Goal: Task Accomplishment & Management: Use online tool/utility

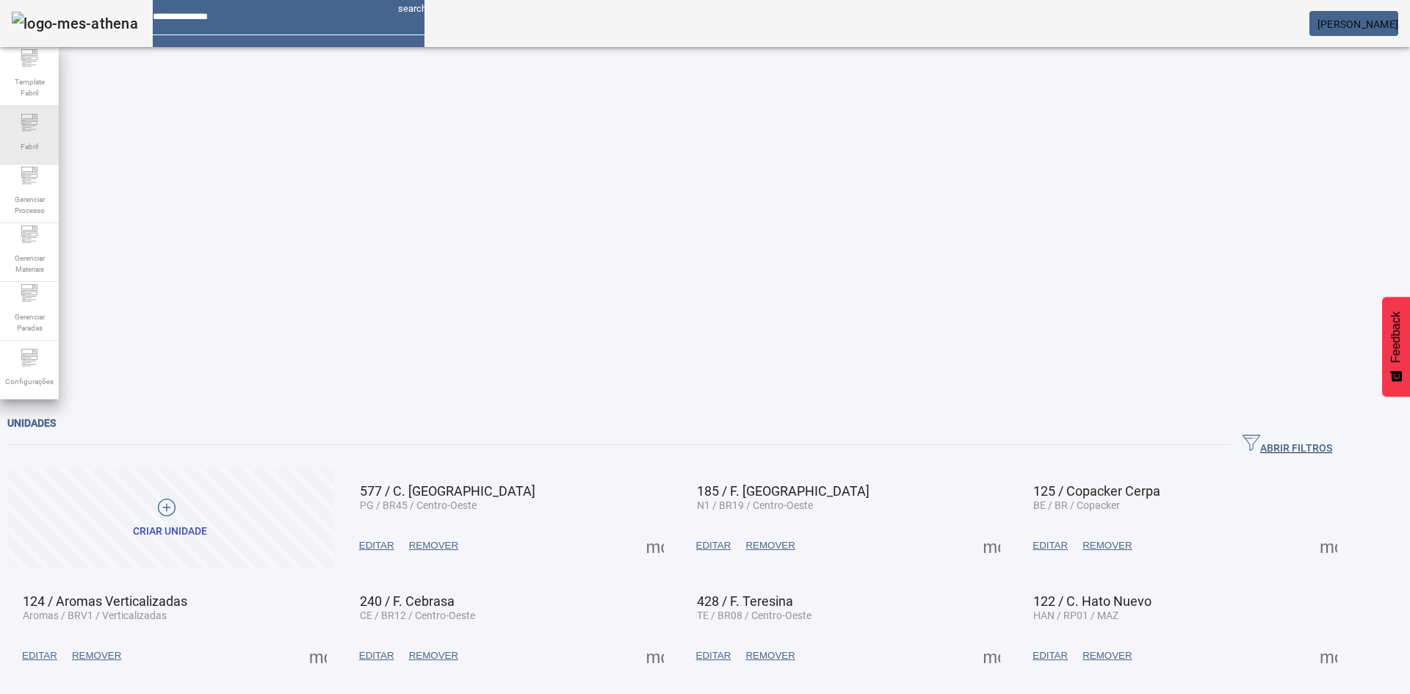
click at [40, 147] on span "Fabril" at bounding box center [29, 147] width 26 height 20
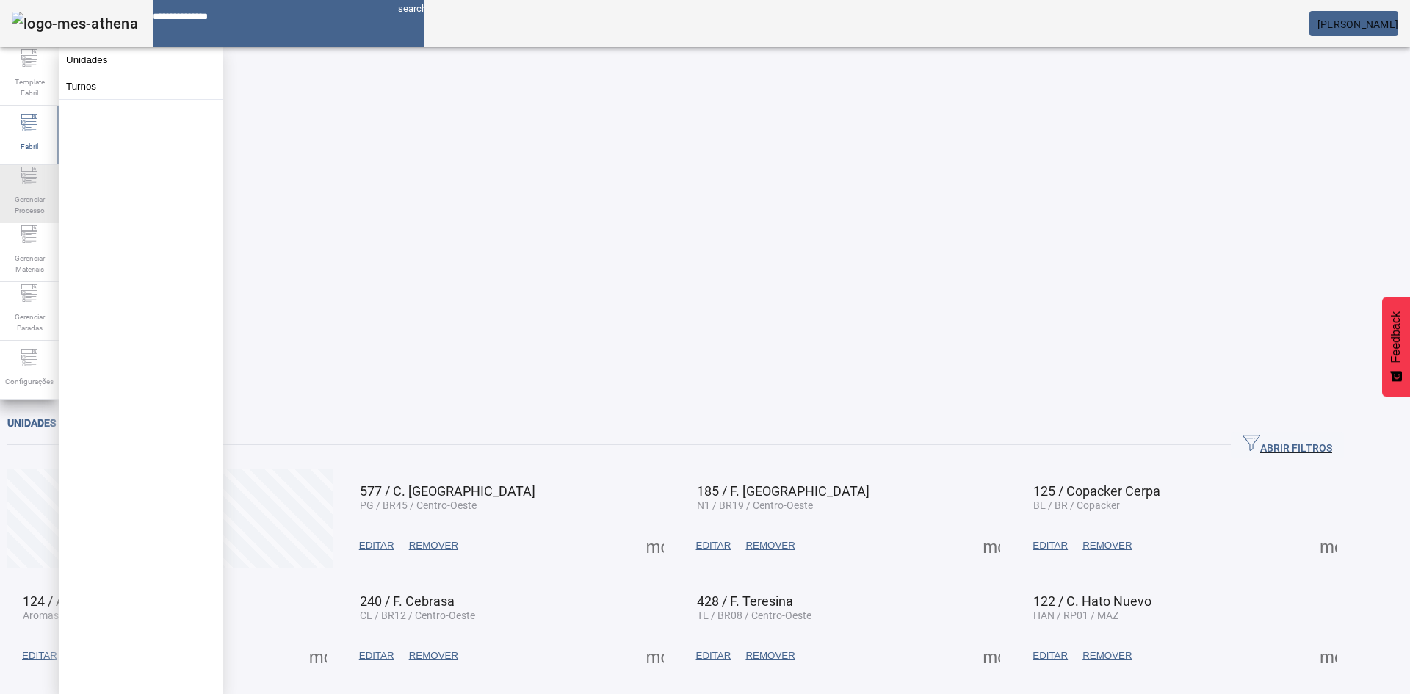
click at [16, 192] on span "Gerenciar Processo" at bounding box center [29, 204] width 44 height 31
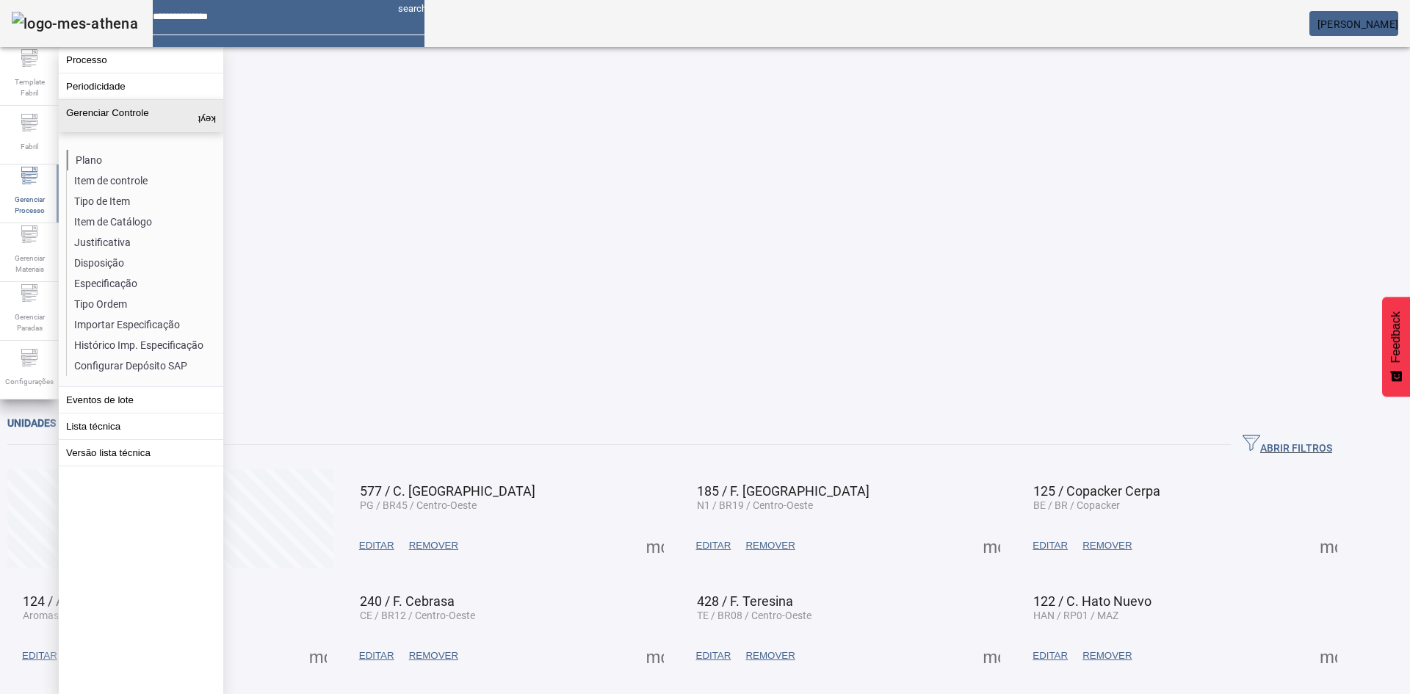
click at [80, 153] on li "Plano" at bounding box center [145, 160] width 156 height 21
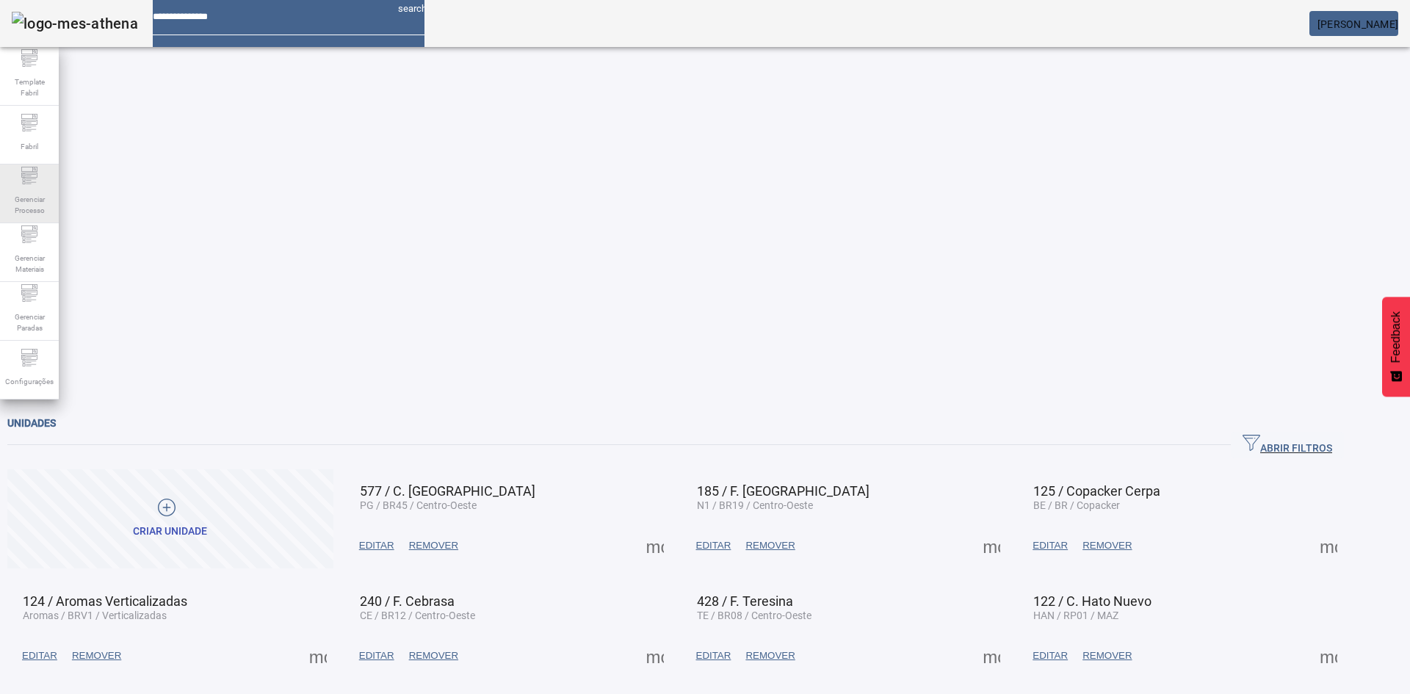
click at [36, 209] on span "Gerenciar Processo" at bounding box center [29, 204] width 44 height 31
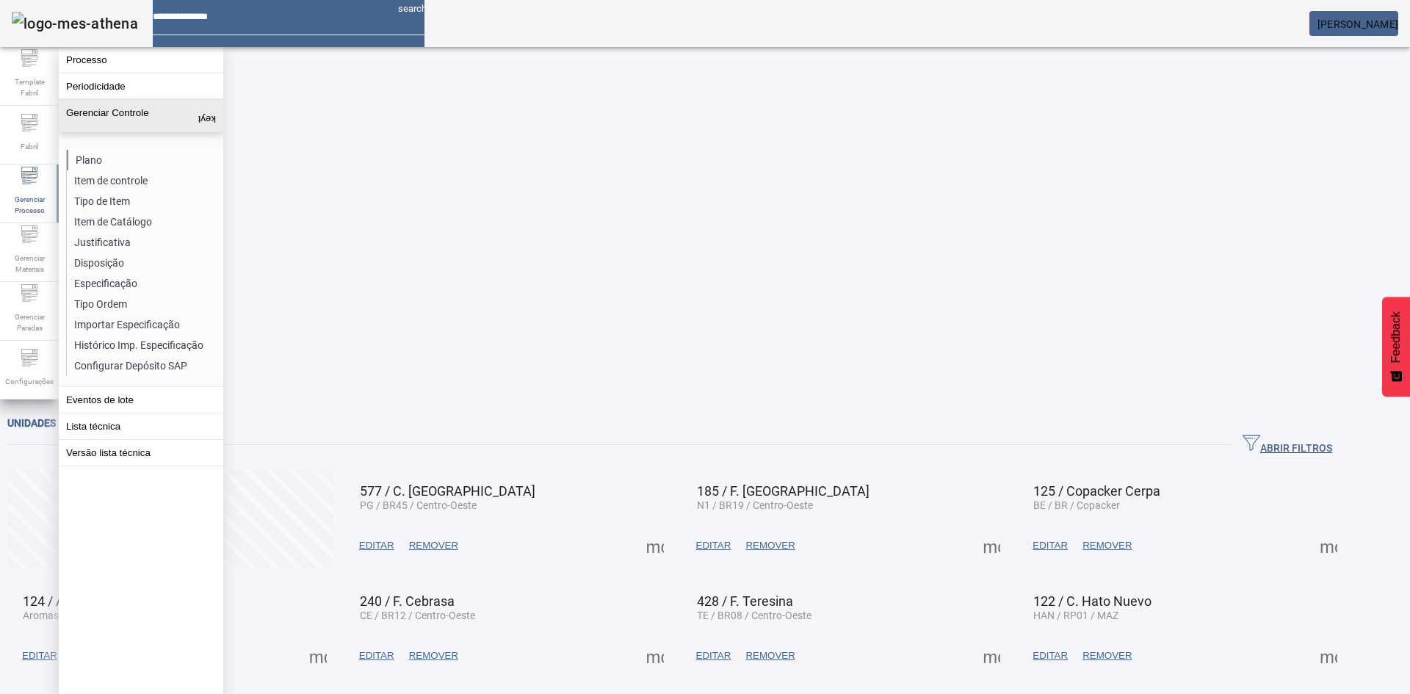
click at [93, 156] on li "Plano" at bounding box center [145, 160] width 156 height 21
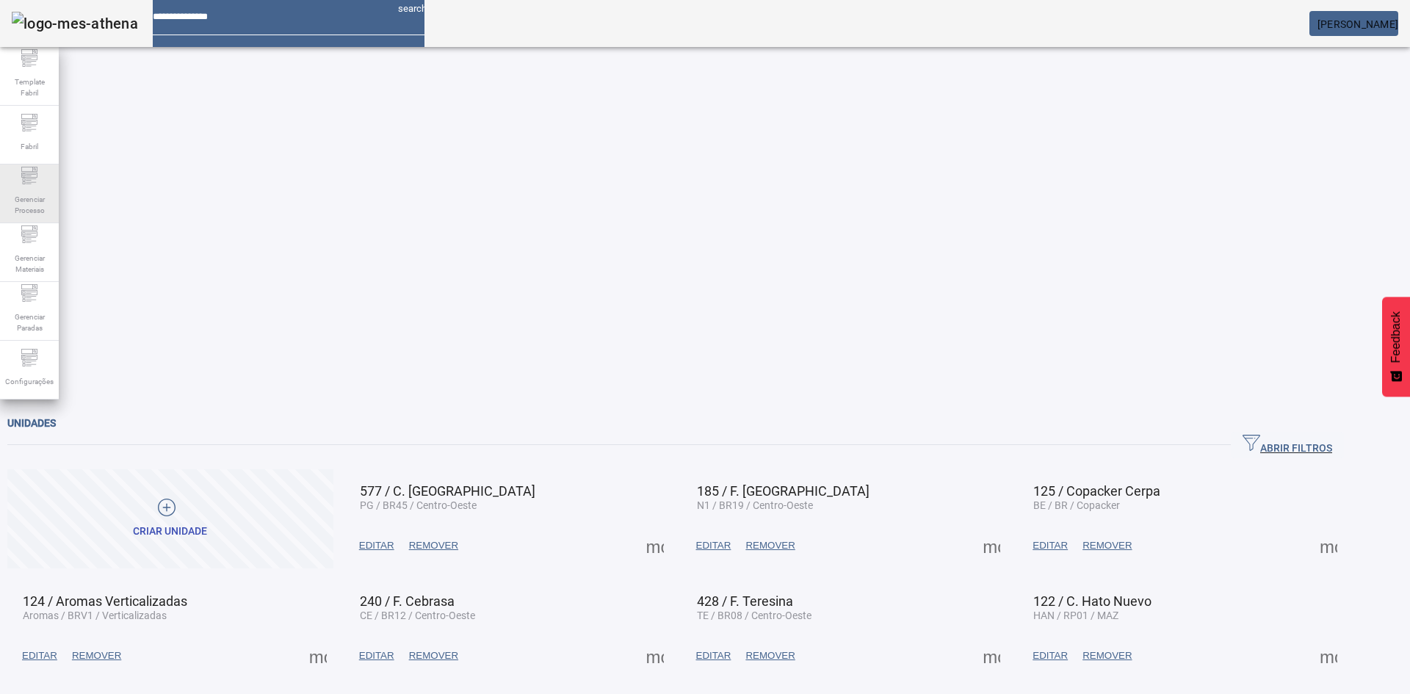
click at [24, 200] on span "Gerenciar Processo" at bounding box center [29, 204] width 44 height 31
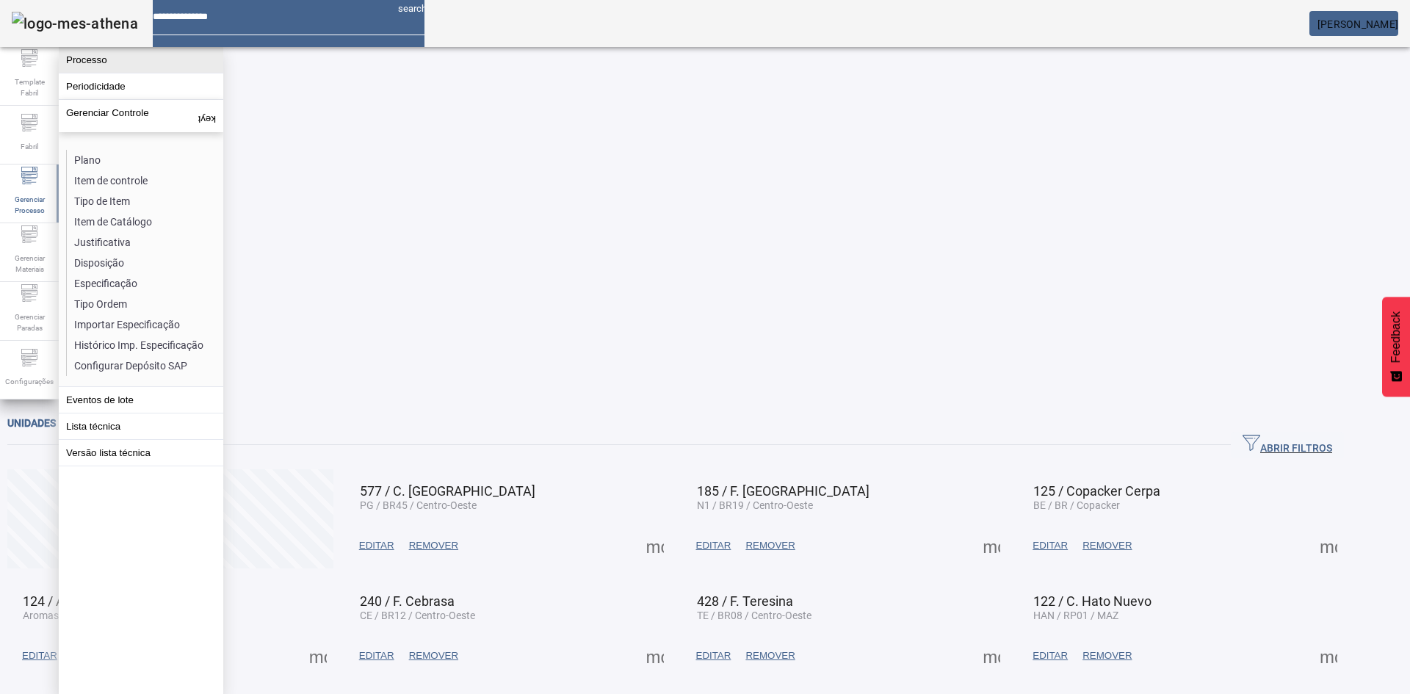
click at [110, 68] on button "Processo" at bounding box center [141, 60] width 164 height 26
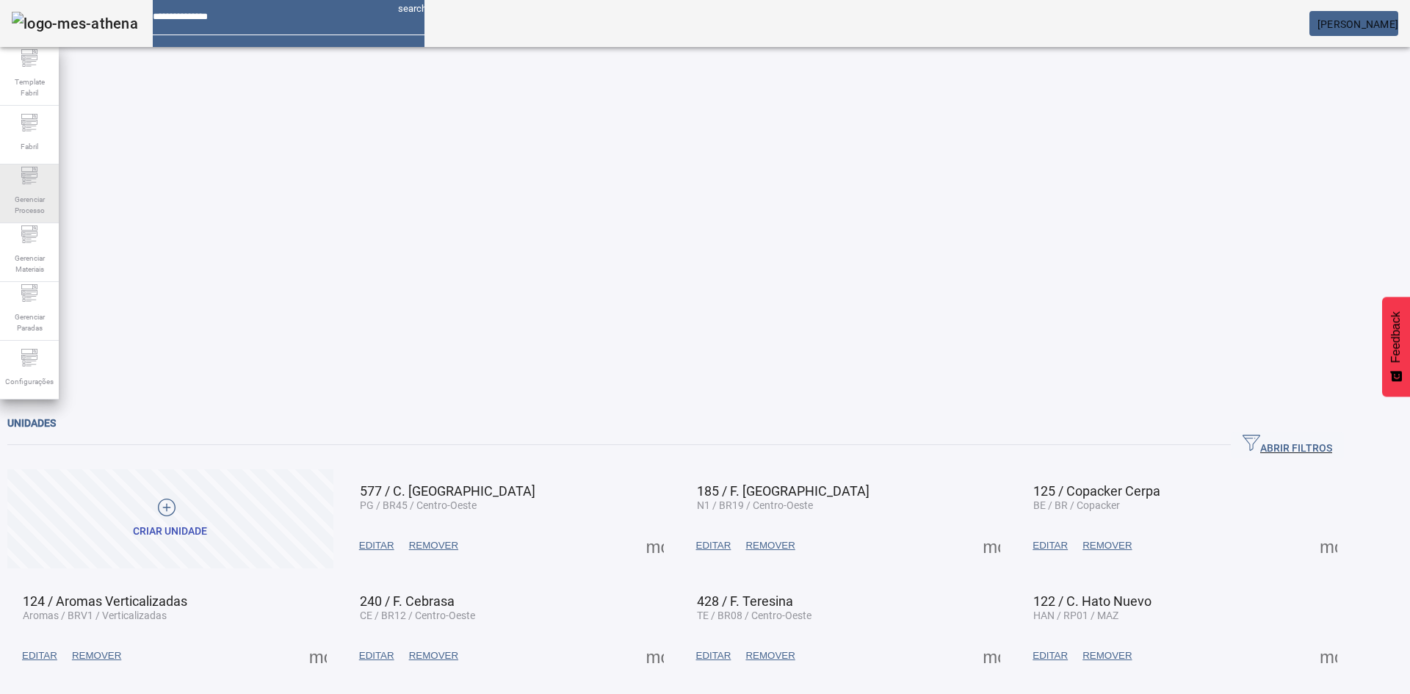
click at [38, 195] on span "Gerenciar Processo" at bounding box center [29, 204] width 44 height 31
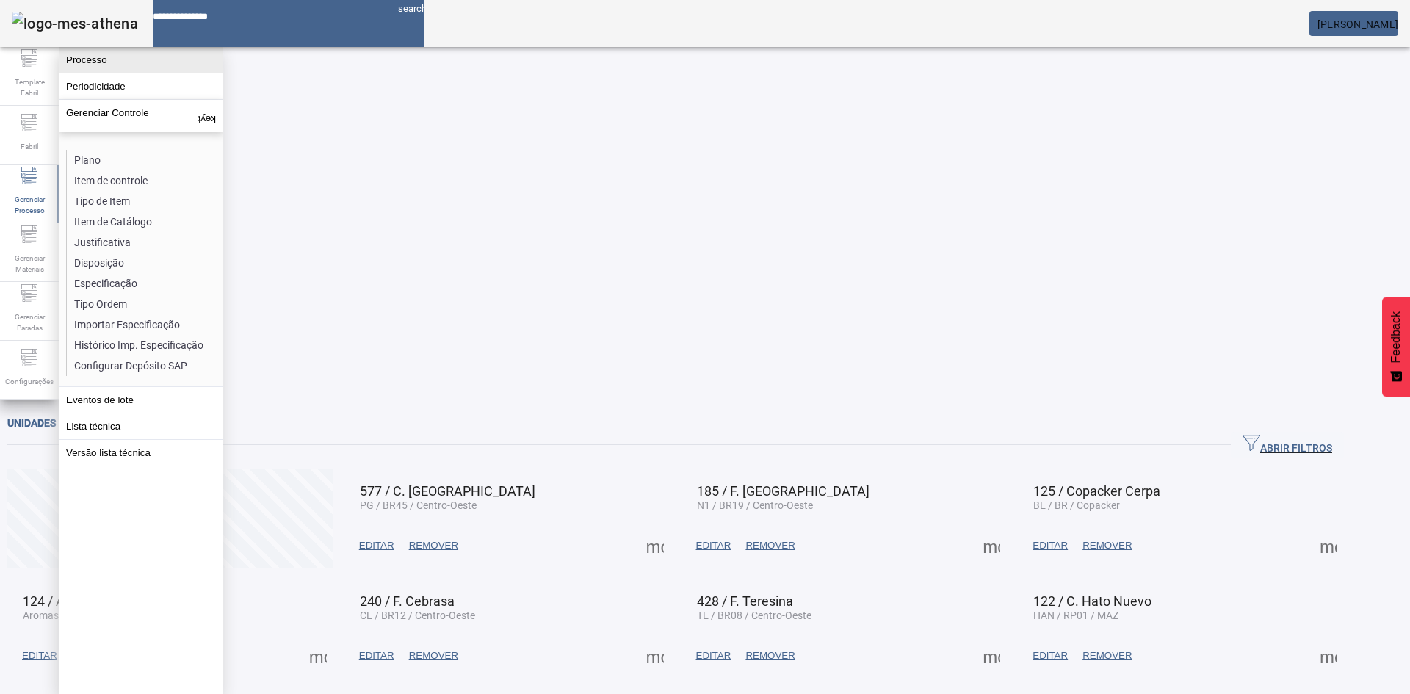
click at [99, 64] on button "Processo" at bounding box center [141, 60] width 164 height 26
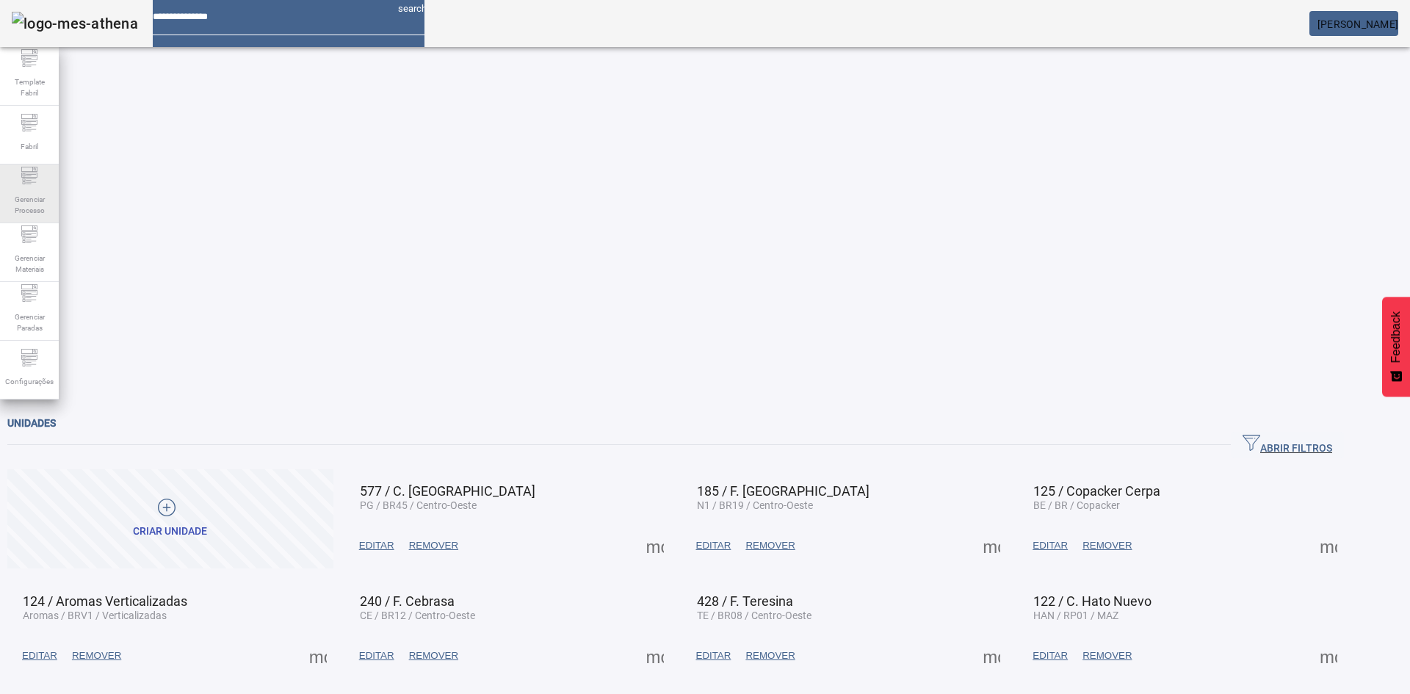
click at [25, 204] on span "Gerenciar Processo" at bounding box center [29, 204] width 44 height 31
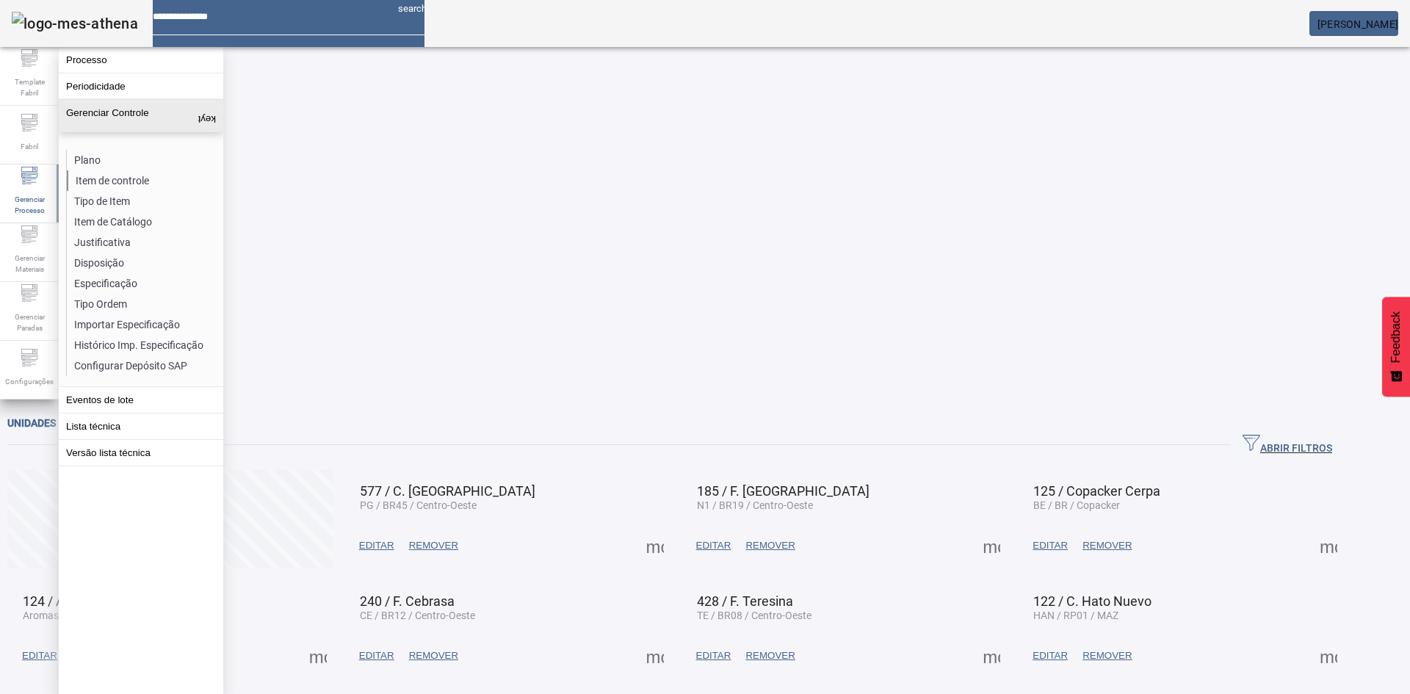
click at [122, 181] on li "Item de controle" at bounding box center [145, 180] width 156 height 21
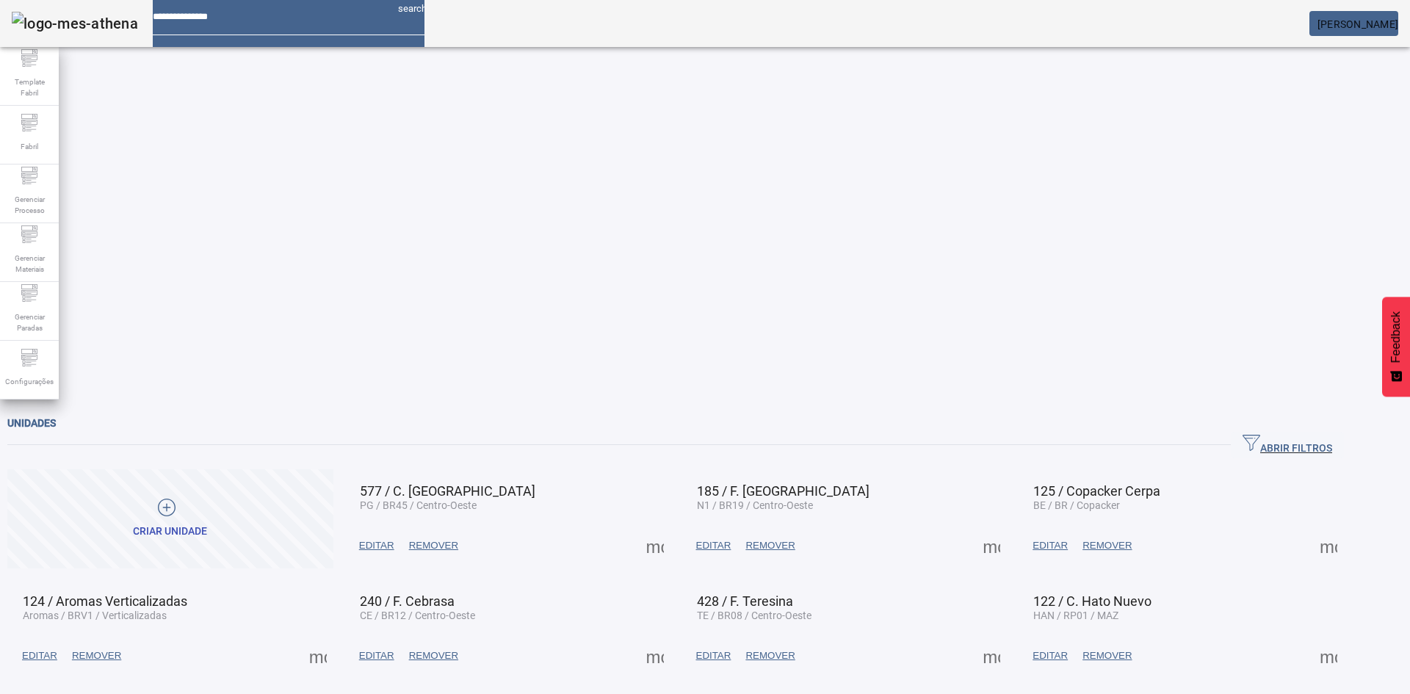
click at [1398, 24] on em at bounding box center [1398, 24] width 0 height 12
click at [32, 184] on icon at bounding box center [30, 176] width 18 height 18
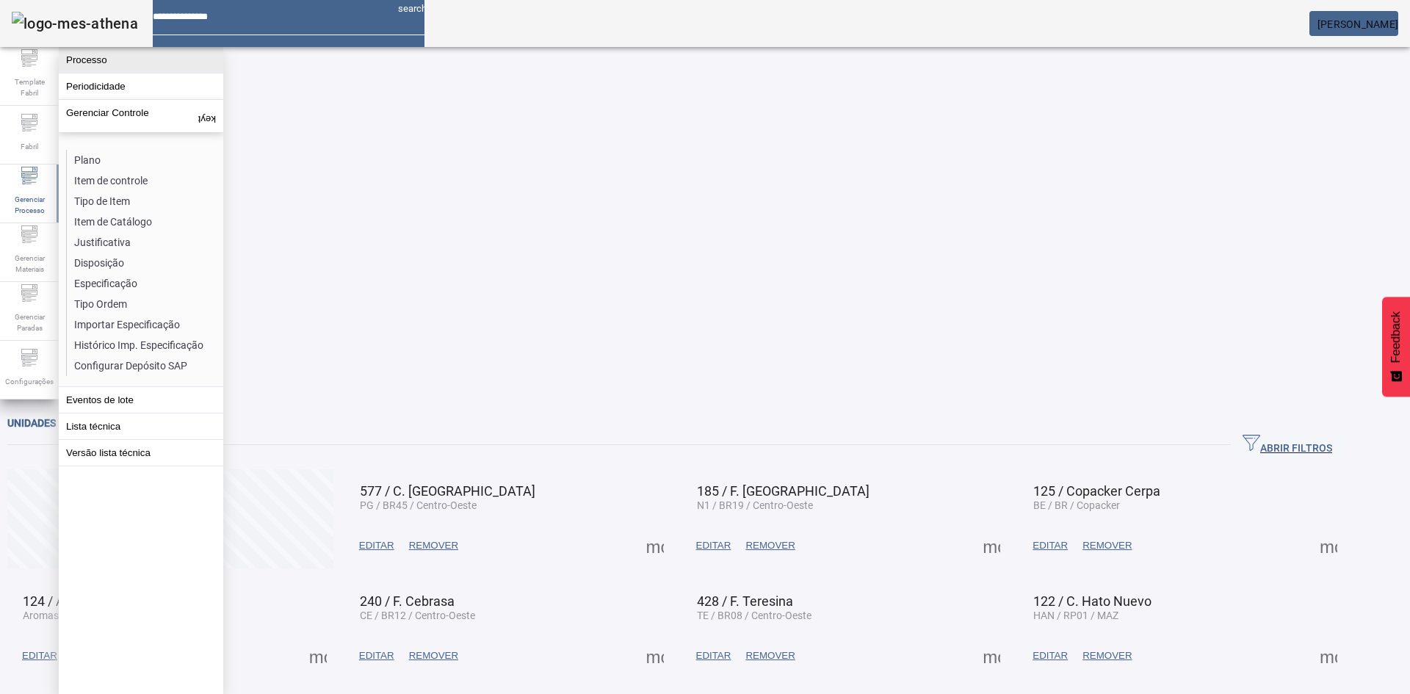
click at [100, 67] on button "Processo" at bounding box center [141, 60] width 164 height 26
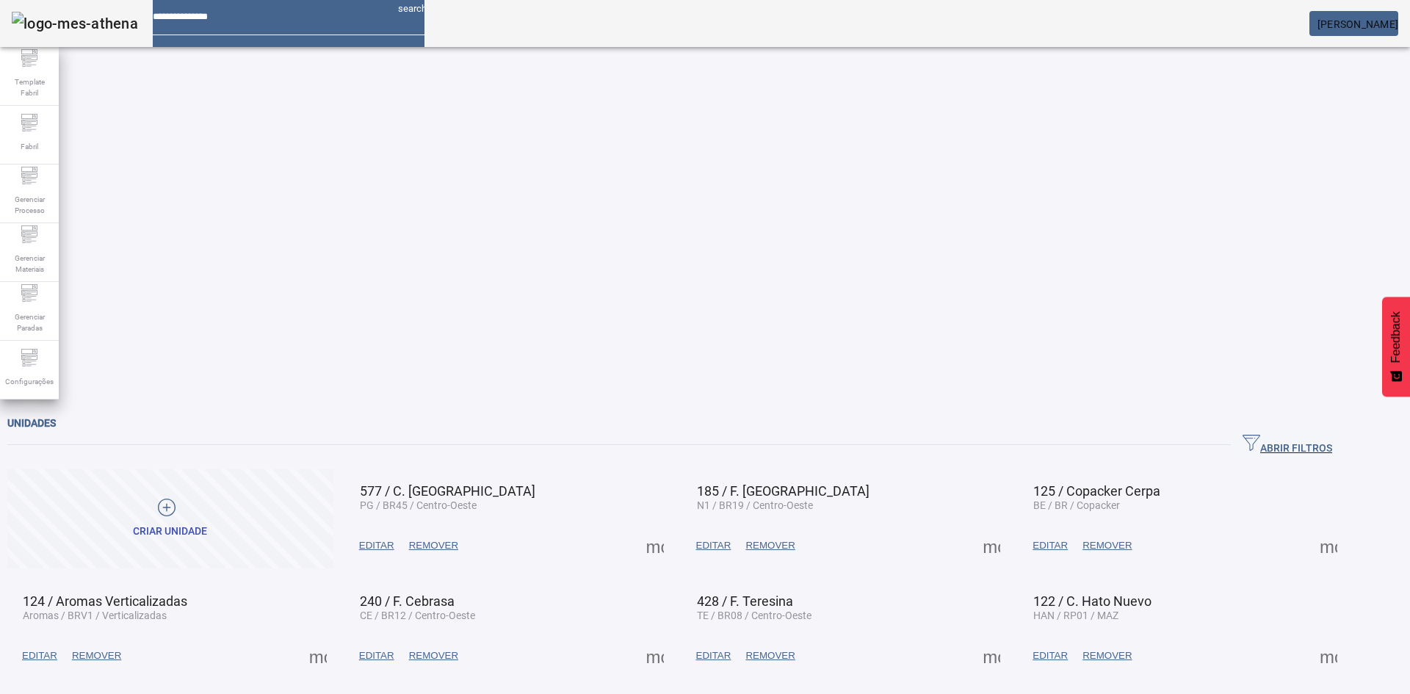
click at [1009, 528] on span at bounding box center [991, 545] width 35 height 35
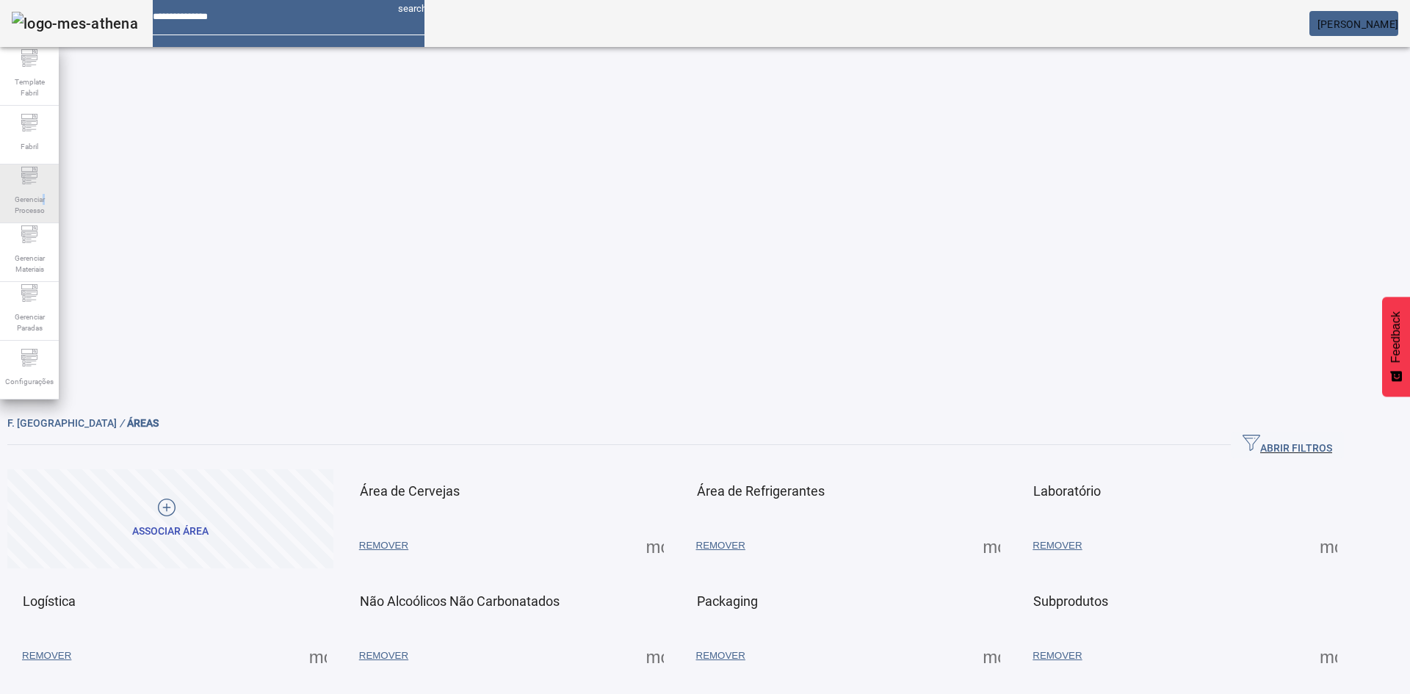
click at [43, 200] on span "Gerenciar Processo" at bounding box center [29, 204] width 44 height 31
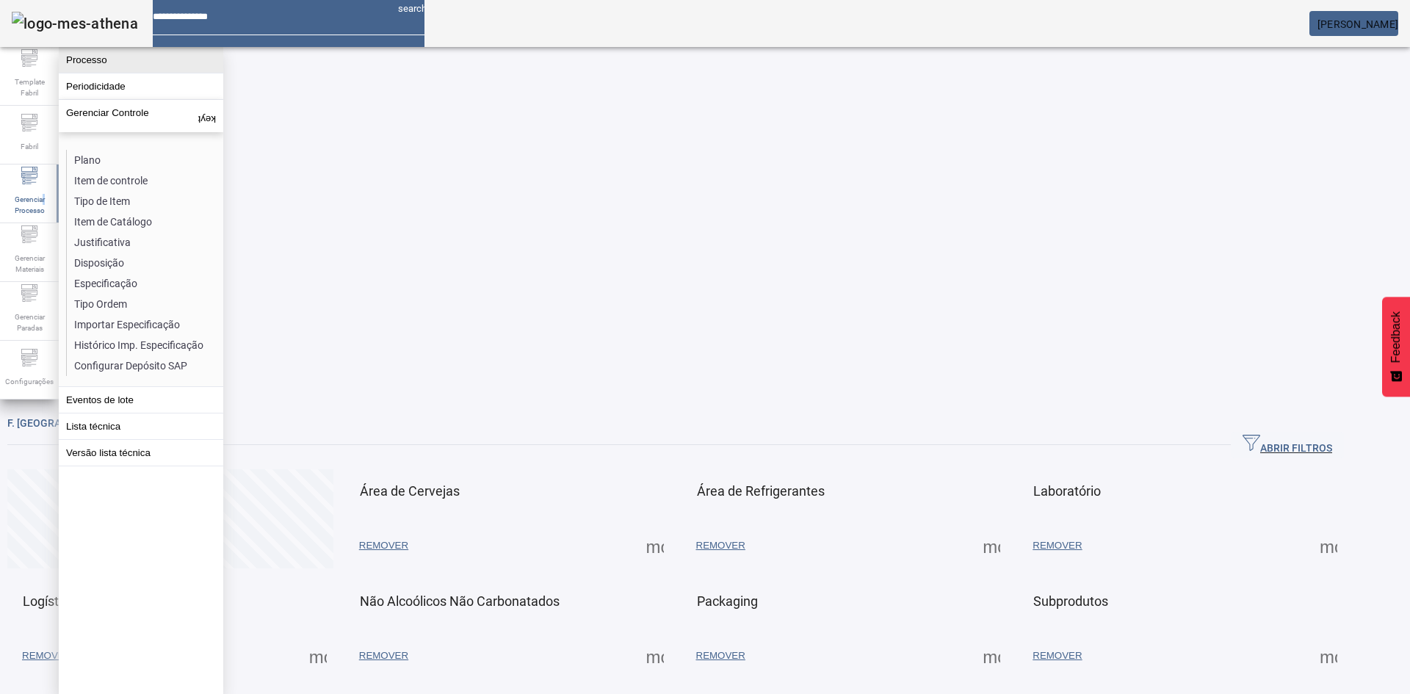
click at [113, 64] on button "Processo" at bounding box center [141, 60] width 164 height 26
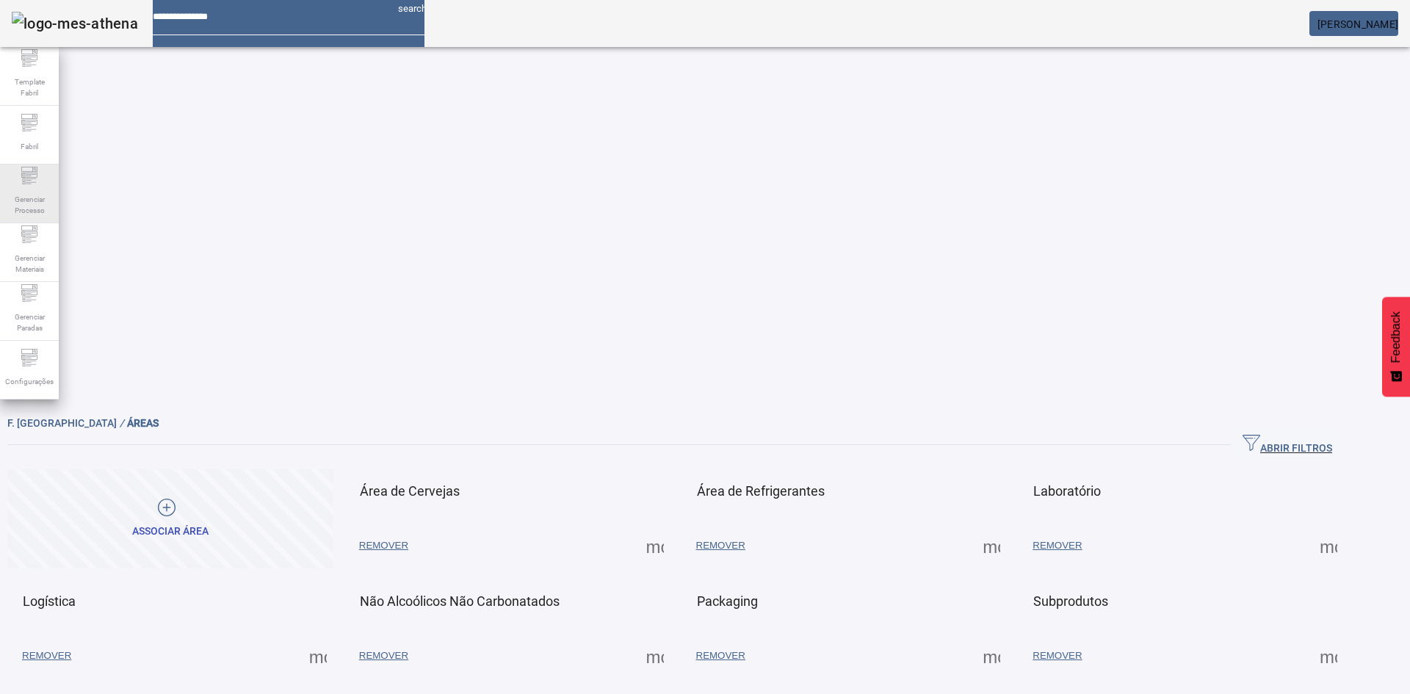
click at [37, 207] on span "Gerenciar Processo" at bounding box center [29, 204] width 44 height 31
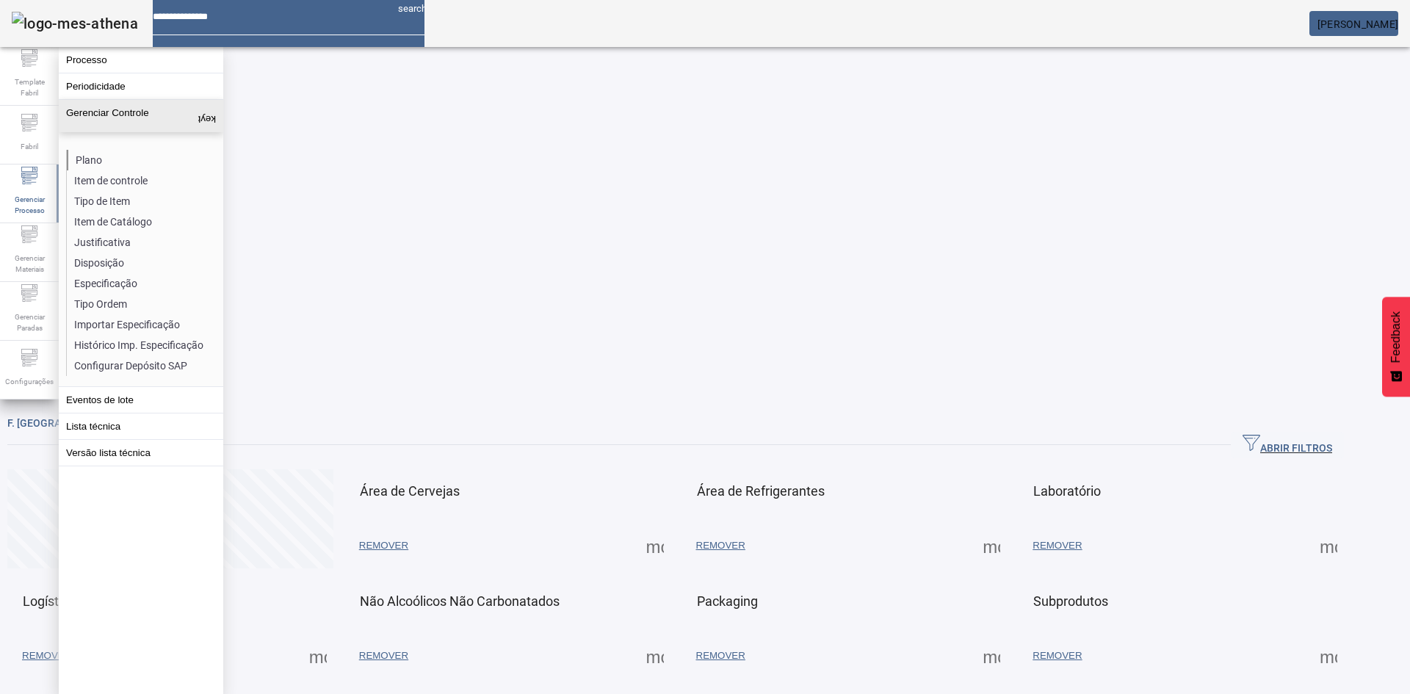
click at [117, 160] on li "Plano" at bounding box center [145, 160] width 156 height 21
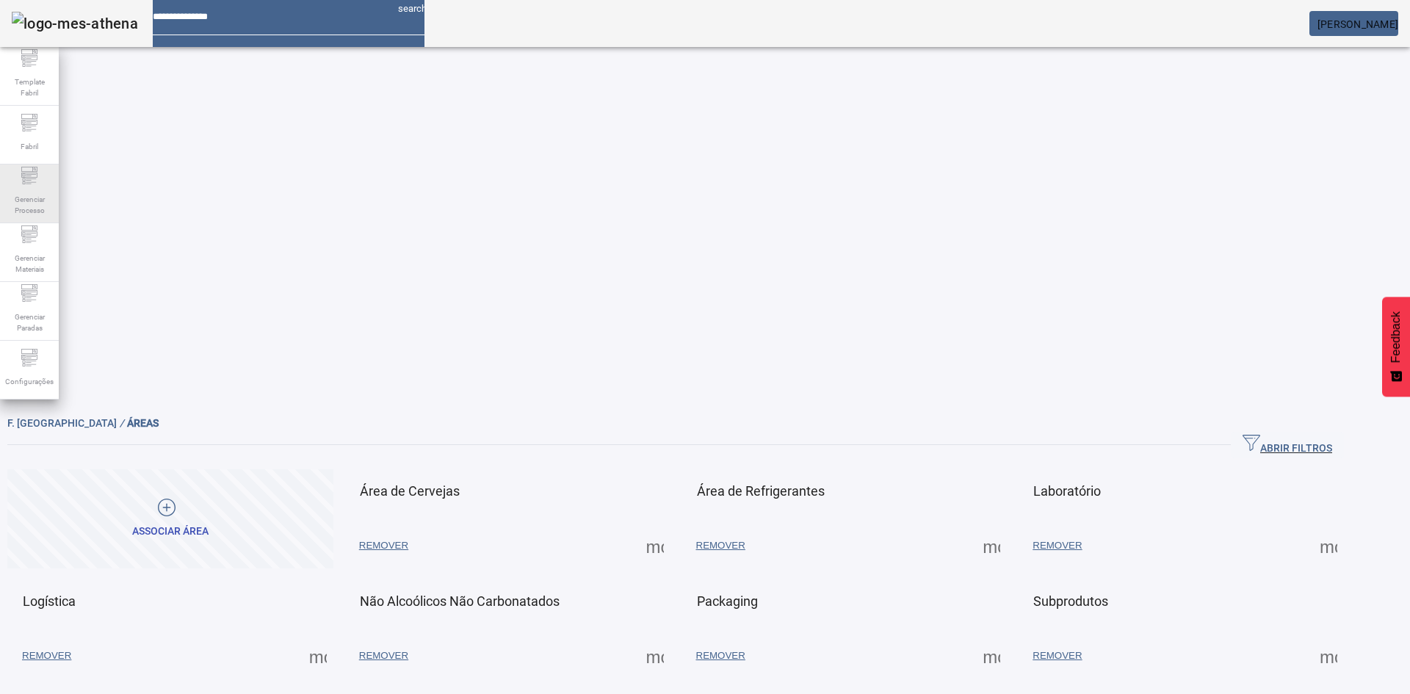
click at [38, 199] on span "Gerenciar Processo" at bounding box center [29, 204] width 44 height 31
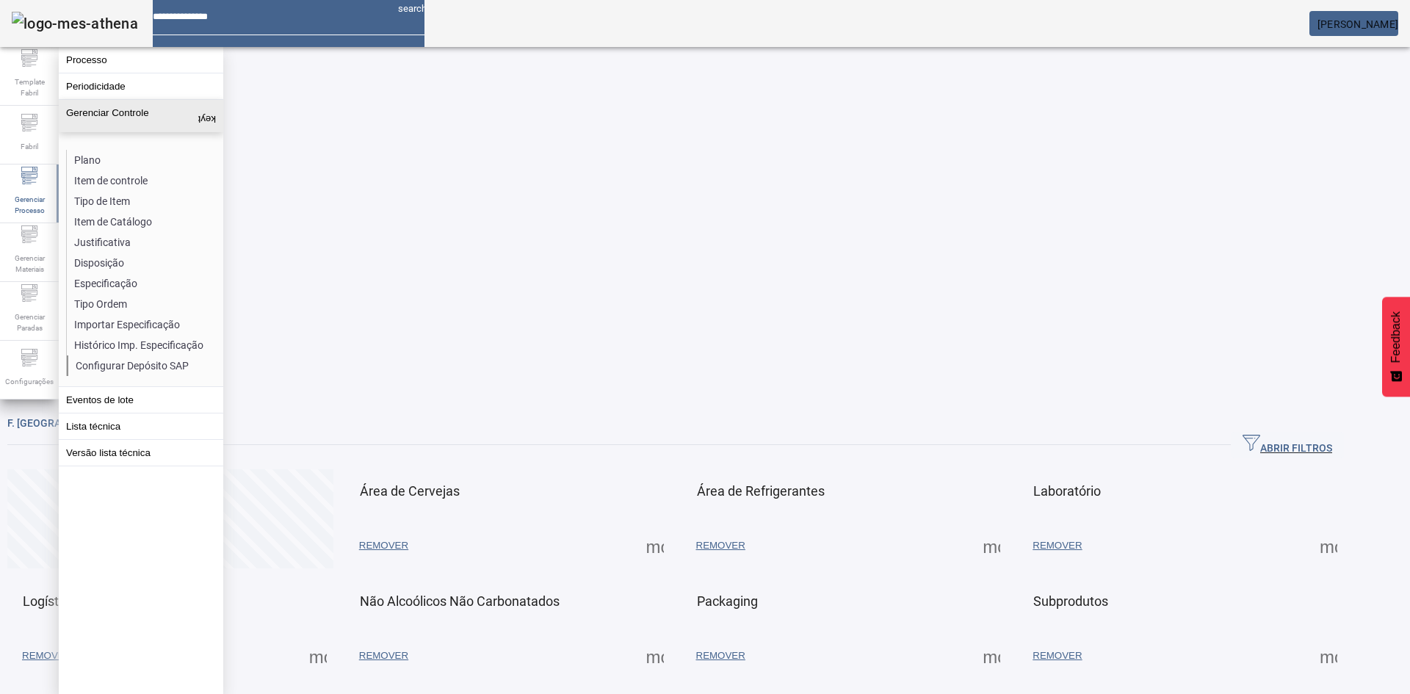
click at [153, 361] on li "Configurar Depósito SAP" at bounding box center [145, 365] width 156 height 21
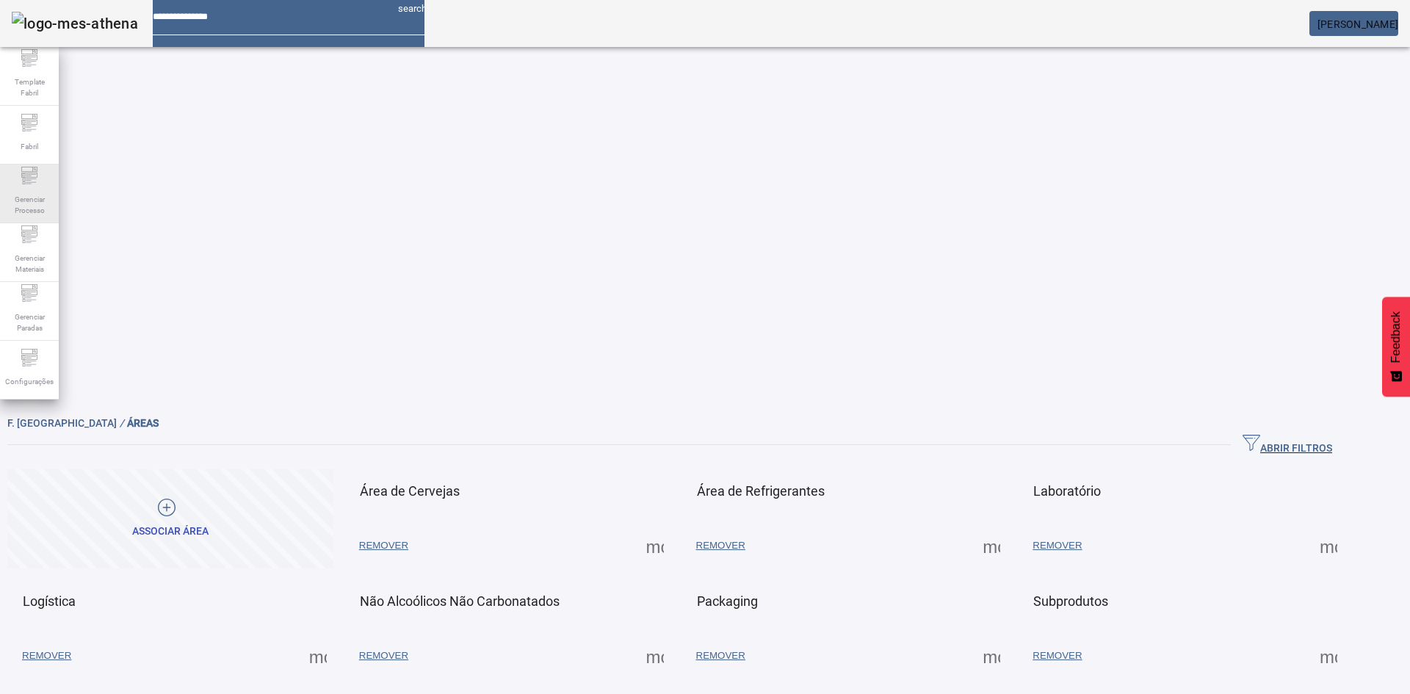
click at [46, 189] on span "Gerenciar Processo" at bounding box center [29, 204] width 44 height 31
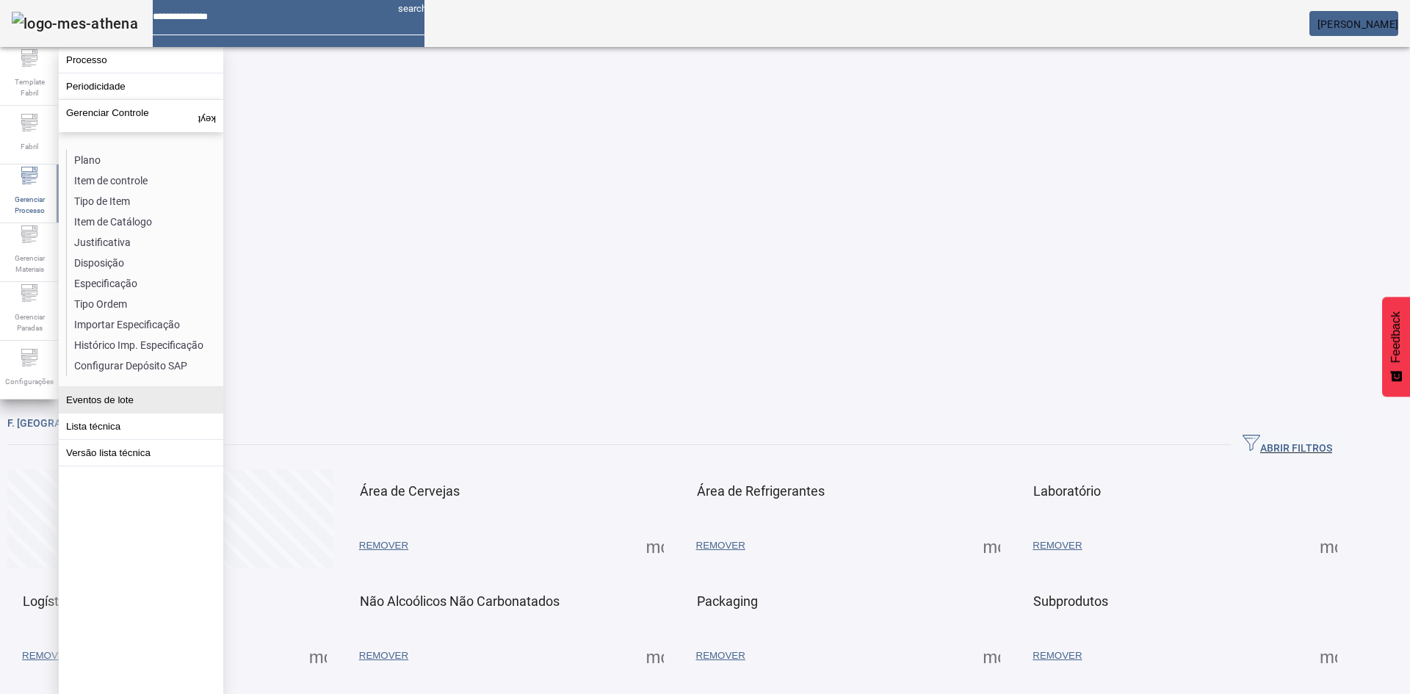
click at [101, 408] on button "Eventos de lote" at bounding box center [141, 400] width 164 height 26
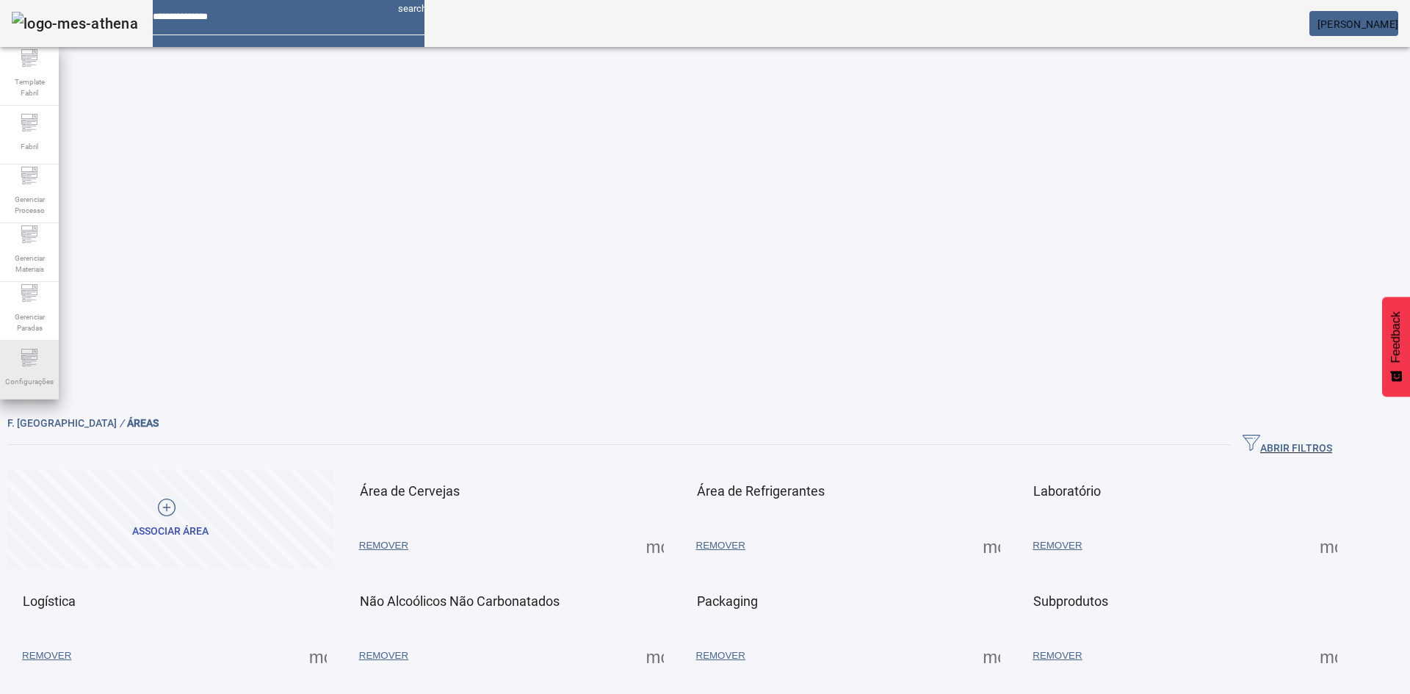
click at [30, 376] on span "Configurações" at bounding box center [29, 382] width 57 height 20
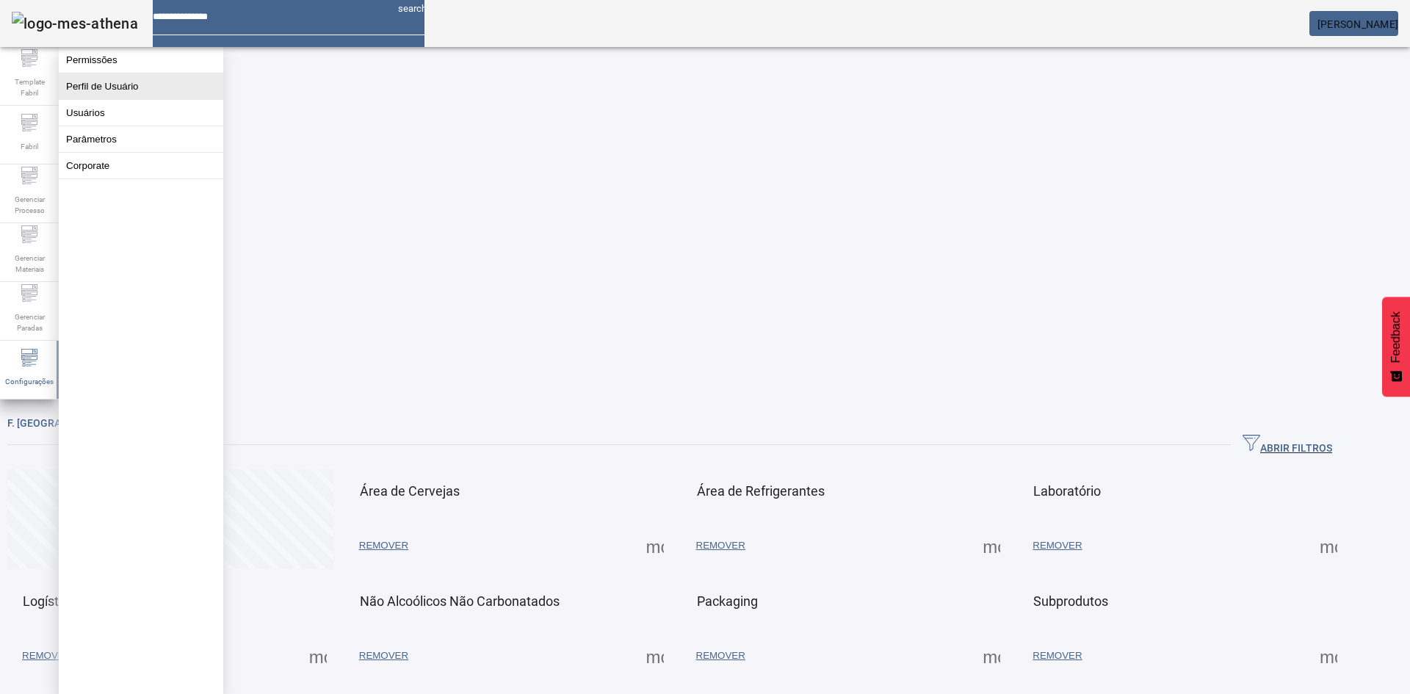
click at [93, 97] on button "Perfil de Usuário" at bounding box center [141, 86] width 164 height 26
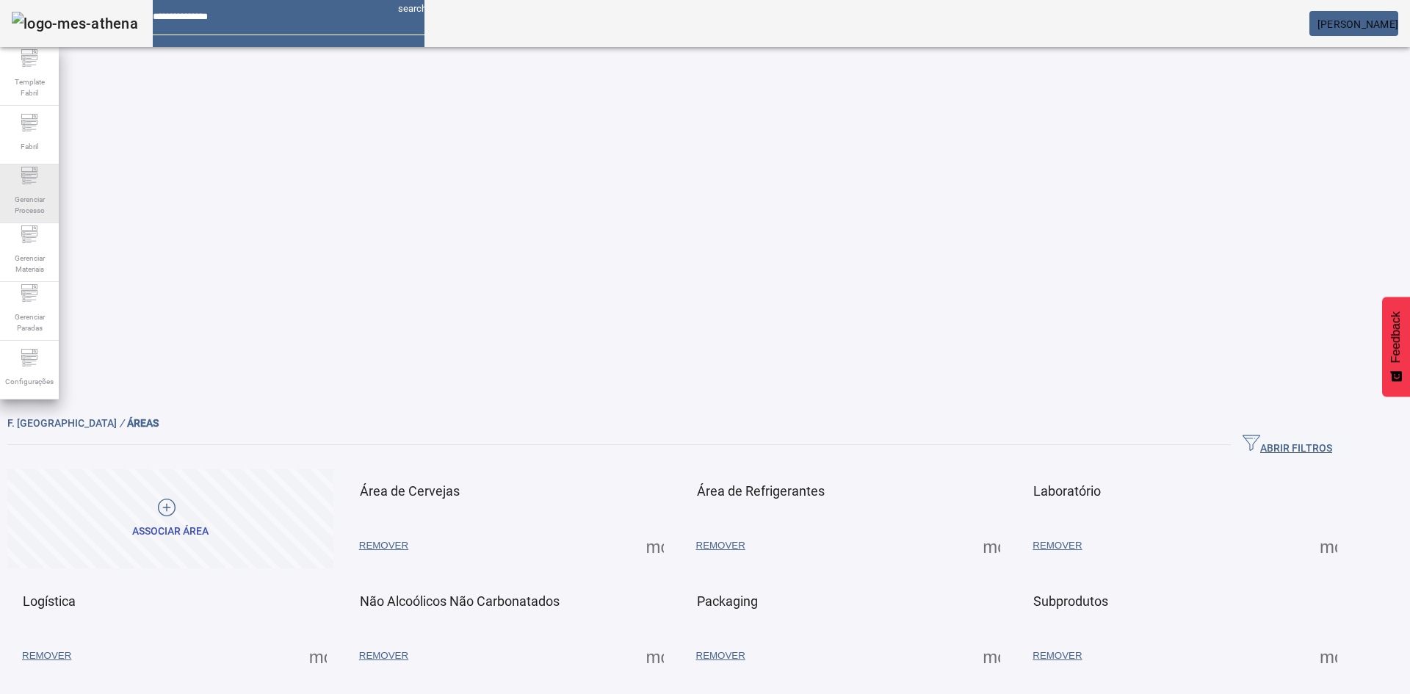
click at [48, 198] on span "Gerenciar Processo" at bounding box center [29, 204] width 44 height 31
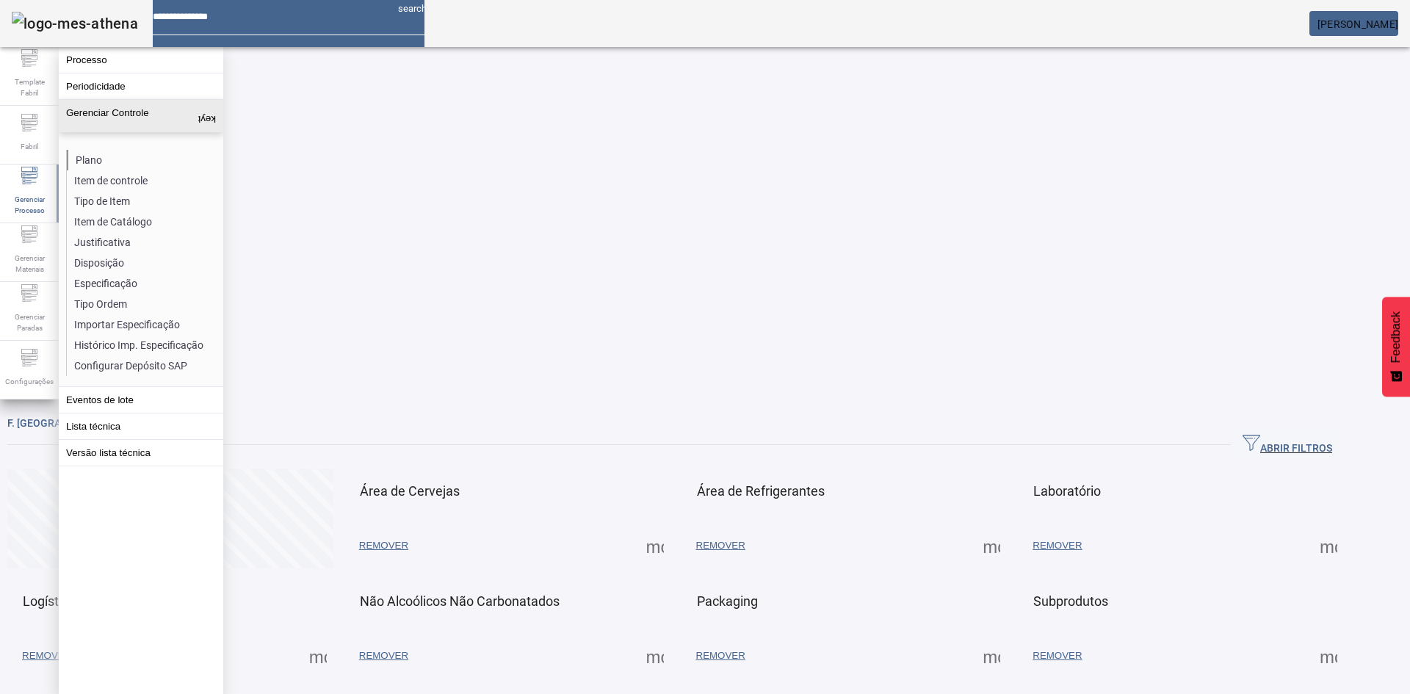
click at [109, 164] on li "Plano" at bounding box center [145, 160] width 156 height 21
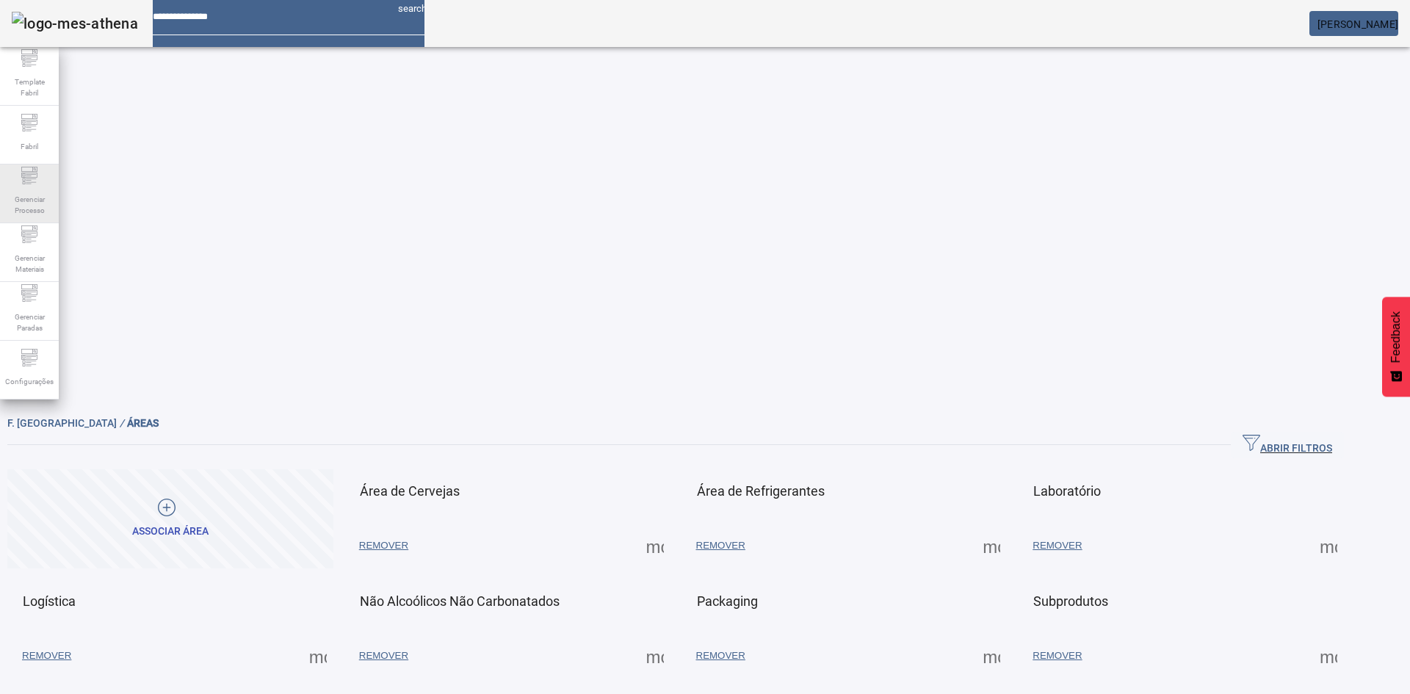
click at [38, 189] on span "Gerenciar Processo" at bounding box center [29, 204] width 44 height 31
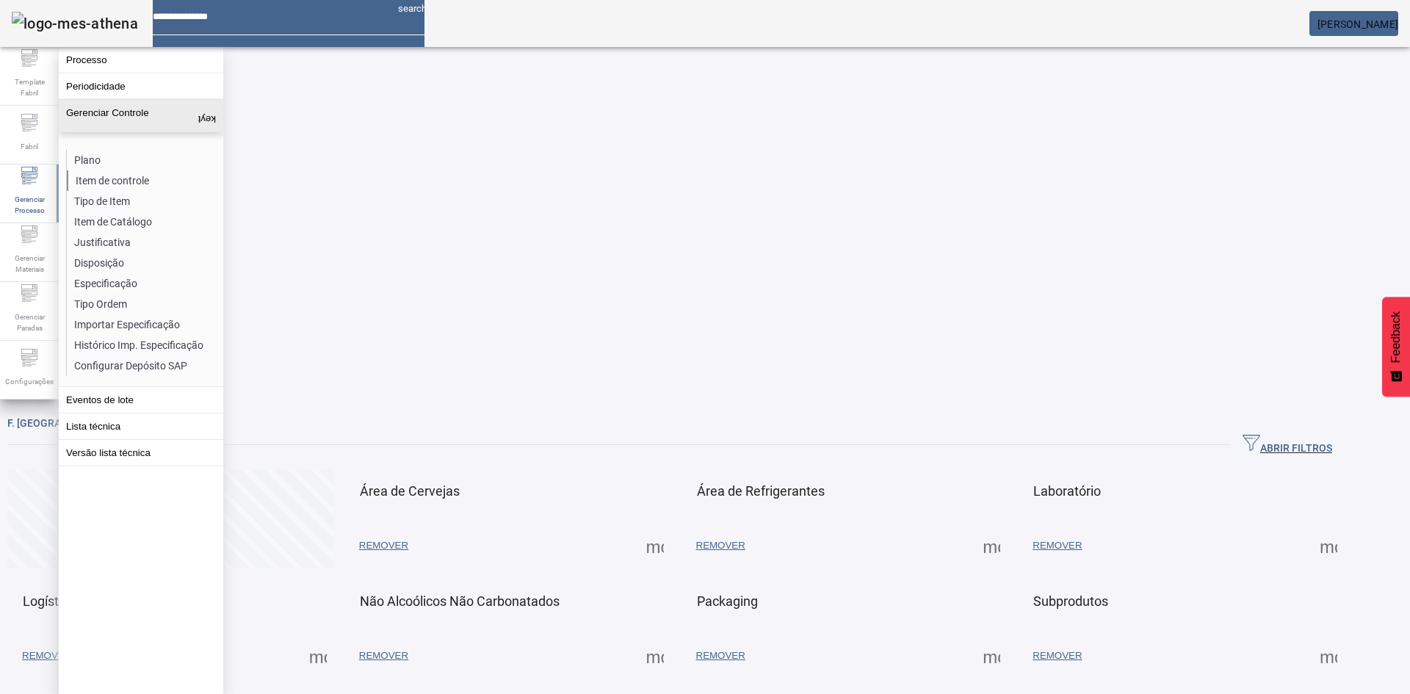
click at [106, 173] on li "Item de controle" at bounding box center [145, 180] width 156 height 21
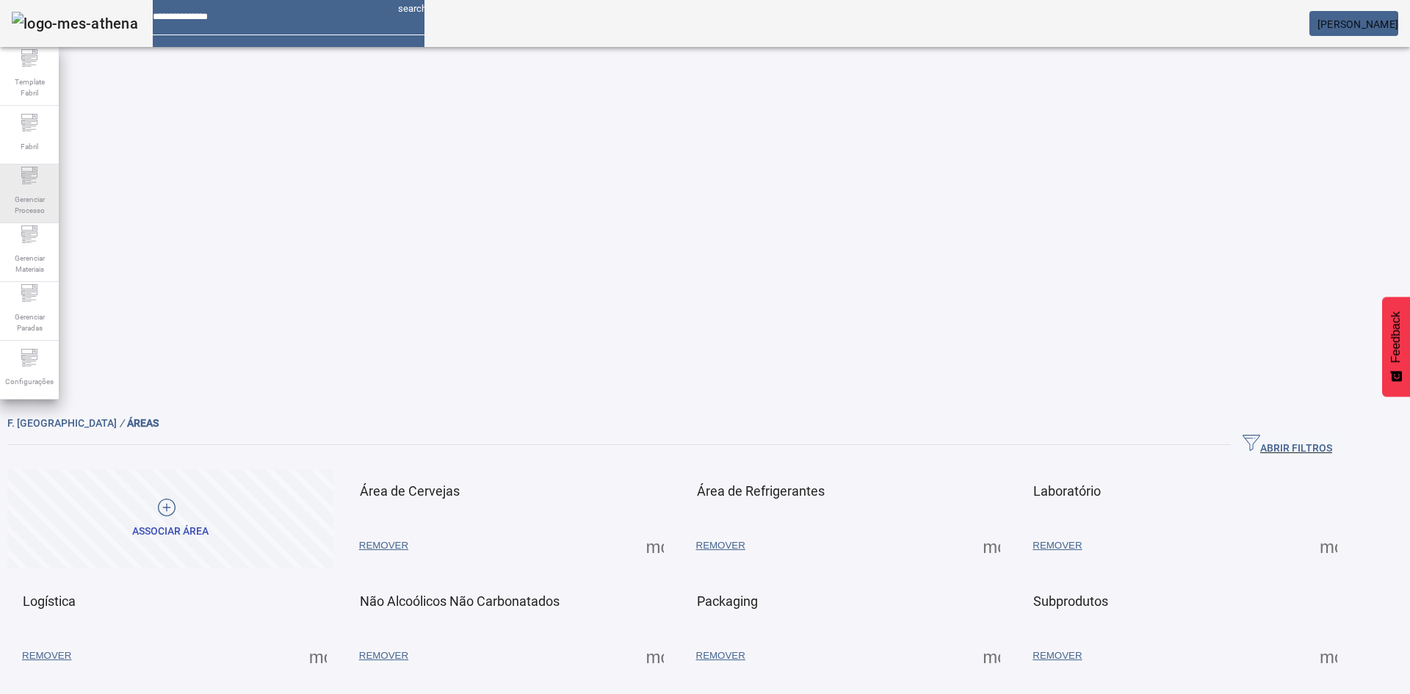
click at [21, 199] on span "Gerenciar Processo" at bounding box center [29, 204] width 44 height 31
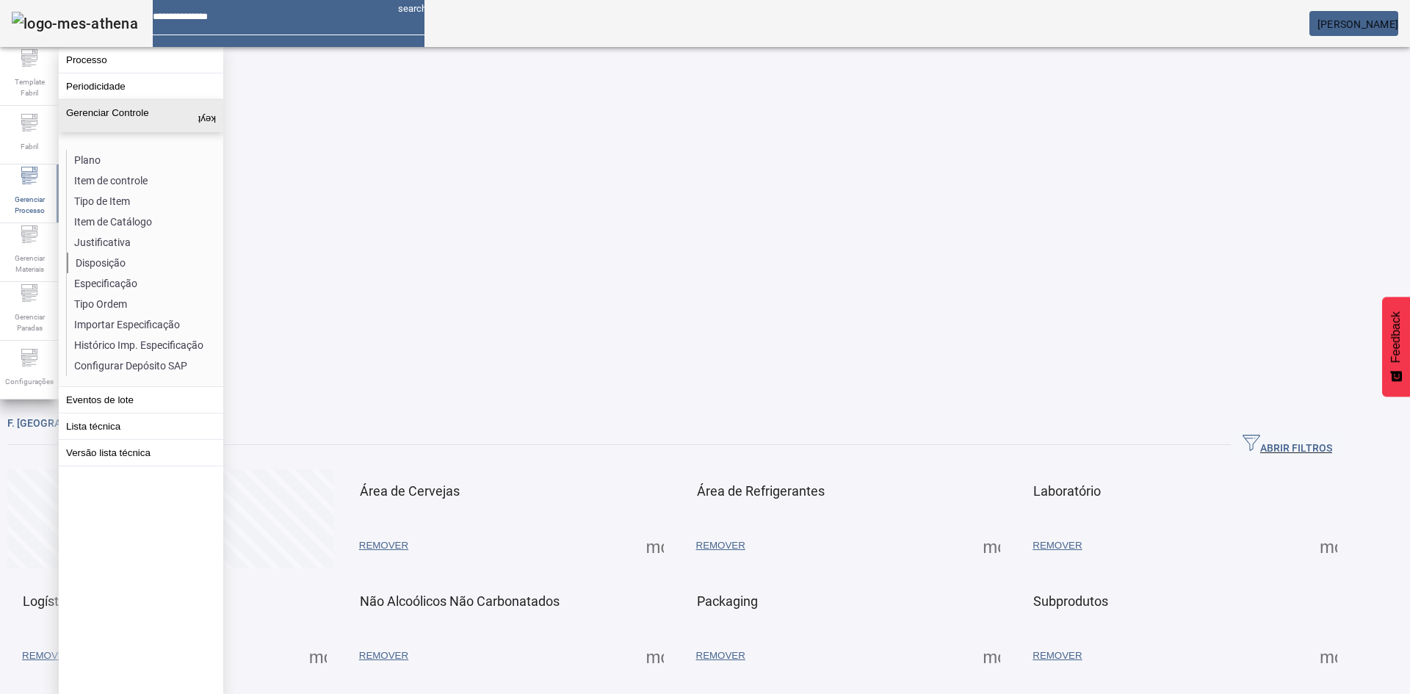
click at [88, 254] on li "Disposição" at bounding box center [145, 263] width 156 height 21
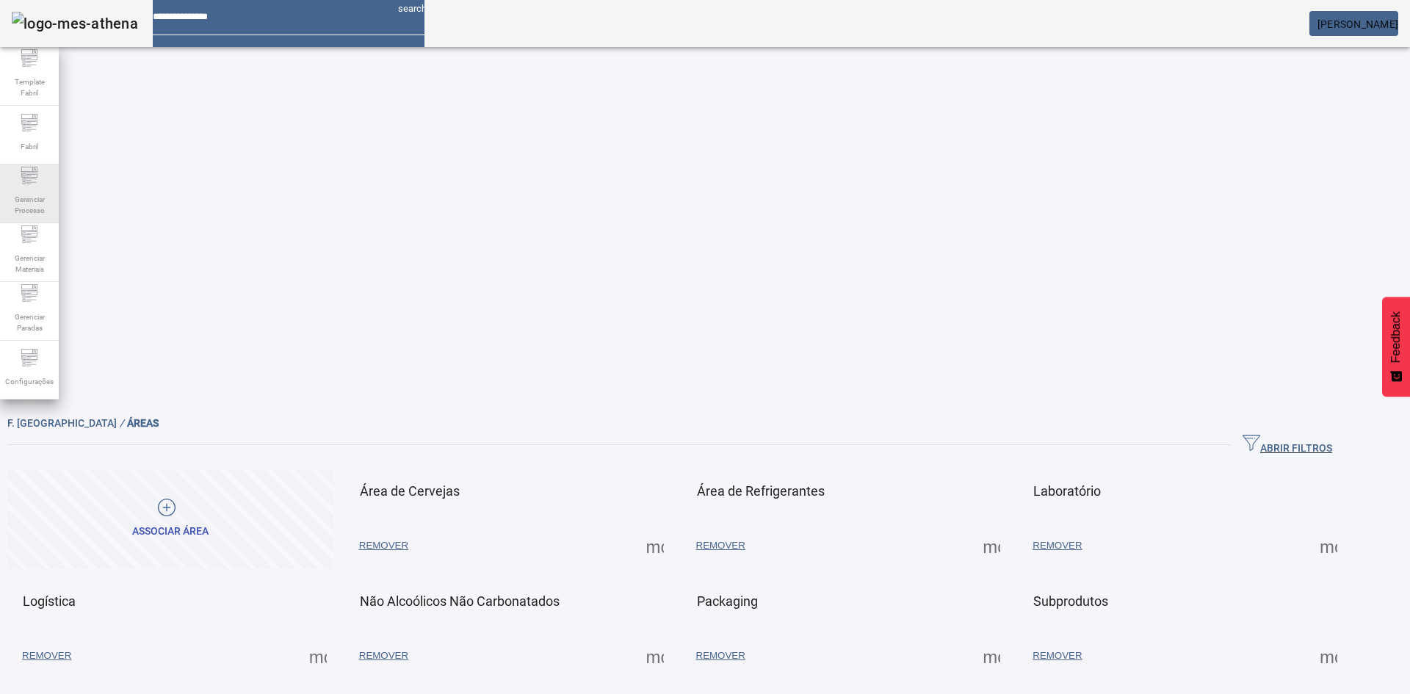
click at [38, 198] on span "Gerenciar Processo" at bounding box center [29, 204] width 44 height 31
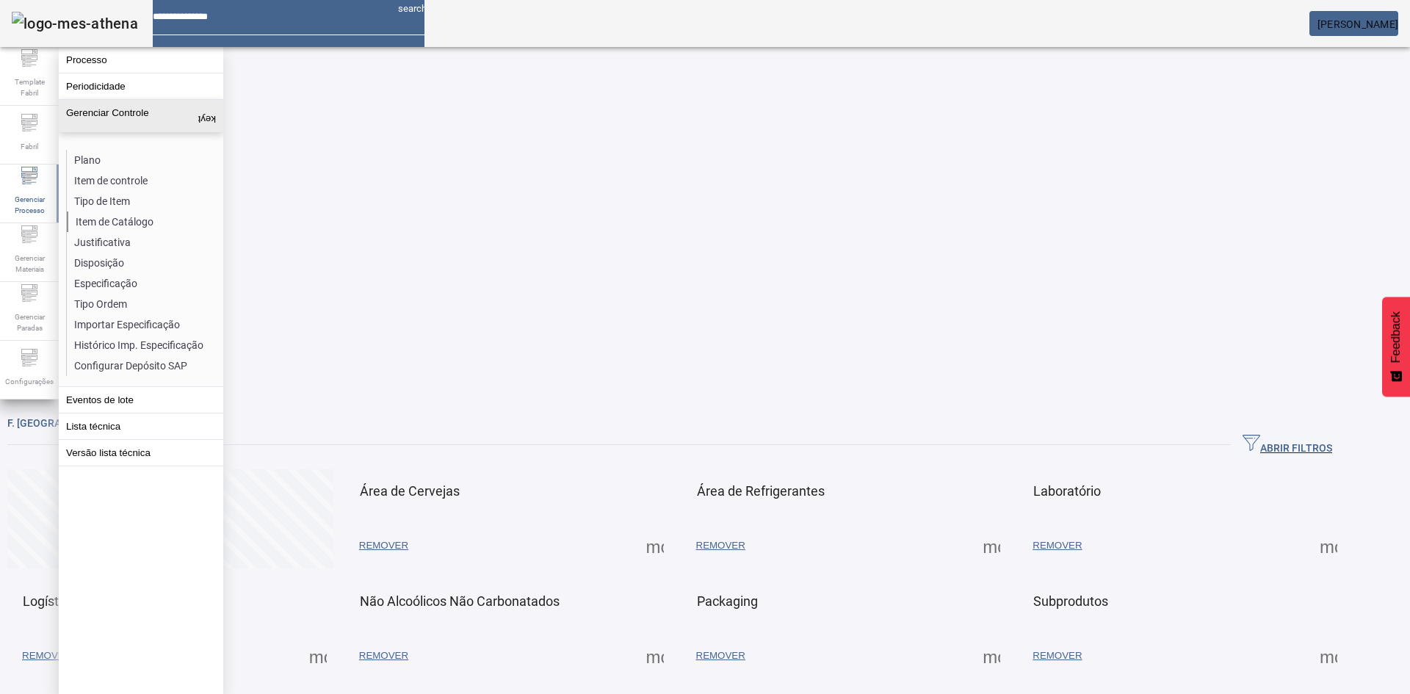
click at [104, 218] on li "Item de Catálogo" at bounding box center [145, 221] width 156 height 21
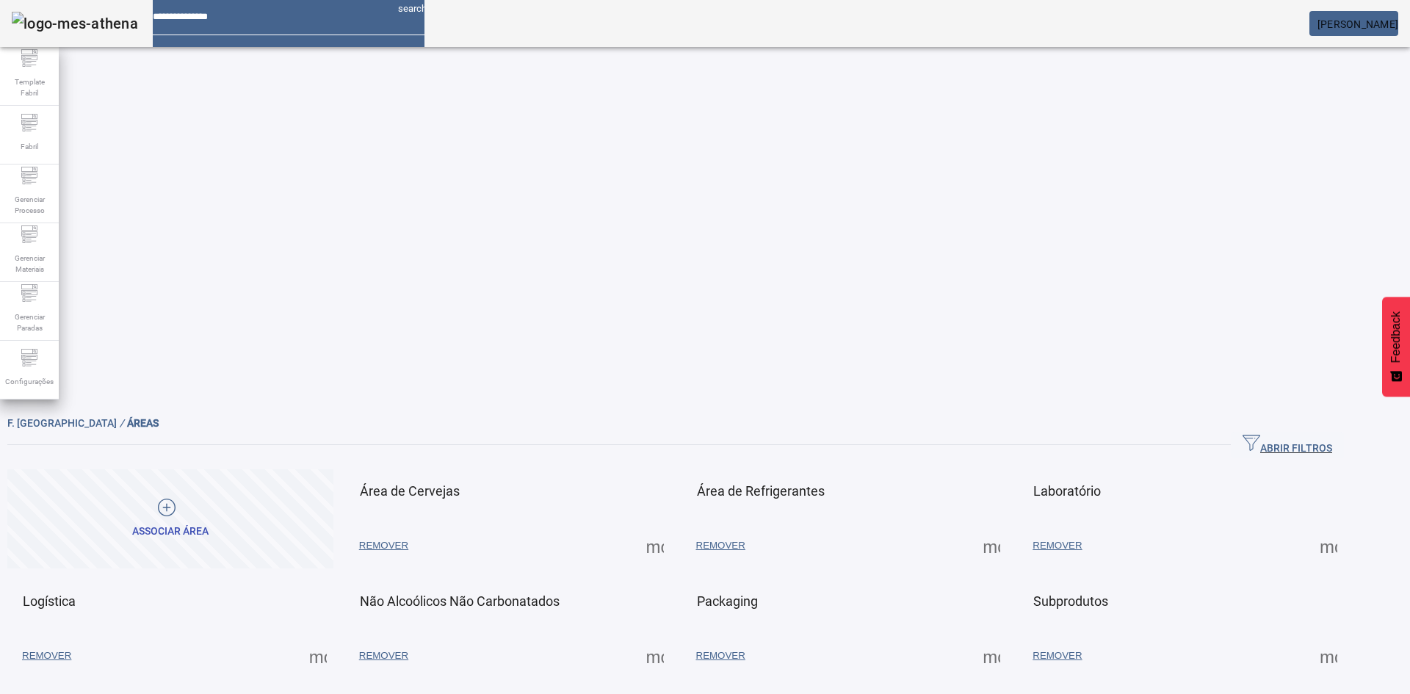
click at [673, 528] on span at bounding box center [654, 545] width 35 height 35
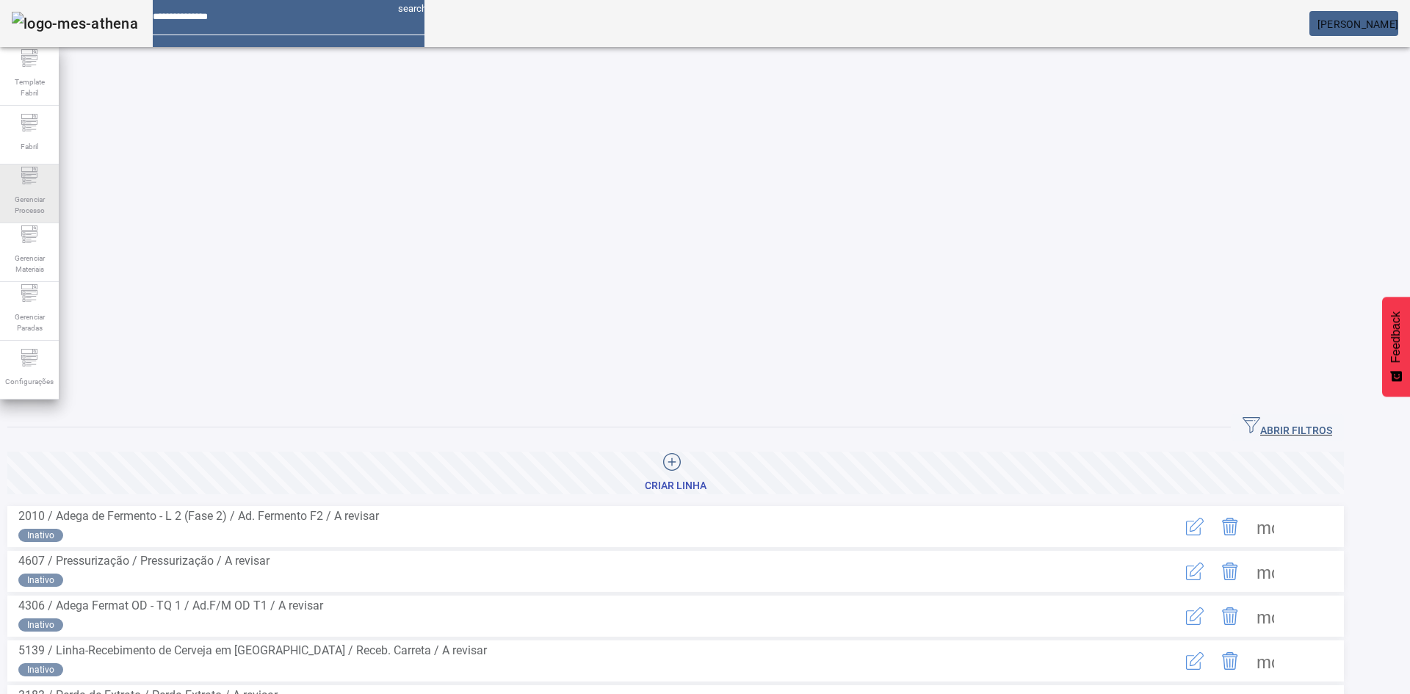
click at [45, 192] on span "Gerenciar Processo" at bounding box center [29, 204] width 44 height 31
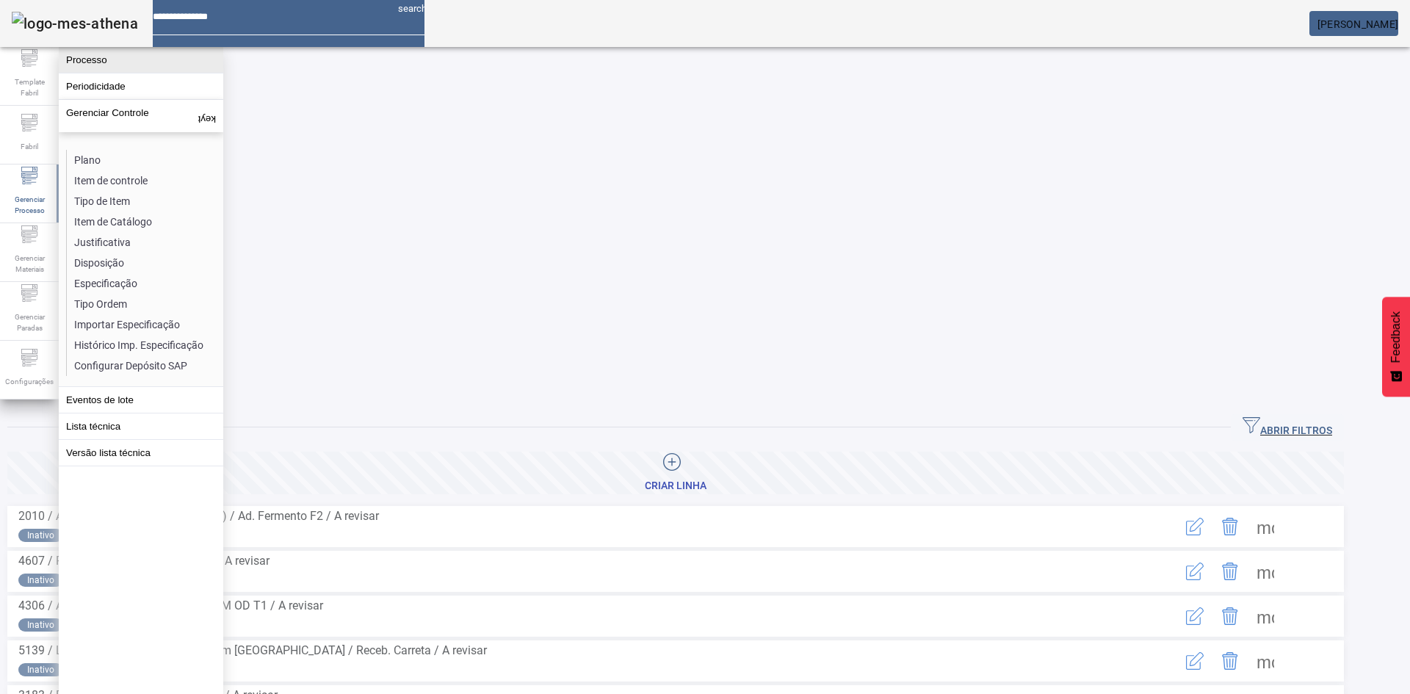
click at [99, 64] on button "Processo" at bounding box center [141, 60] width 164 height 26
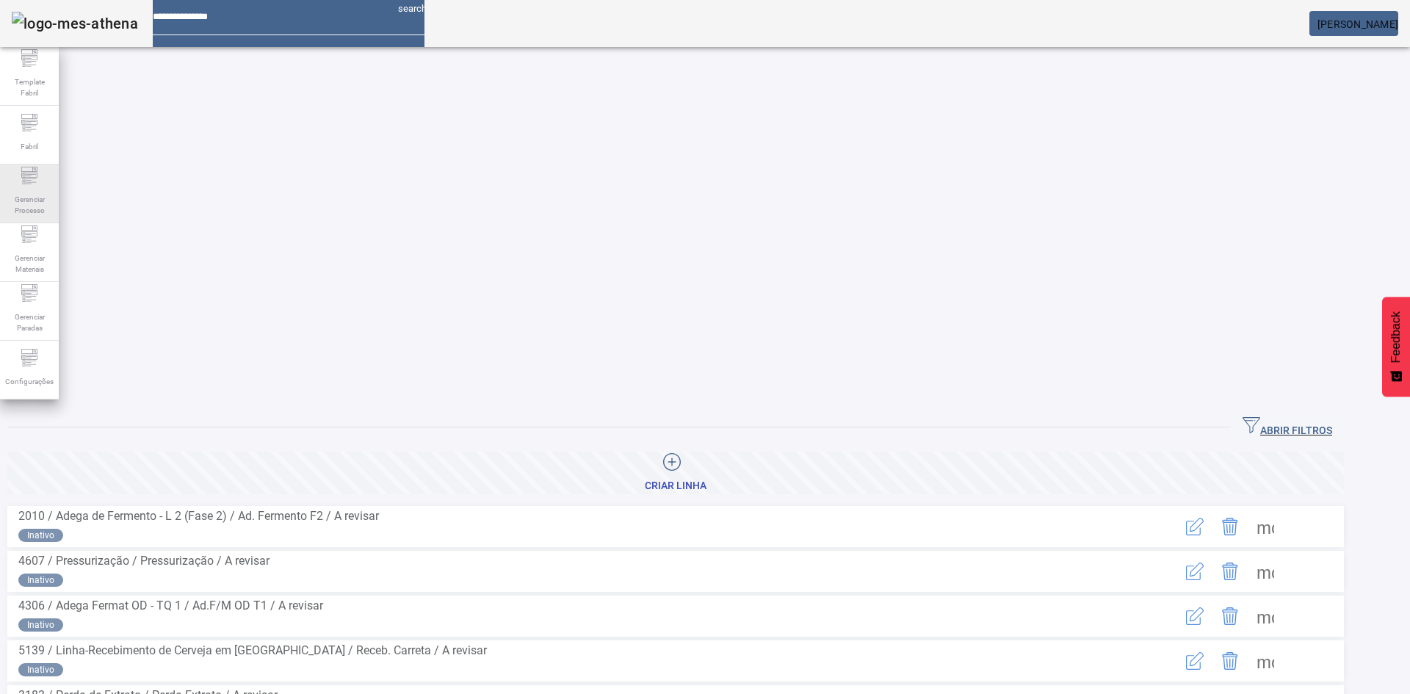
click at [48, 193] on span "Gerenciar Processo" at bounding box center [29, 204] width 44 height 31
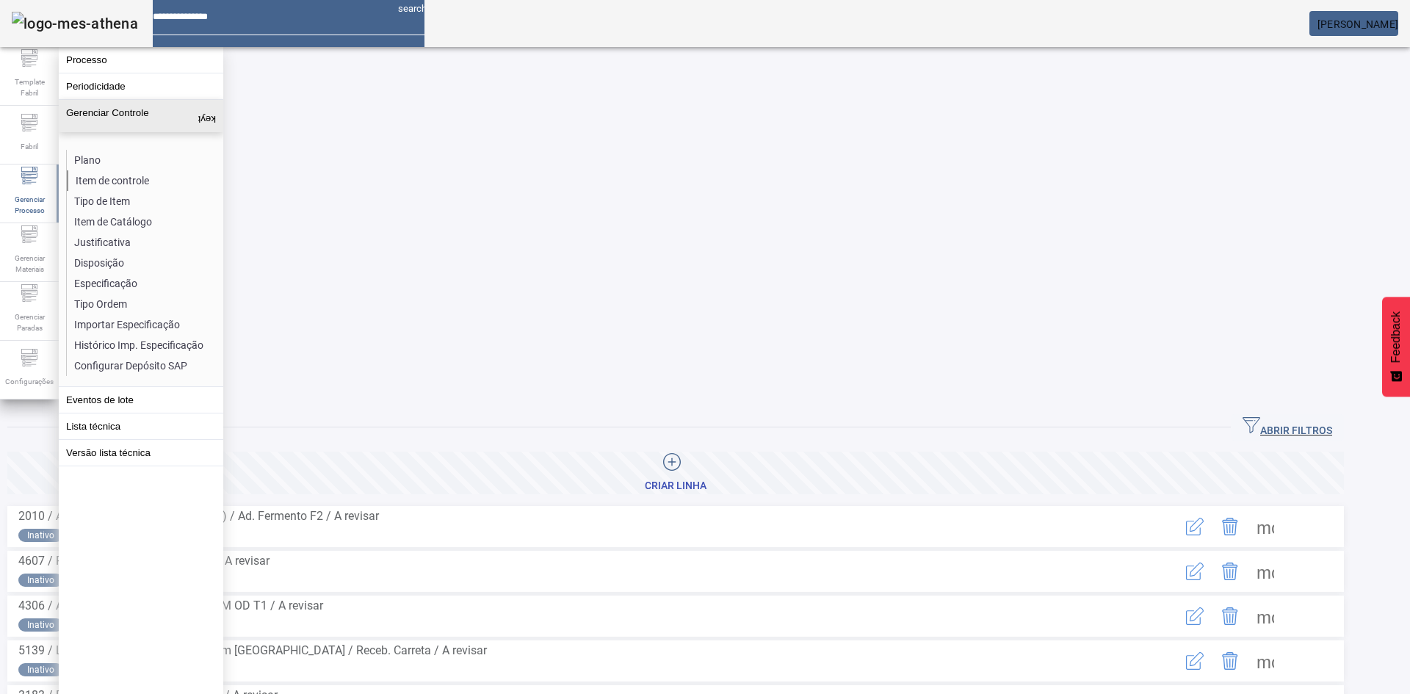
click at [125, 178] on li "Item de controle" at bounding box center [145, 180] width 156 height 21
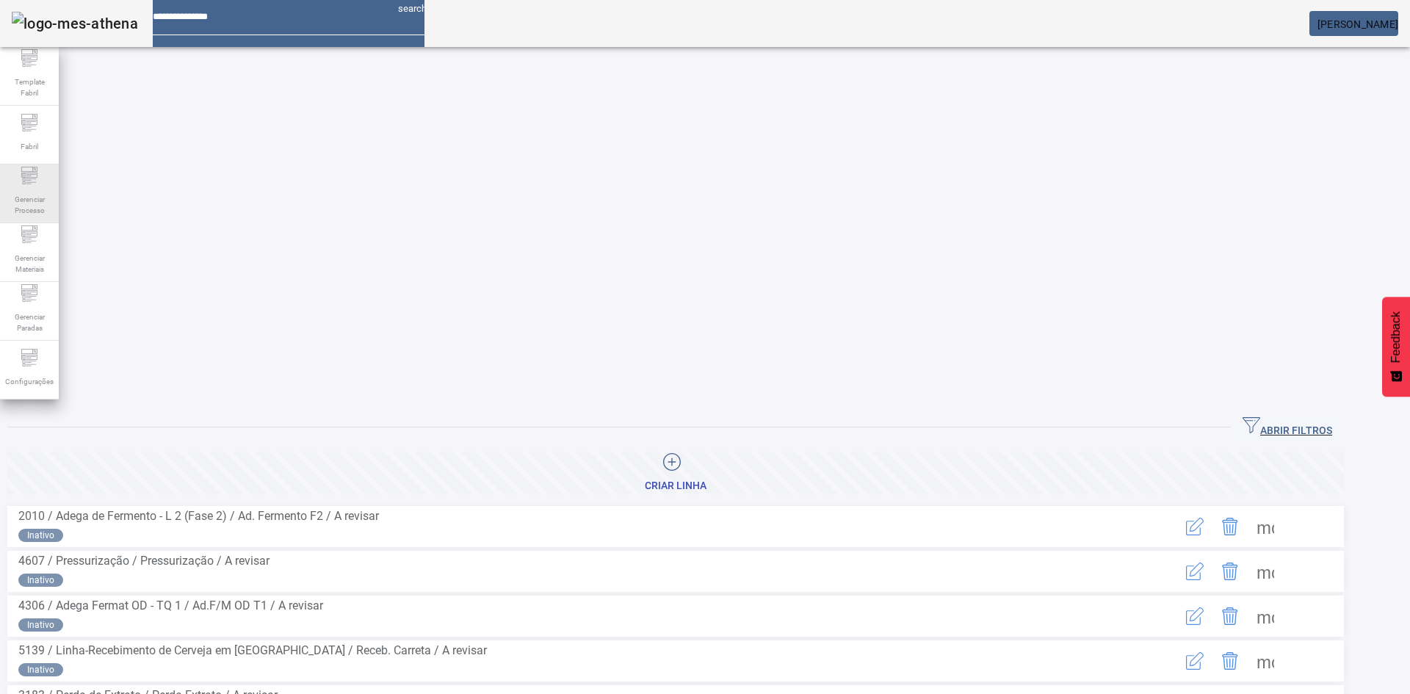
click at [33, 194] on span "Gerenciar Processo" at bounding box center [29, 204] width 44 height 31
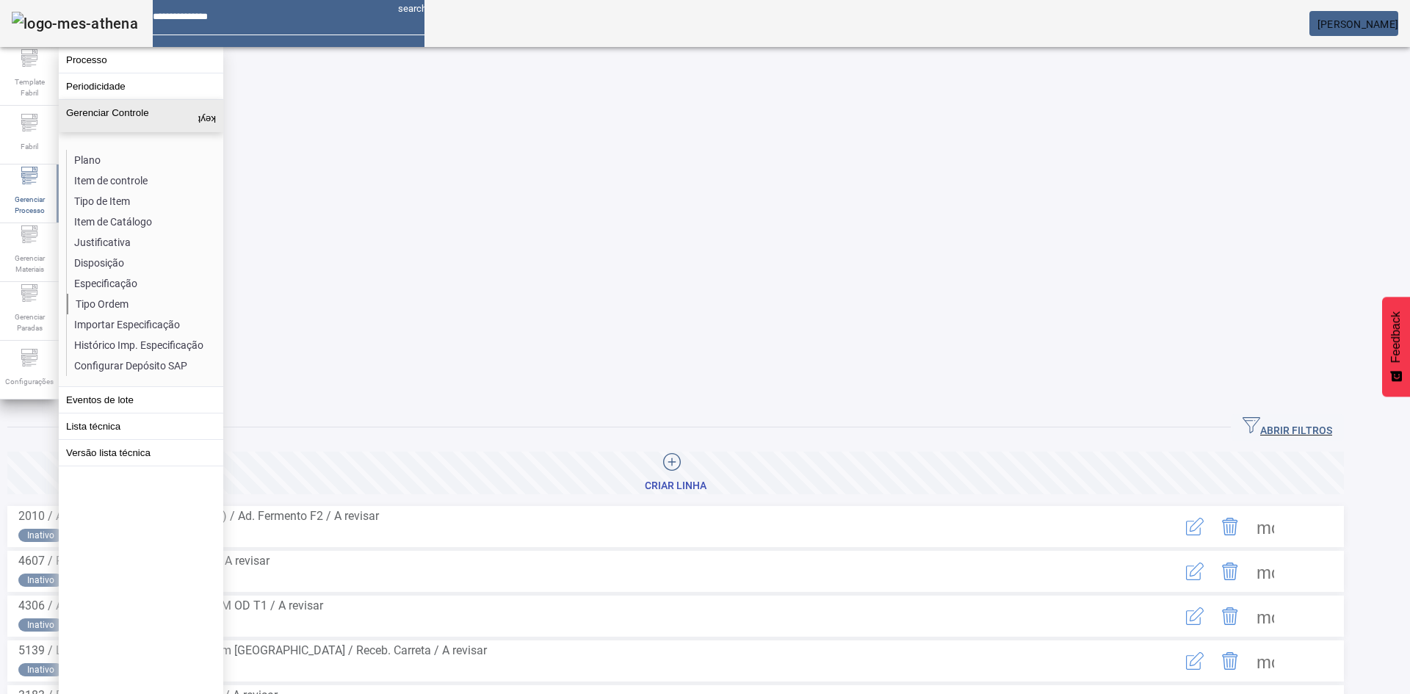
click at [112, 301] on li "Tipo Ordem" at bounding box center [145, 304] width 156 height 21
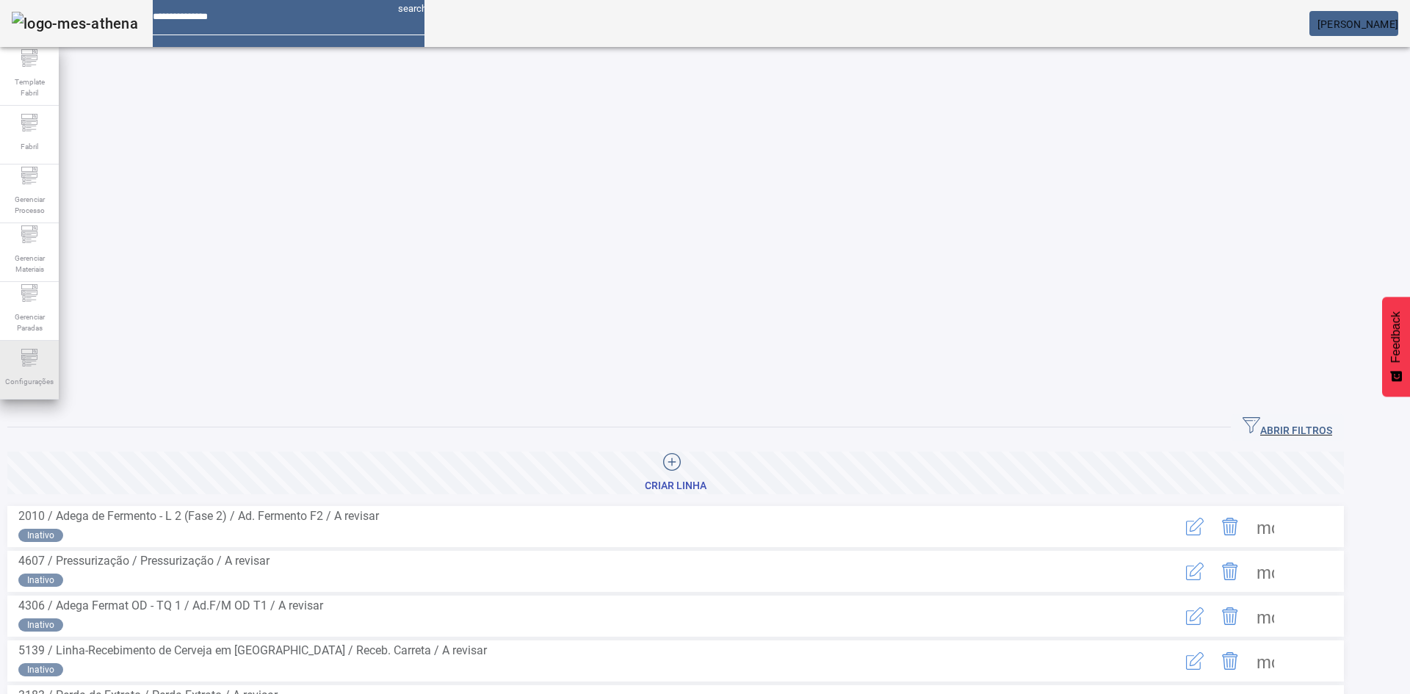
click at [40, 375] on span "Configurações" at bounding box center [29, 382] width 57 height 20
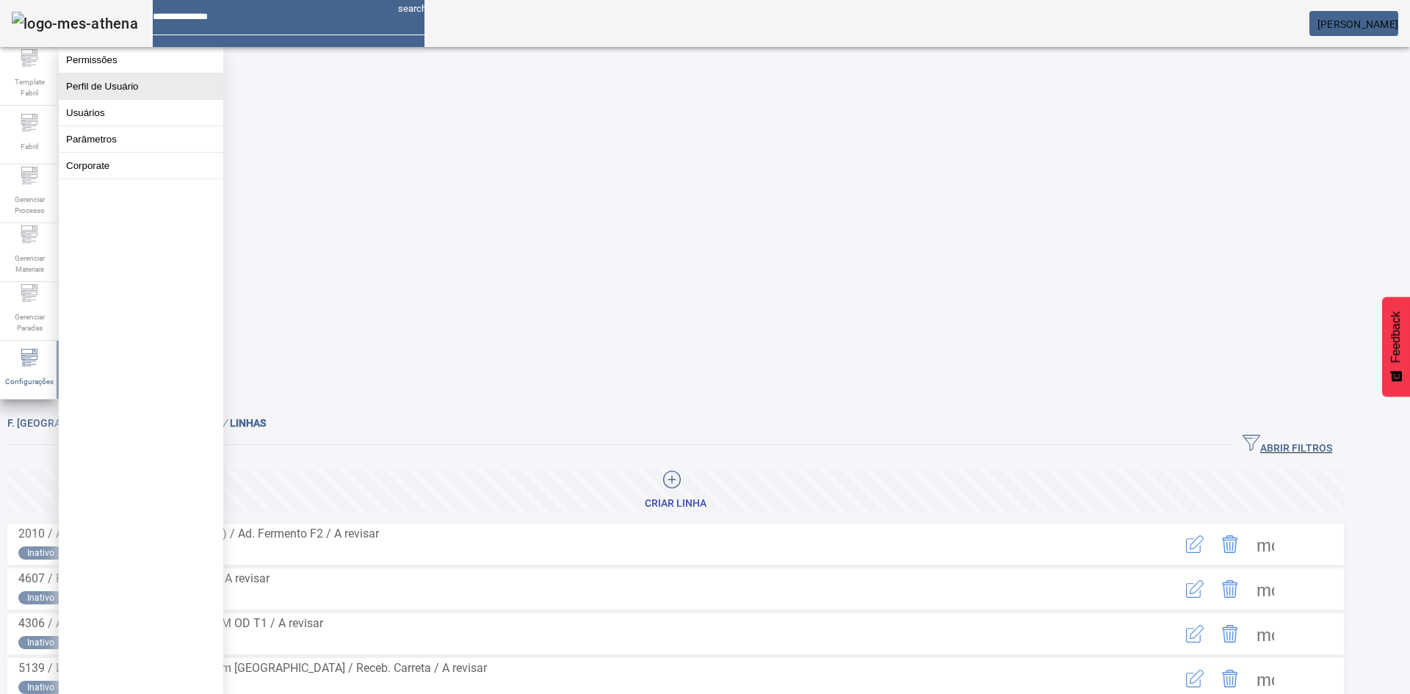
click at [128, 95] on button "Perfil de Usuário" at bounding box center [141, 86] width 164 height 26
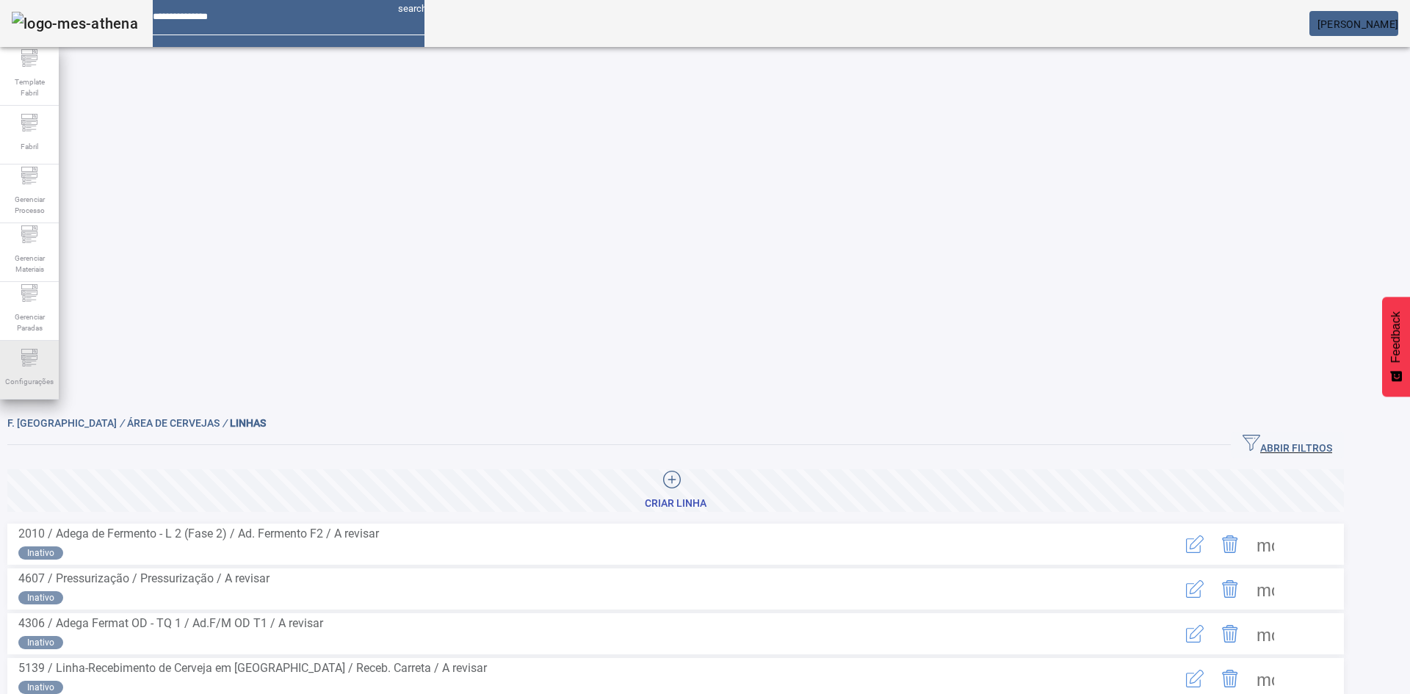
click at [12, 384] on span "Configurações" at bounding box center [29, 382] width 57 height 20
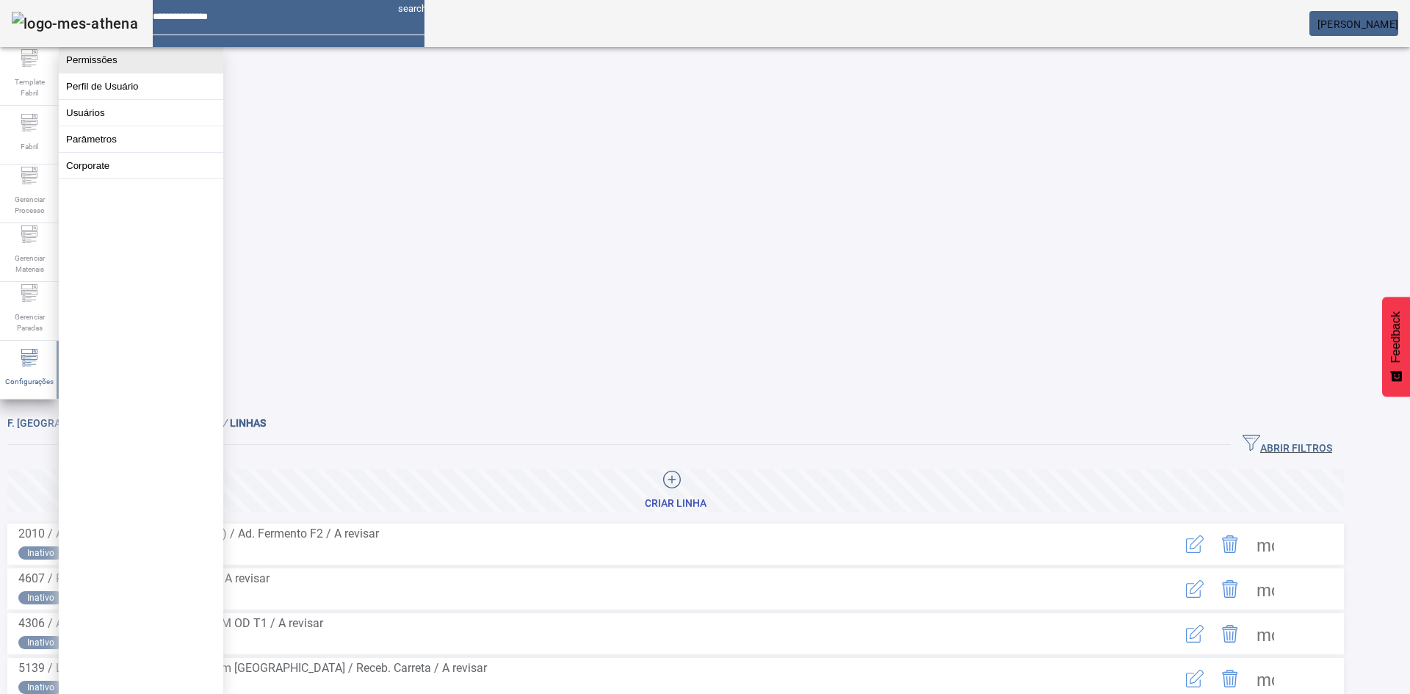
click at [120, 60] on button "Permissões" at bounding box center [141, 60] width 164 height 26
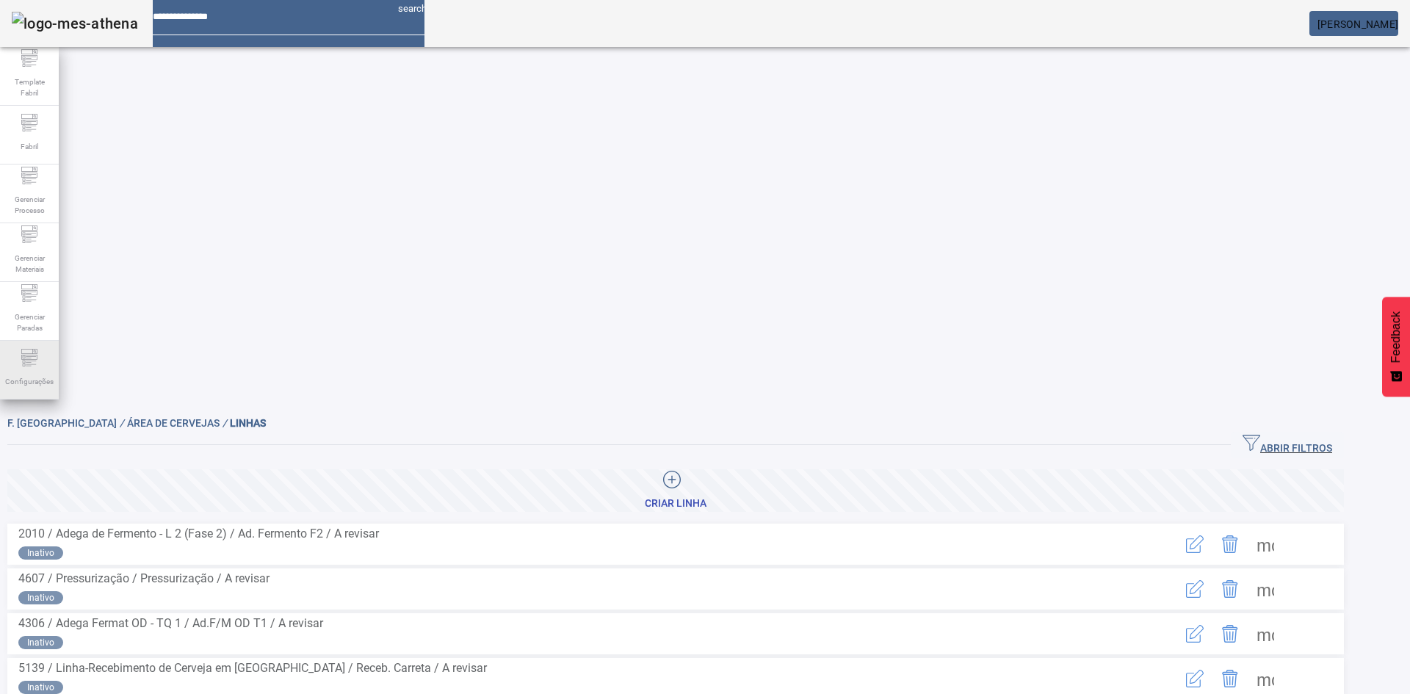
click at [32, 379] on span "Configurações" at bounding box center [29, 382] width 57 height 20
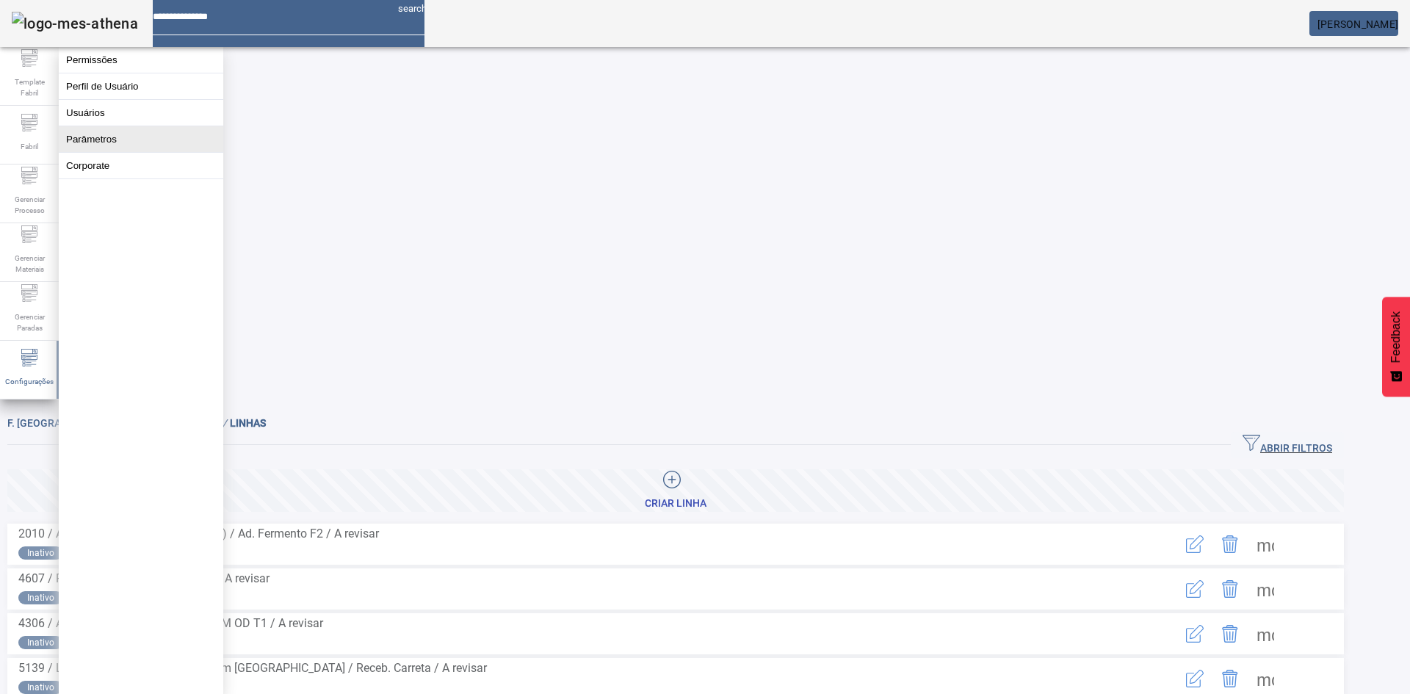
click at [136, 151] on button "Parâmetros" at bounding box center [141, 139] width 164 height 26
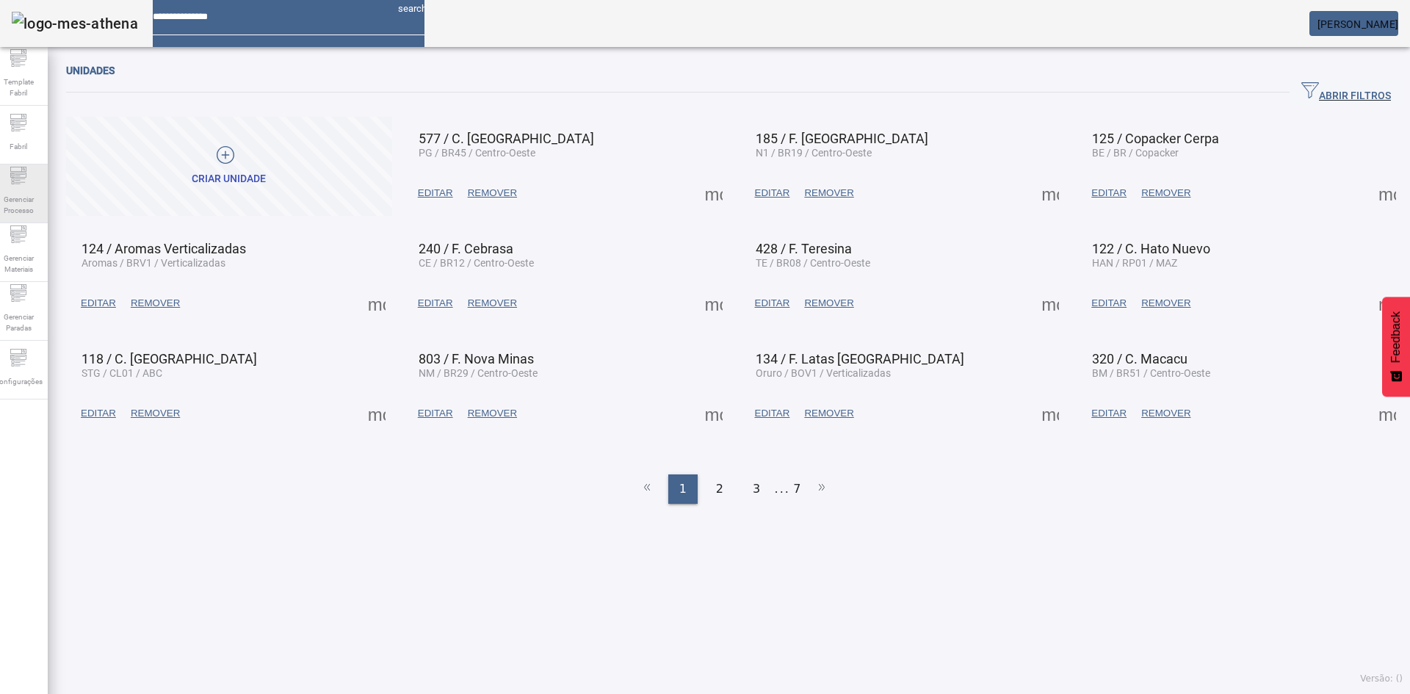
click at [20, 208] on span "Gerenciar Processo" at bounding box center [18, 204] width 44 height 31
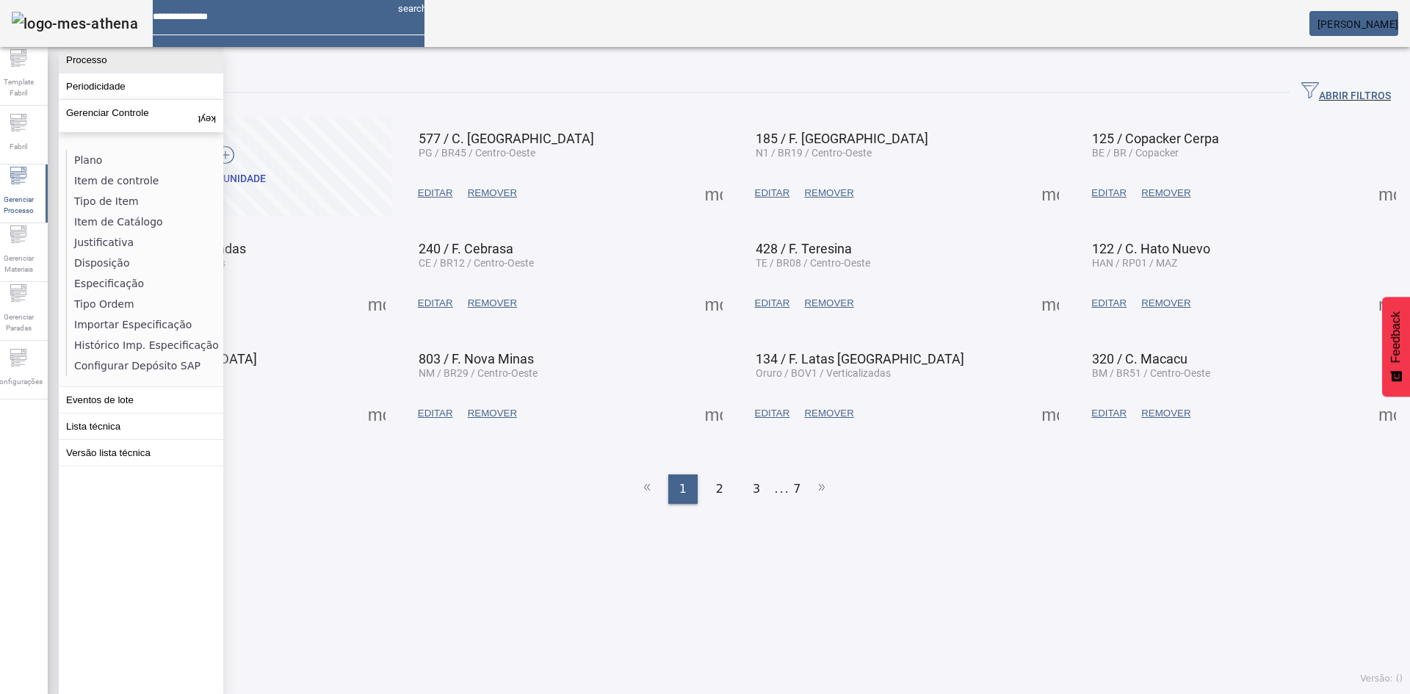
click at [124, 66] on button "Processo" at bounding box center [141, 60] width 164 height 26
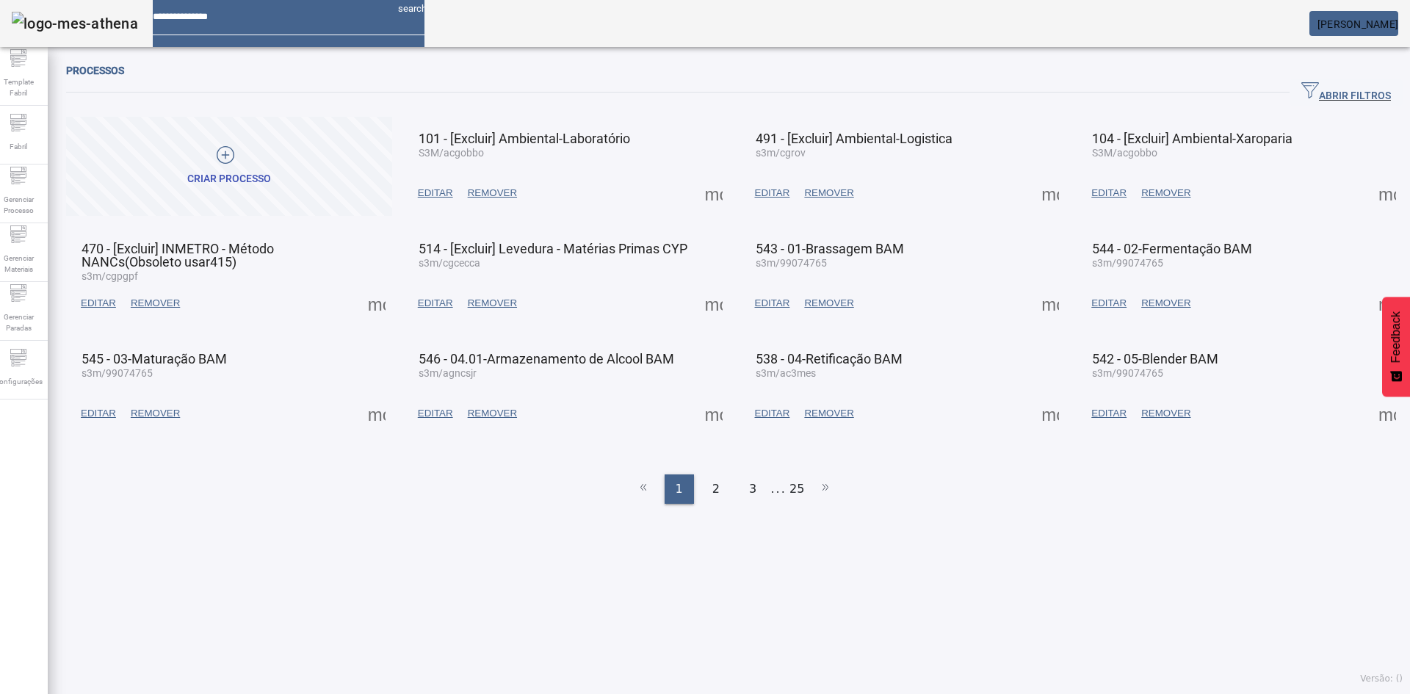
click at [1301, 89] on icon "button" at bounding box center [1310, 90] width 18 height 16
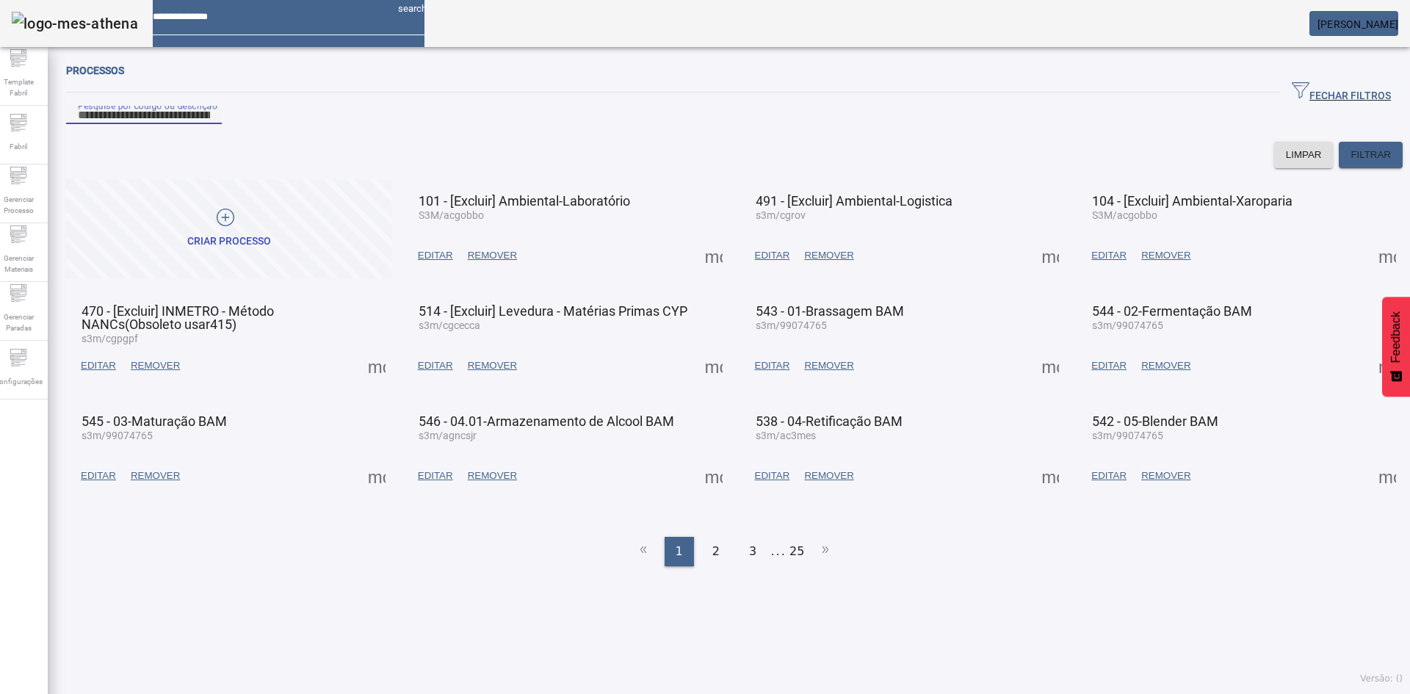
click at [210, 124] on input "Pesquise por código ou descrição" at bounding box center [144, 115] width 132 height 18
type input "***"
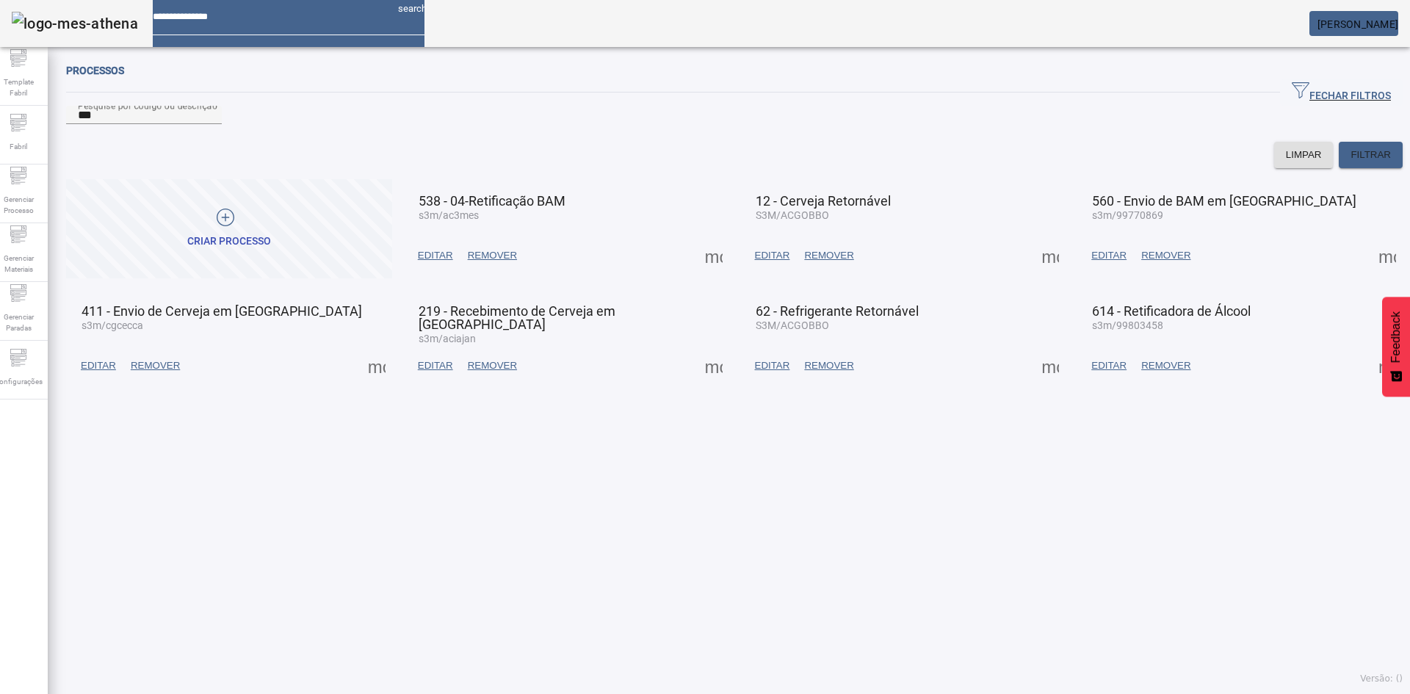
click at [1040, 271] on span at bounding box center [1049, 255] width 35 height 35
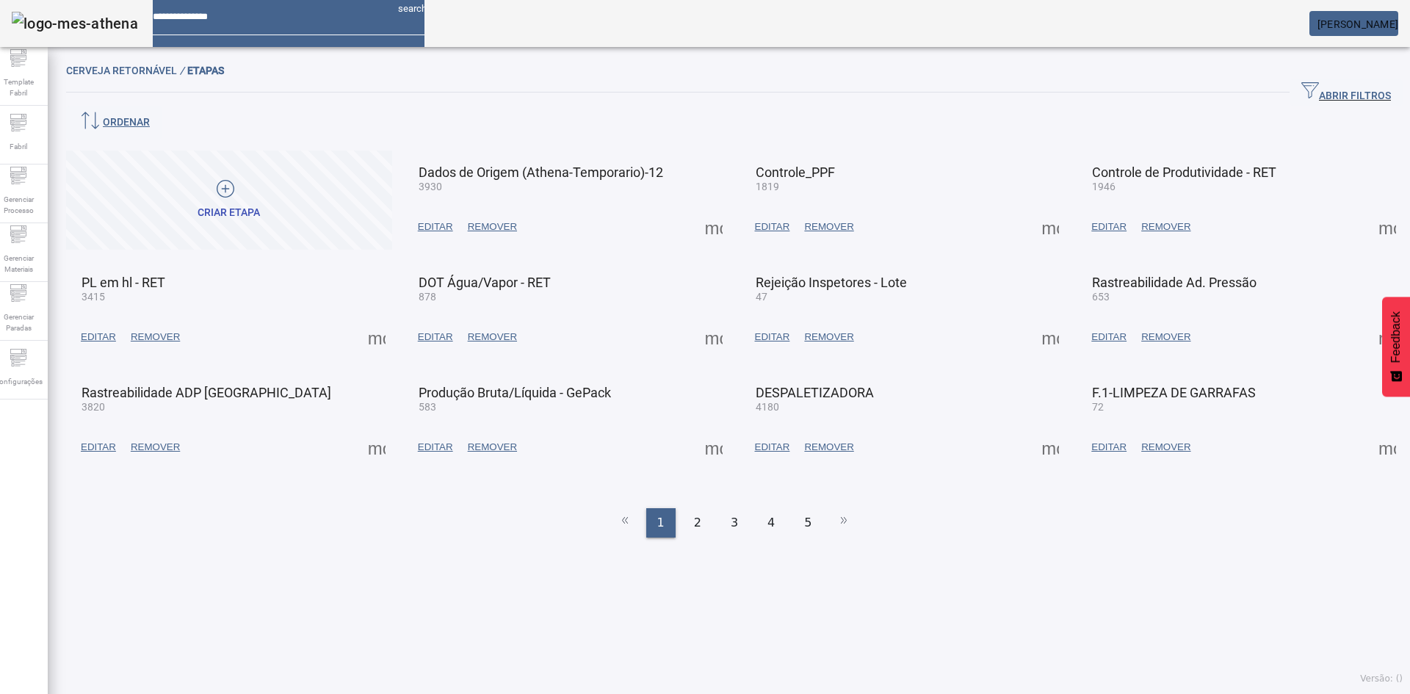
click at [739, 85] on div "ABRIR FILTROS" at bounding box center [734, 92] width 1337 height 26
click at [1301, 86] on span "ABRIR FILTROS" at bounding box center [1346, 93] width 90 height 22
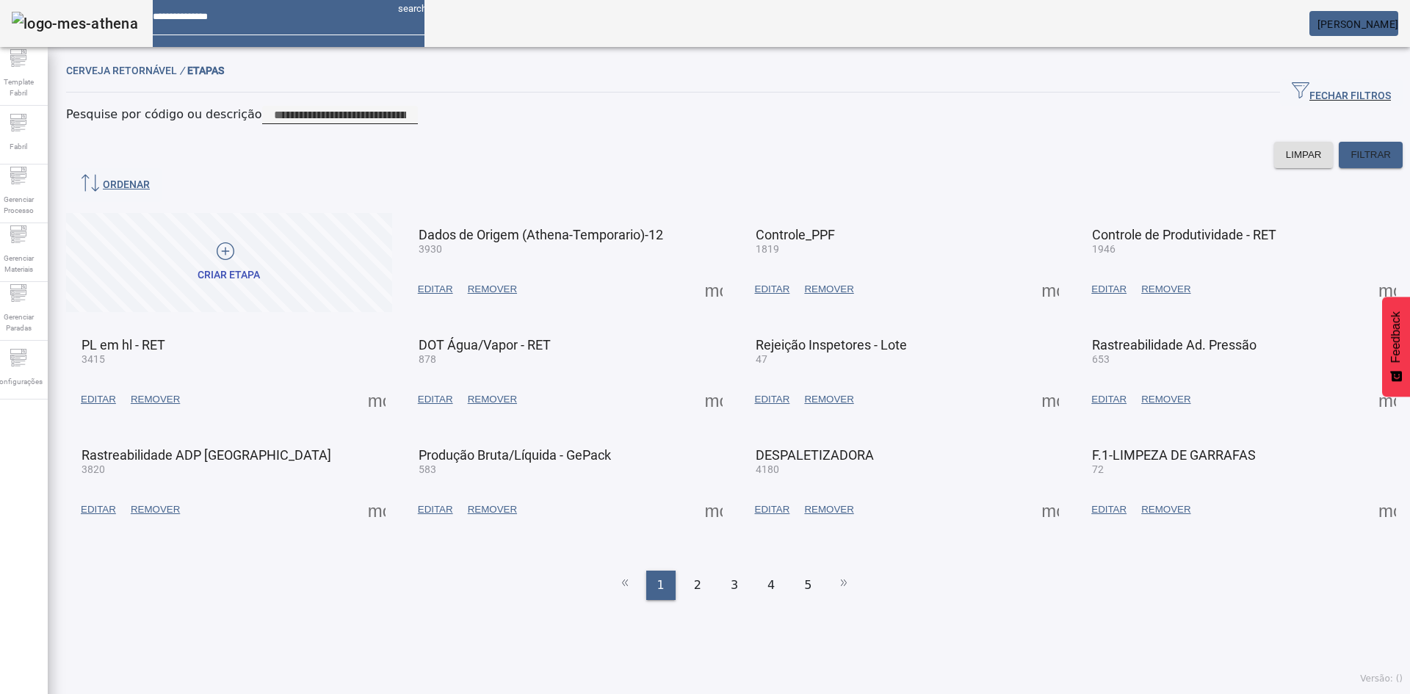
click at [406, 124] on input at bounding box center [340, 115] width 132 height 18
type input "***"
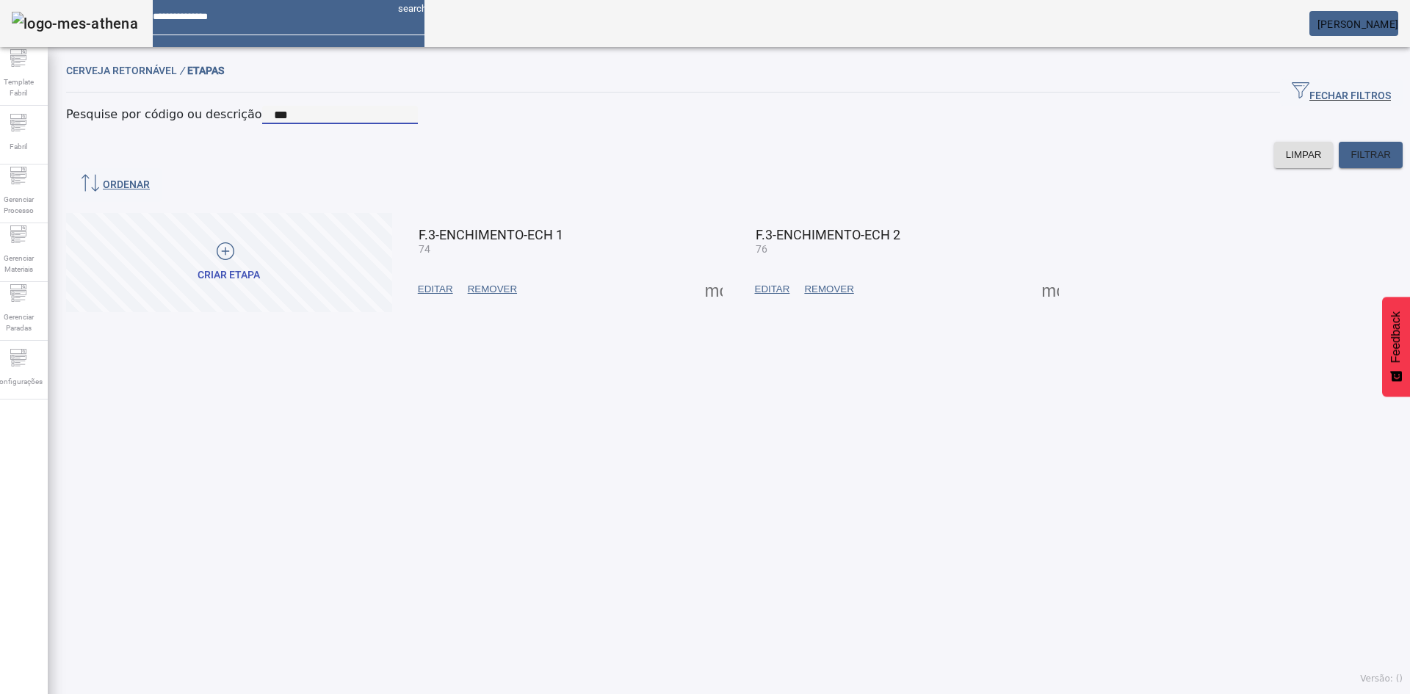
click at [448, 297] on span "EDITAR" at bounding box center [435, 289] width 35 height 15
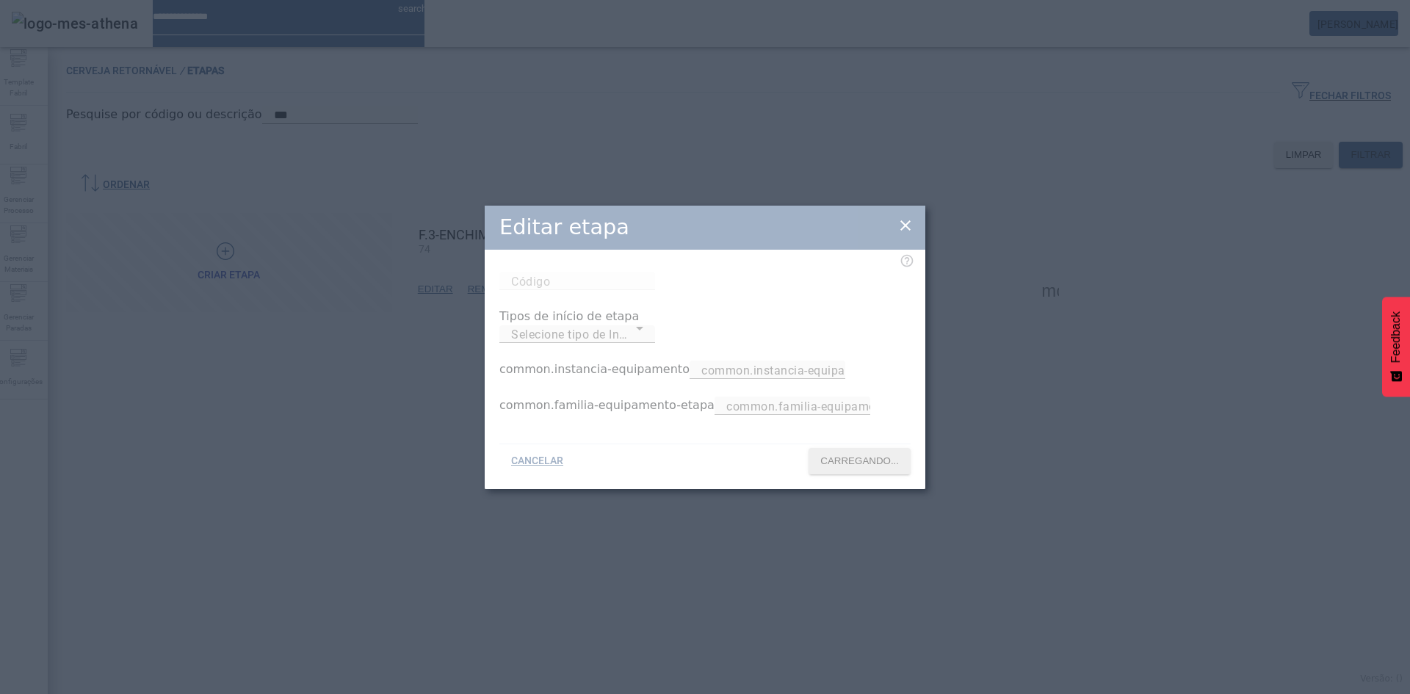
type input "**"
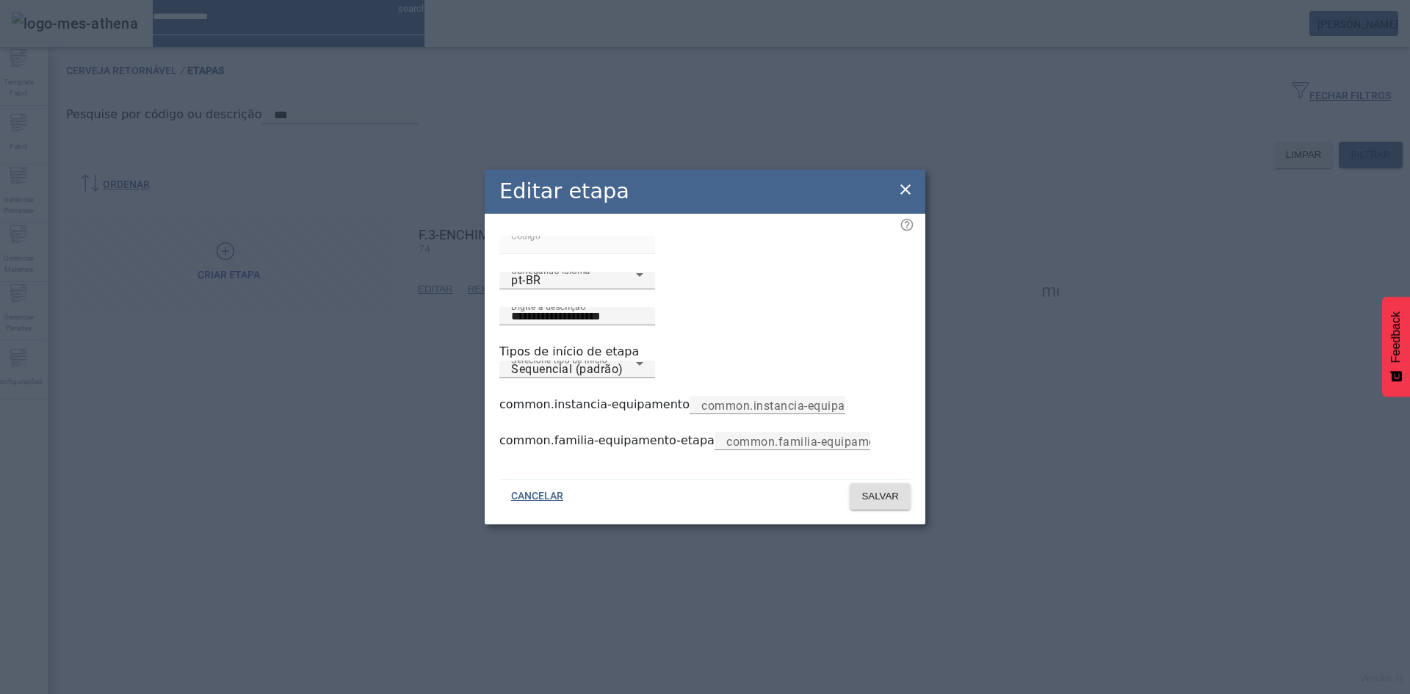
click at [909, 181] on icon at bounding box center [906, 190] width 18 height 18
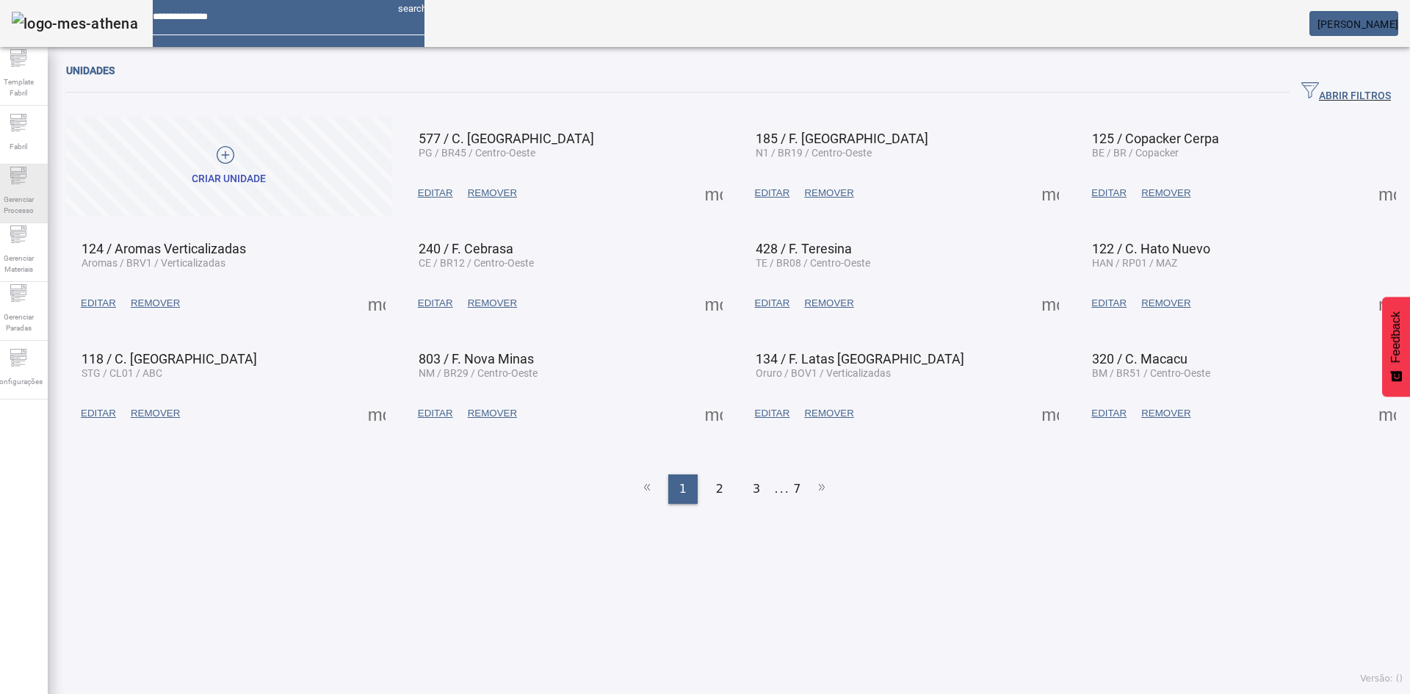
click at [40, 214] on span "Gerenciar Processo" at bounding box center [18, 204] width 44 height 31
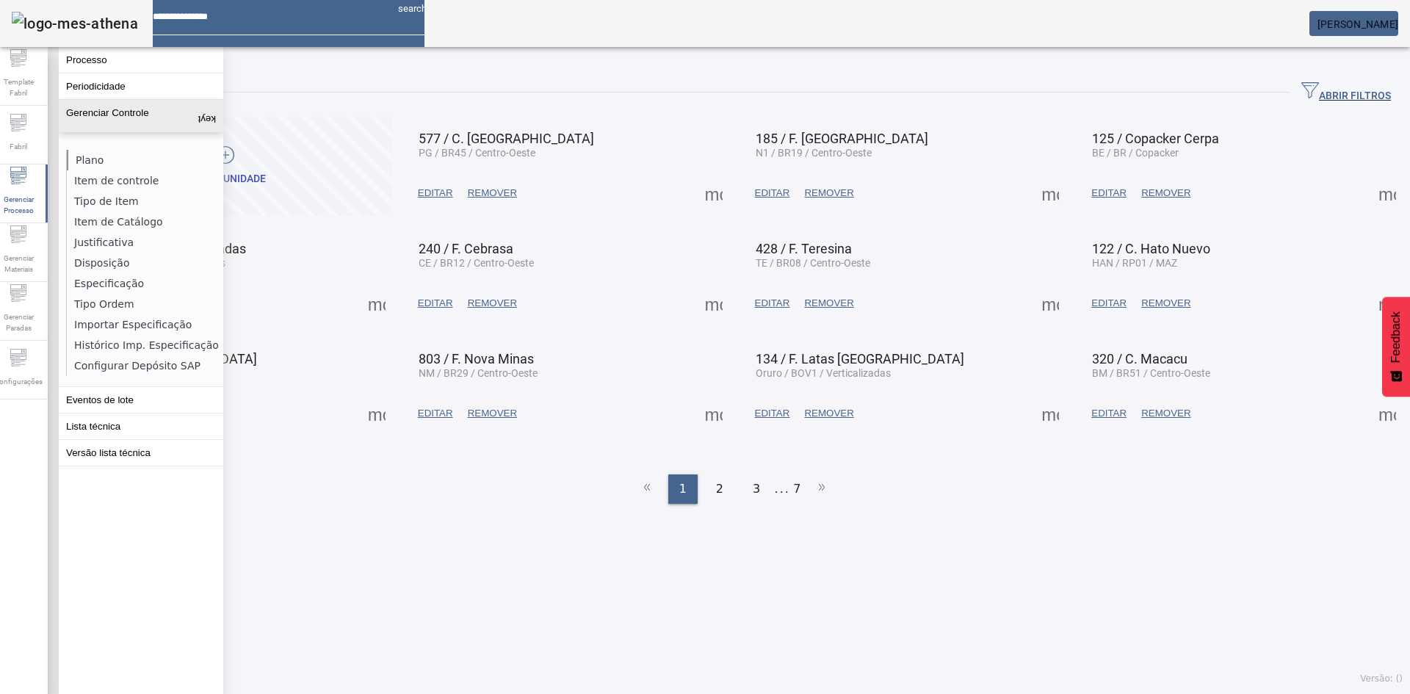
click at [95, 153] on li "Plano" at bounding box center [145, 160] width 156 height 21
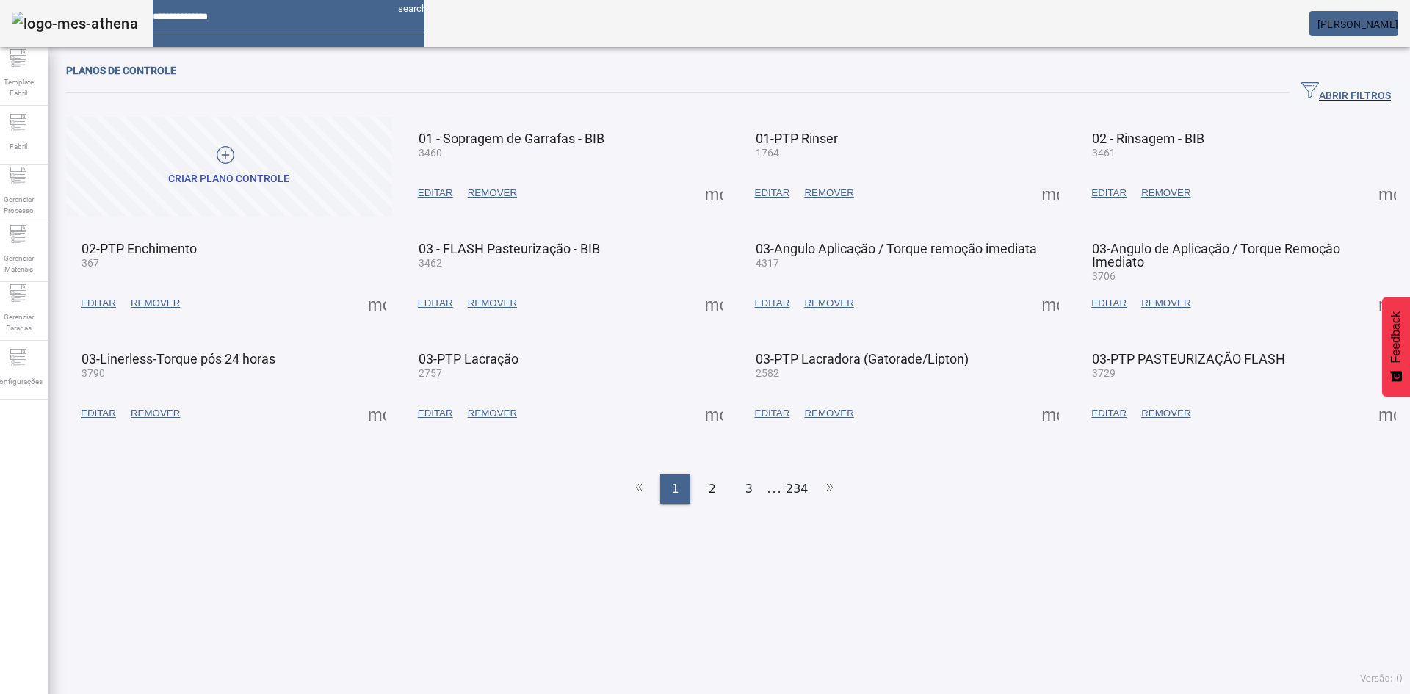
click at [1295, 76] on span "button" at bounding box center [1346, 92] width 113 height 35
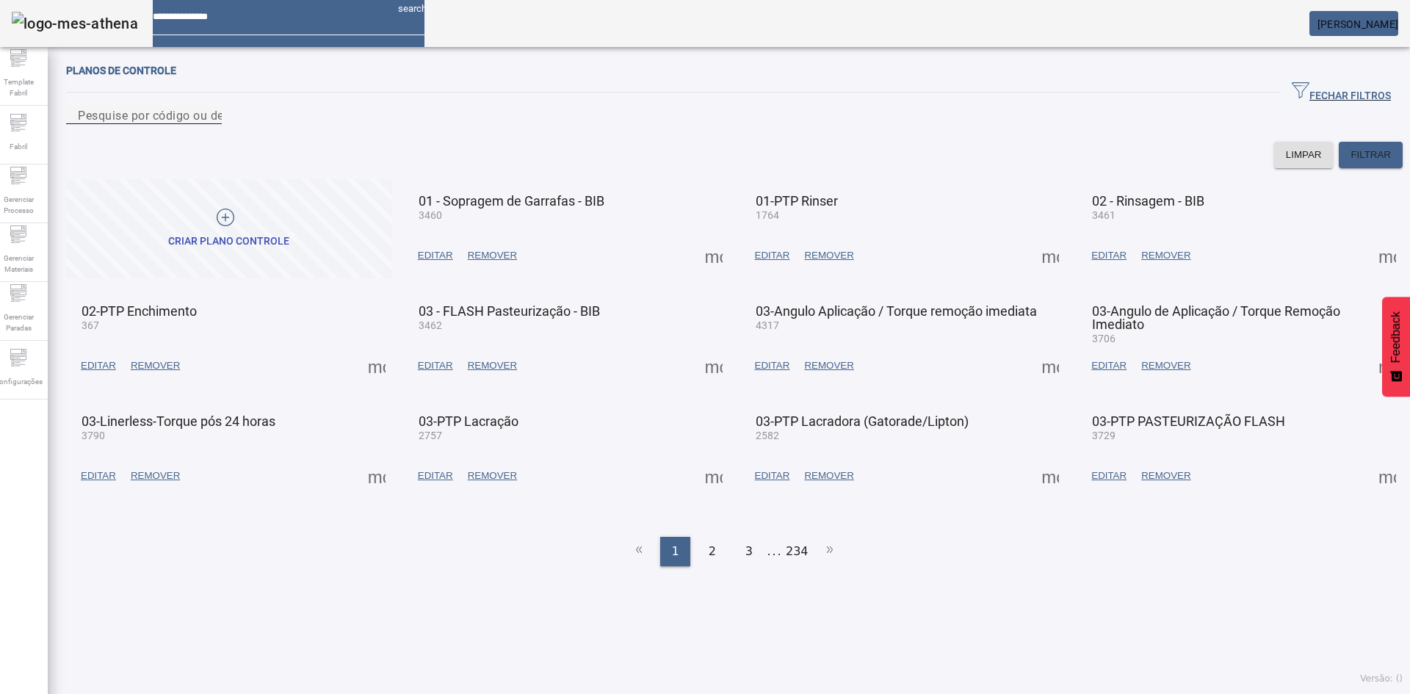
click at [210, 124] on input "Pesquise por código ou descrição" at bounding box center [144, 115] width 132 height 18
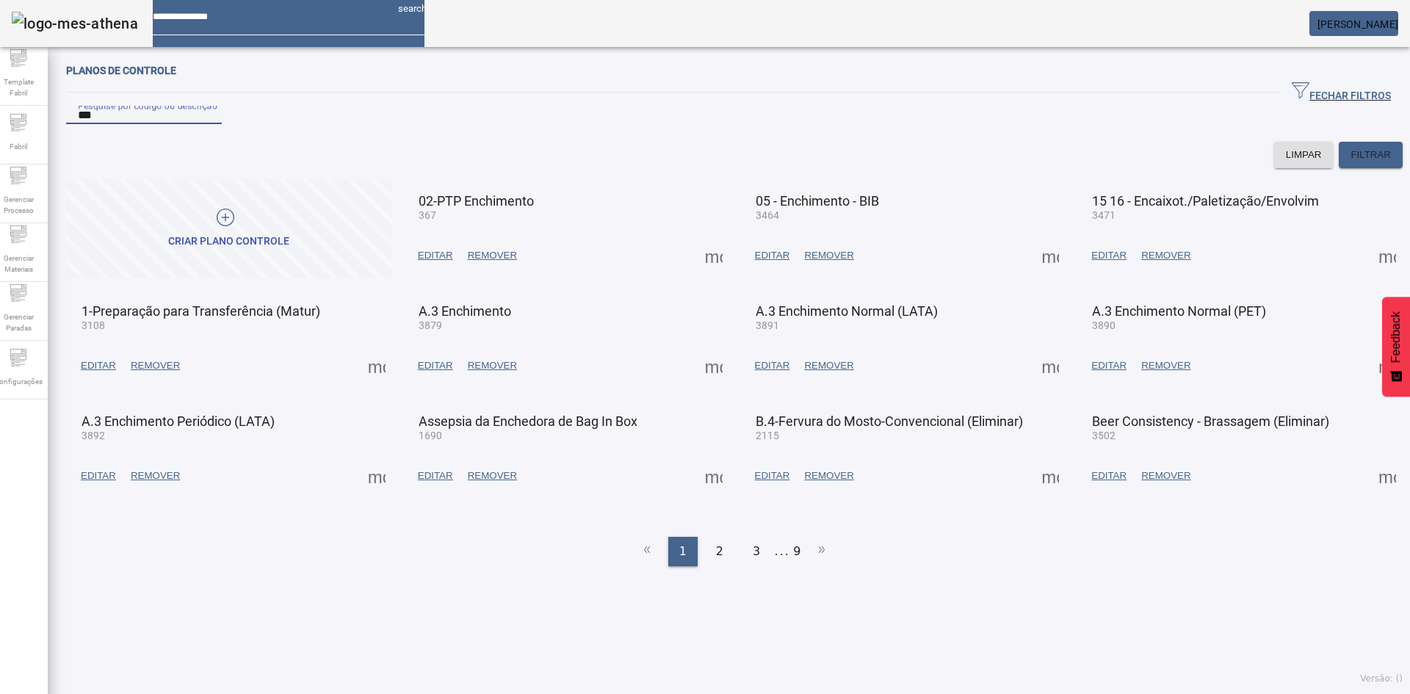
click at [210, 124] on input "***" at bounding box center [144, 115] width 132 height 18
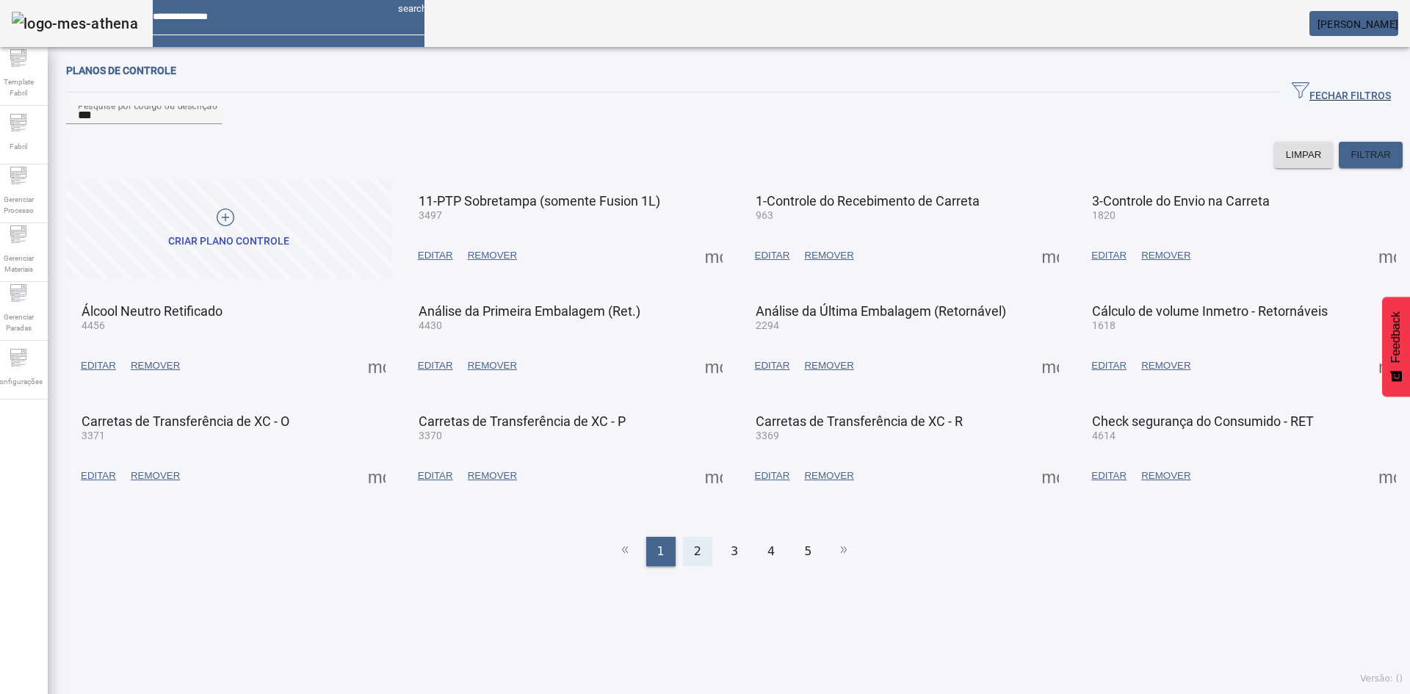
click at [694, 560] on span "2" at bounding box center [697, 552] width 7 height 18
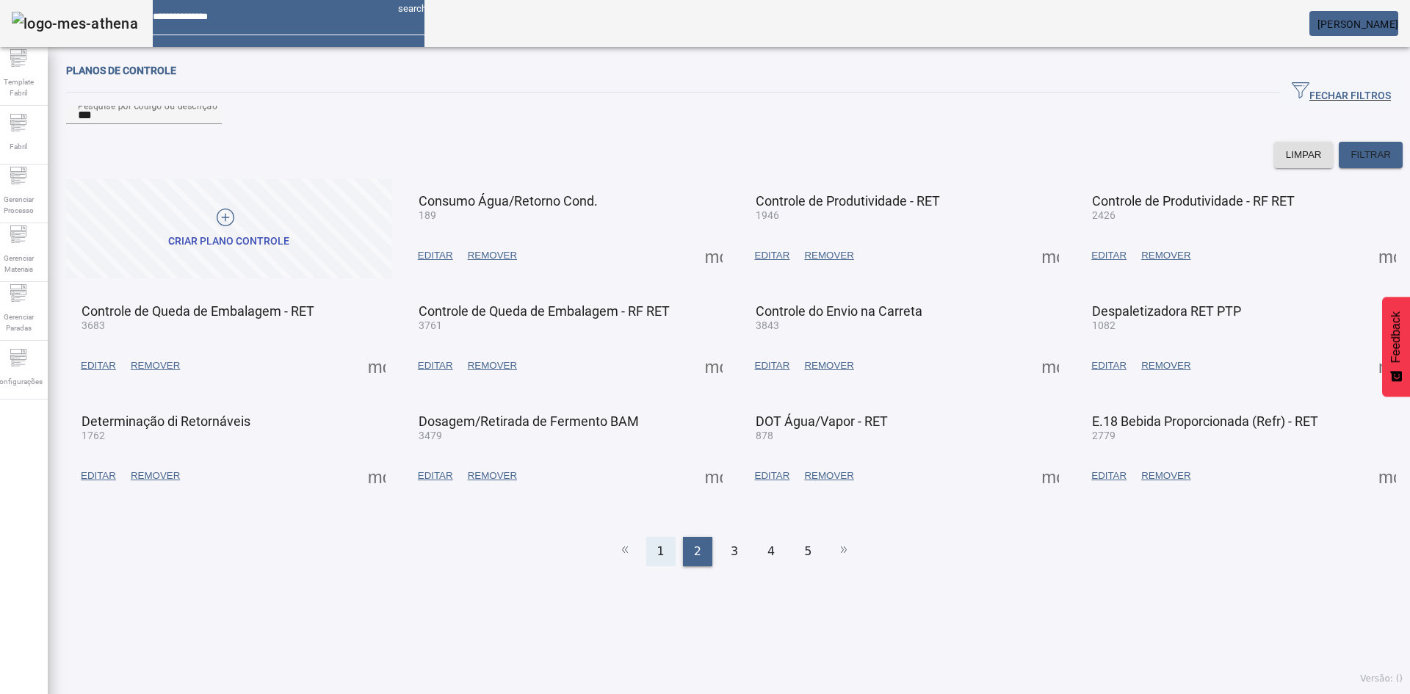
click at [657, 560] on span "1" at bounding box center [660, 552] width 7 height 18
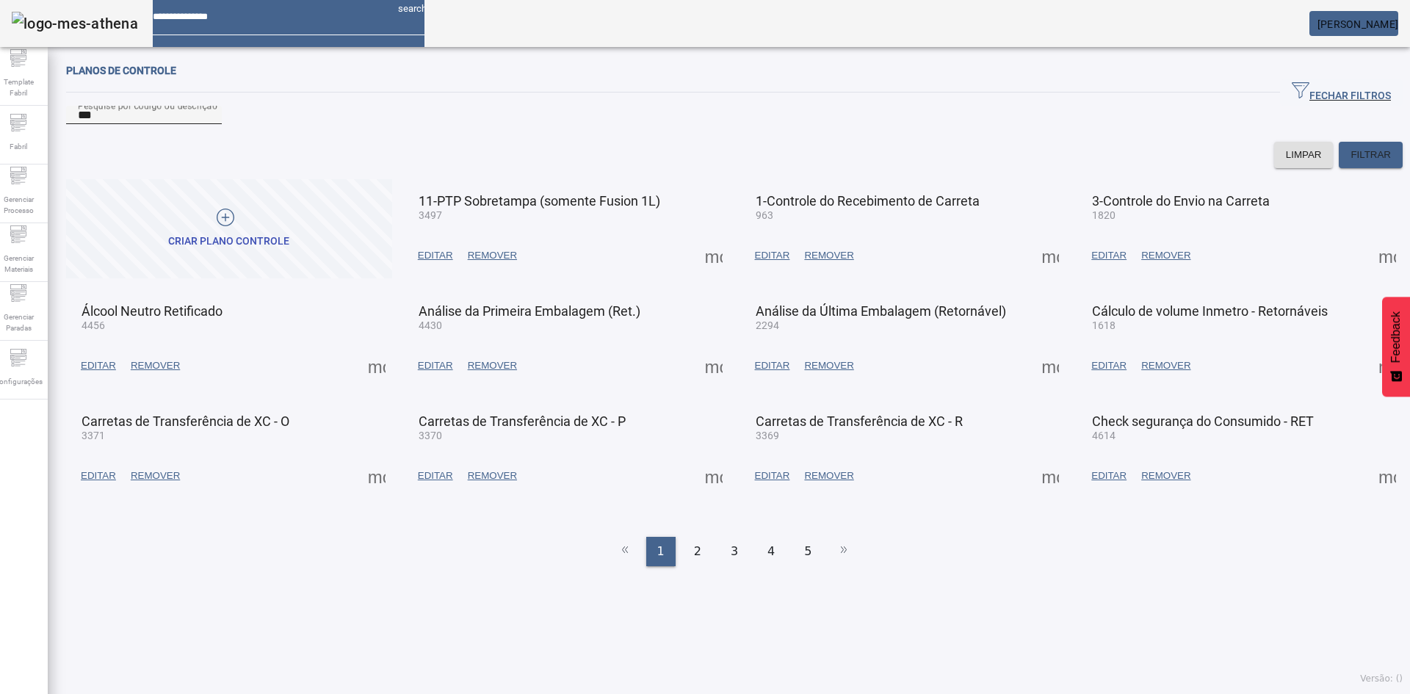
click at [109, 124] on input "***" at bounding box center [144, 115] width 132 height 18
type input "*****"
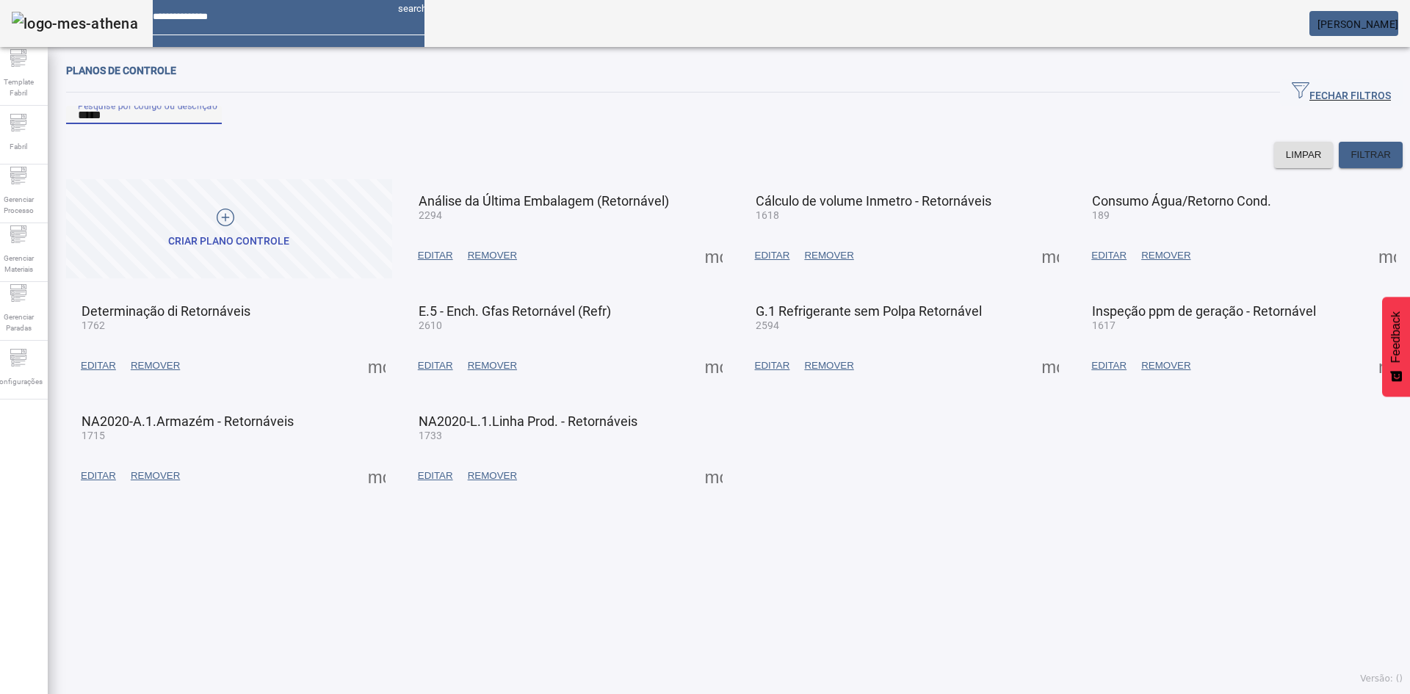
drag, startPoint x: 118, startPoint y: 131, endPoint x: -4, endPoint y: 123, distance: 122.1
click at [0, 123] on html "search [PERSON_NAME] Bonilha Template Fabril Fabril Gerenciar Processo Gerencia…" at bounding box center [705, 347] width 1410 height 694
click at [27, 184] on icon at bounding box center [19, 176] width 18 height 18
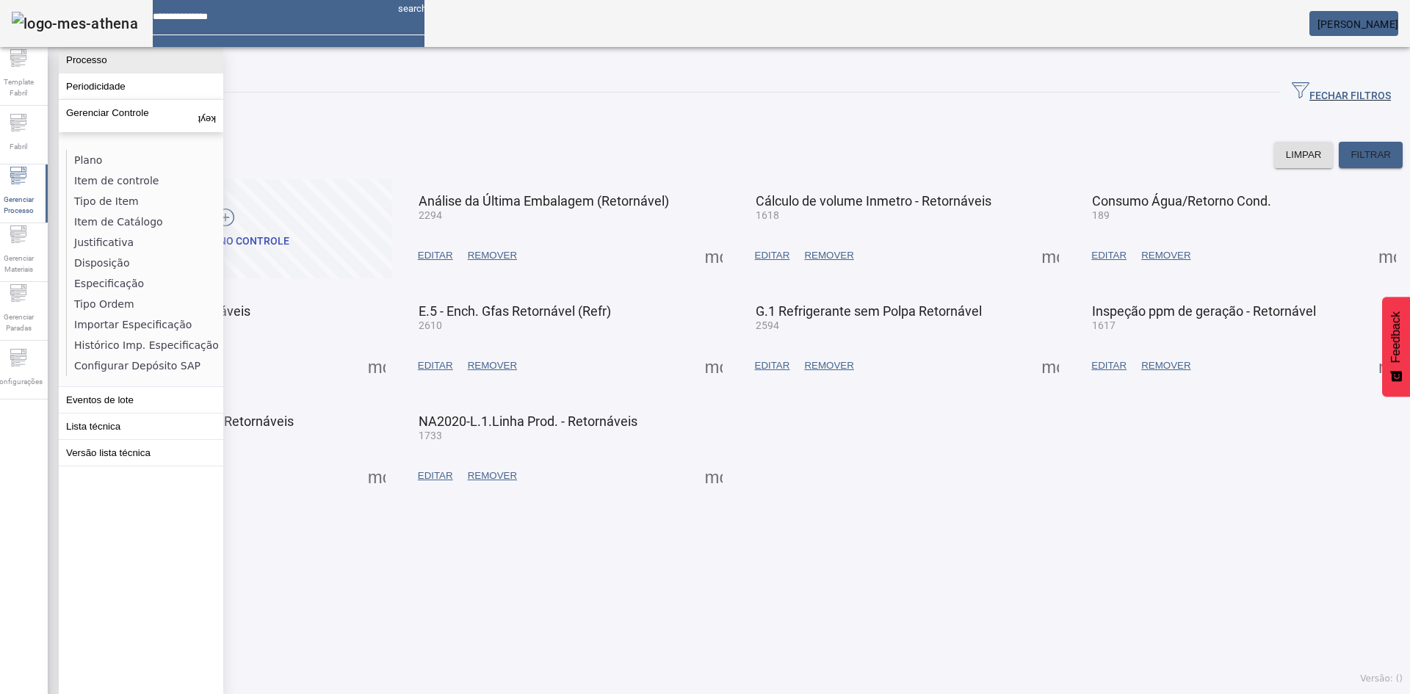
click at [70, 58] on button "Processo" at bounding box center [141, 60] width 164 height 26
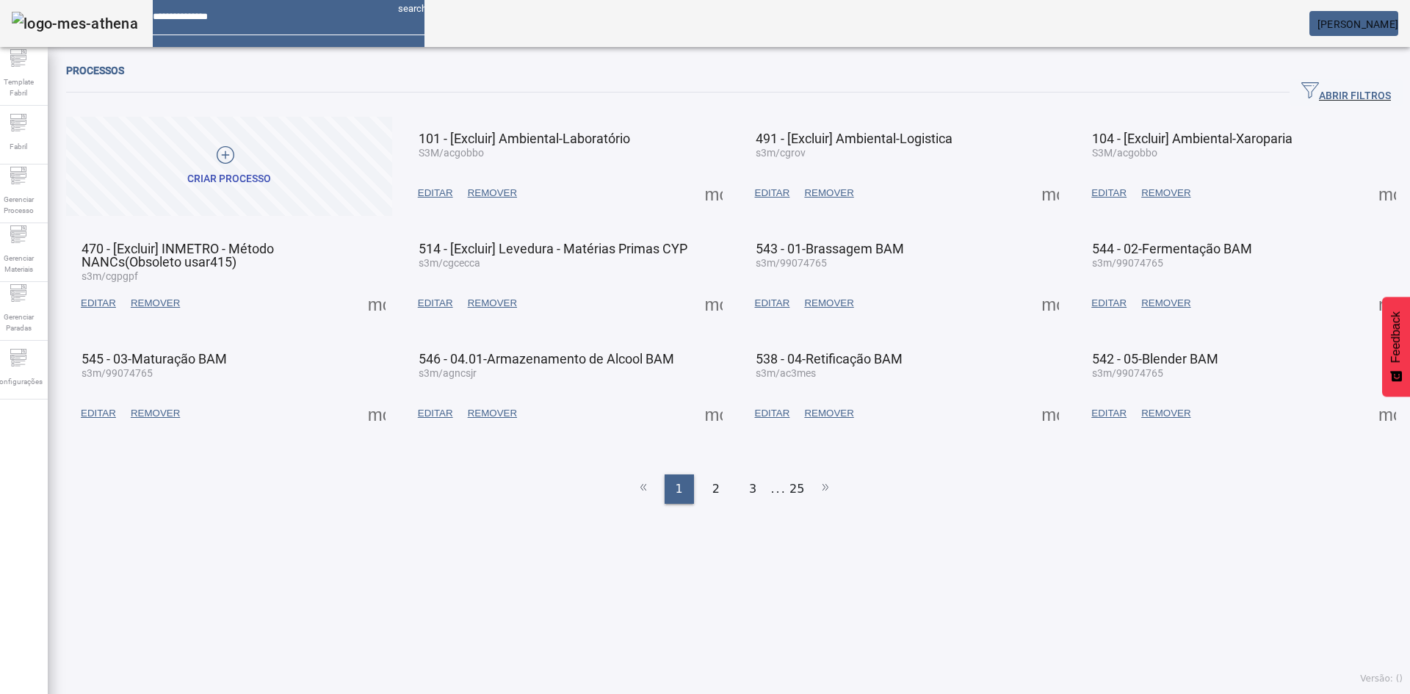
click at [1314, 86] on span "ABRIR FILTROS" at bounding box center [1346, 93] width 90 height 22
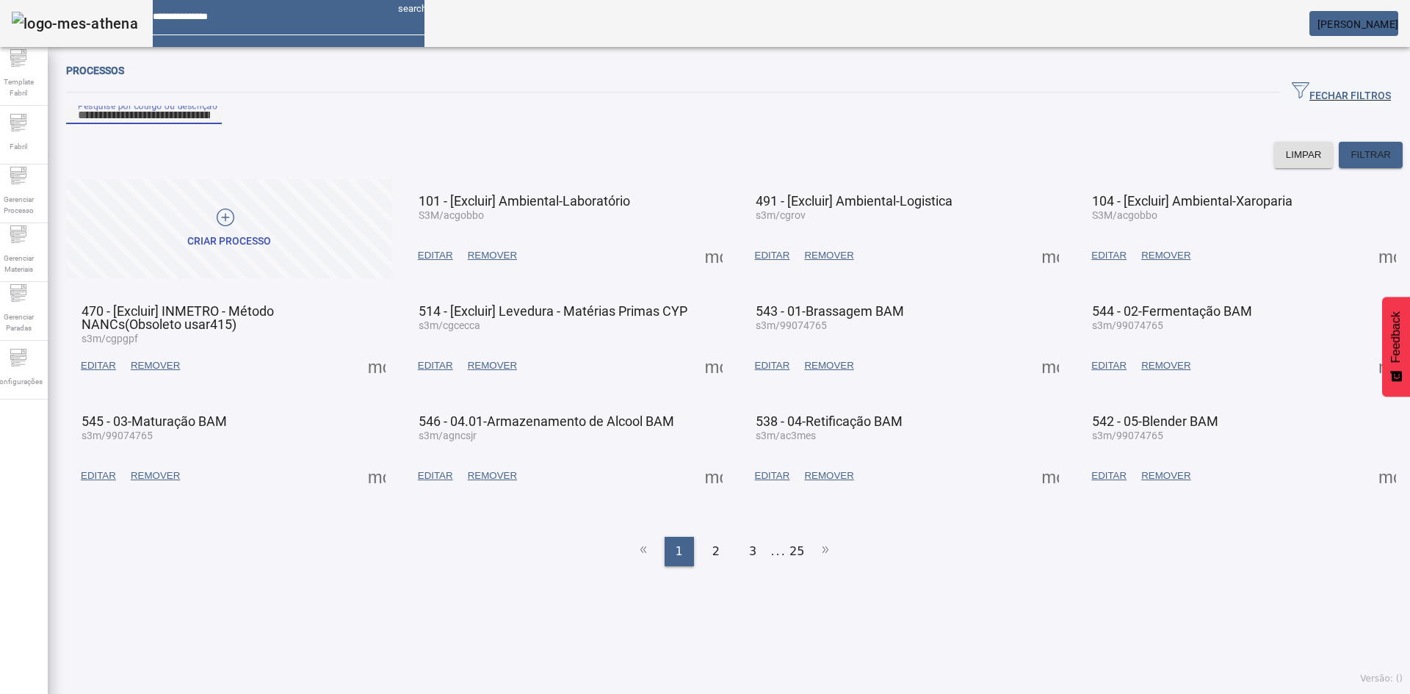
click at [210, 124] on input "Pesquise por código ou descrição" at bounding box center [144, 115] width 132 height 18
click at [1359, 162] on span "FILTRAR" at bounding box center [1370, 155] width 40 height 15
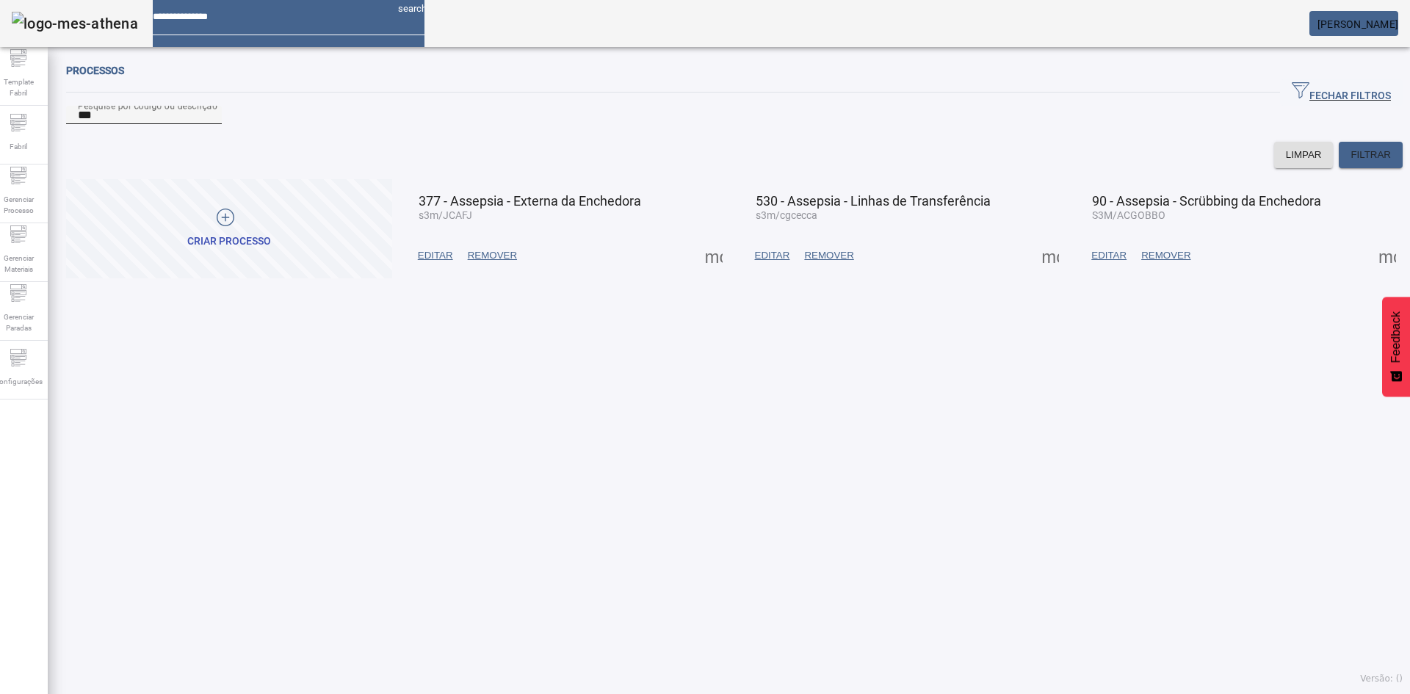
click at [101, 124] on input "***" at bounding box center [144, 115] width 132 height 18
type input "*"
type input "***"
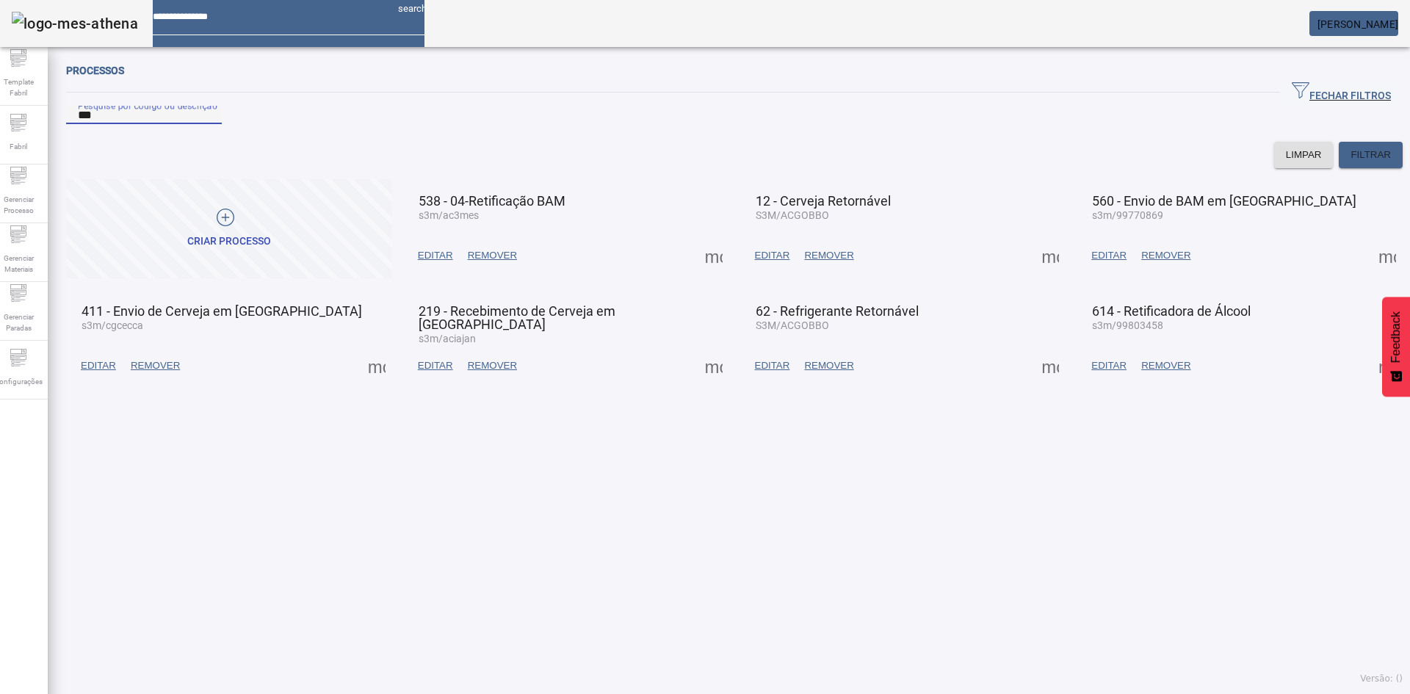
click at [1032, 273] on span at bounding box center [1049, 255] width 35 height 35
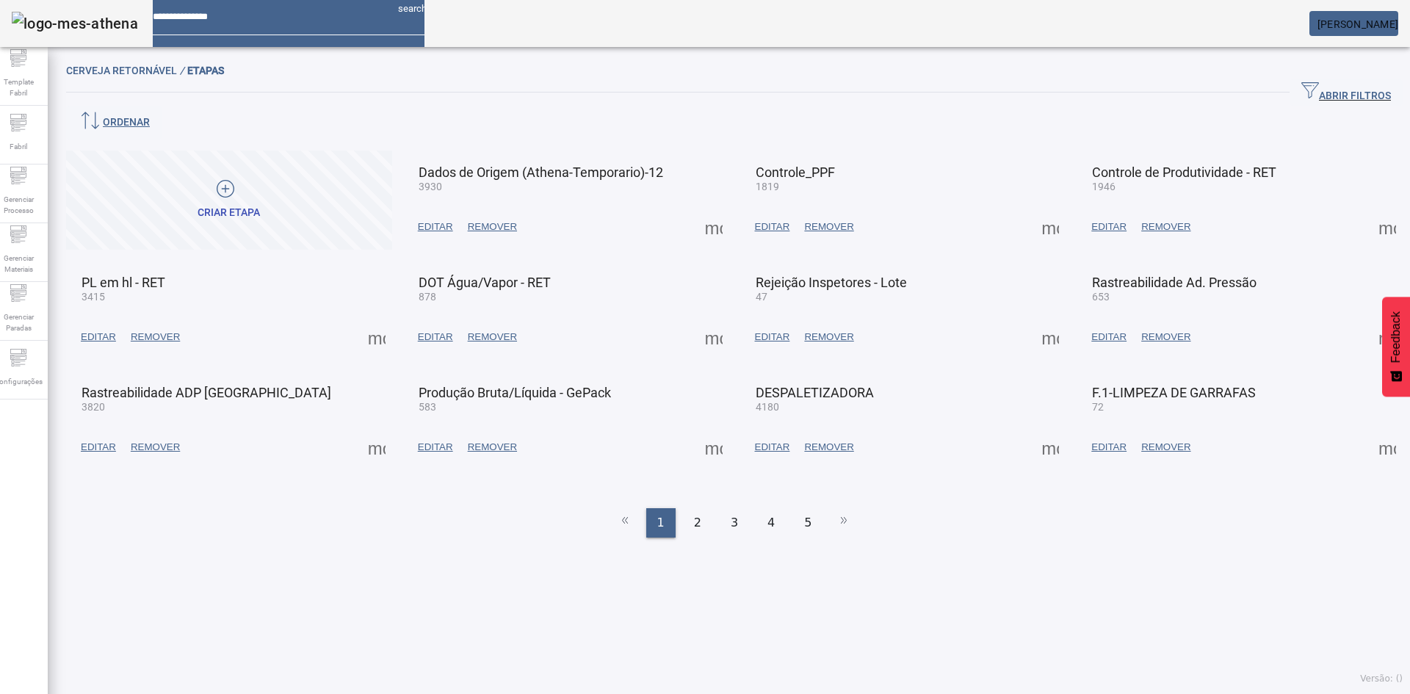
click at [1301, 95] on span "ABRIR FILTROS" at bounding box center [1346, 93] width 90 height 22
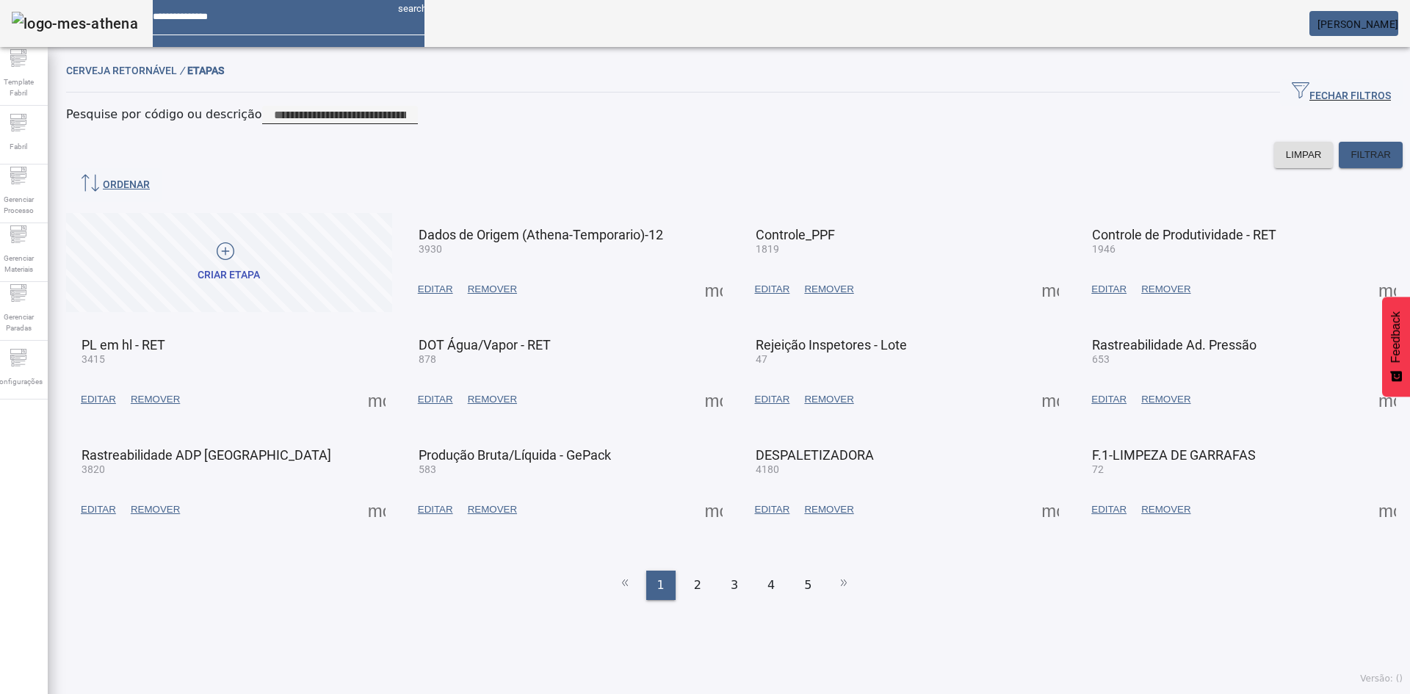
click at [406, 124] on input at bounding box center [340, 115] width 132 height 18
type input "***"
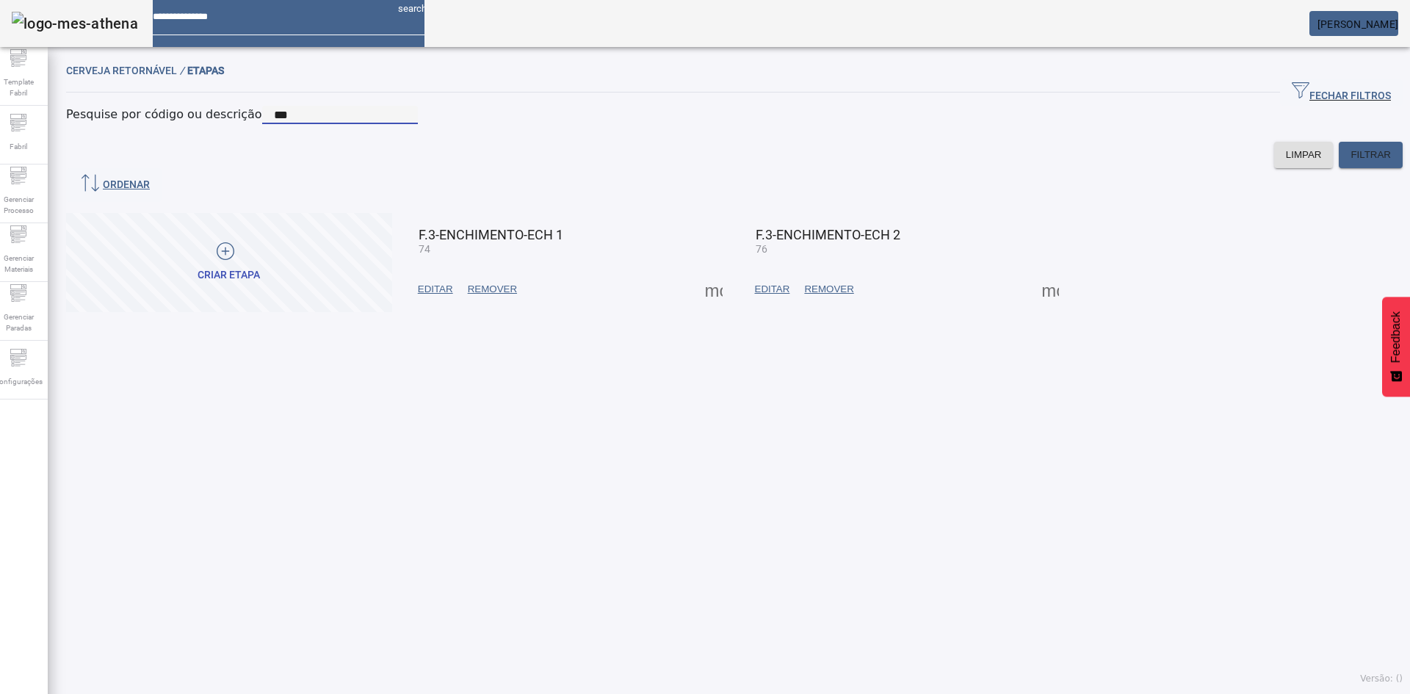
click at [447, 297] on span "EDITAR" at bounding box center [435, 289] width 35 height 15
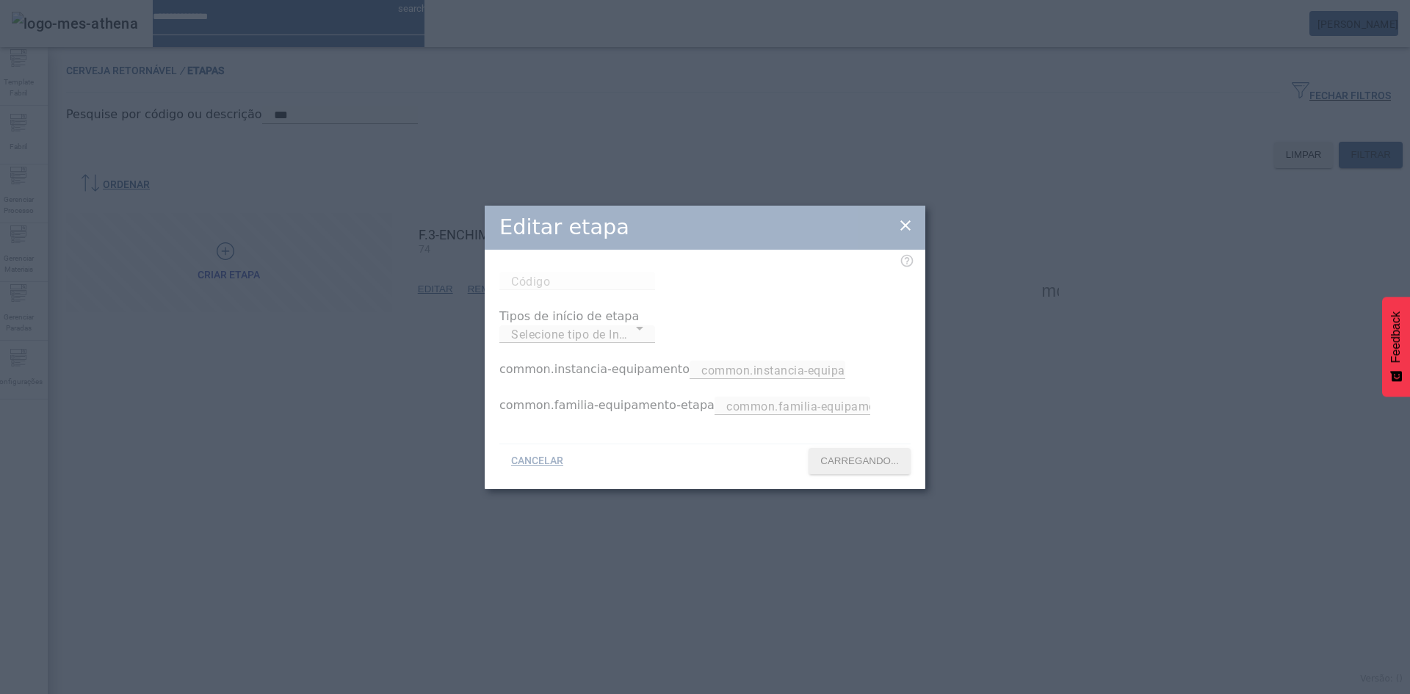
type input "**"
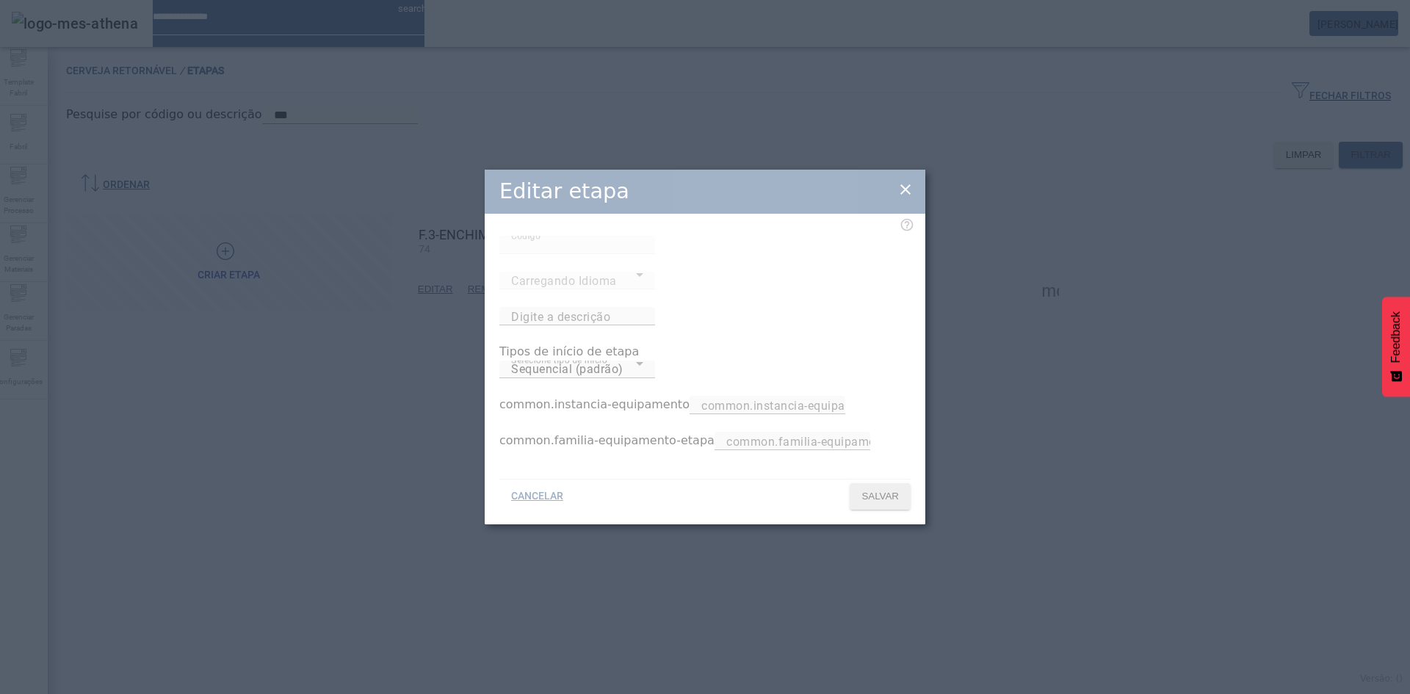
type input "**********"
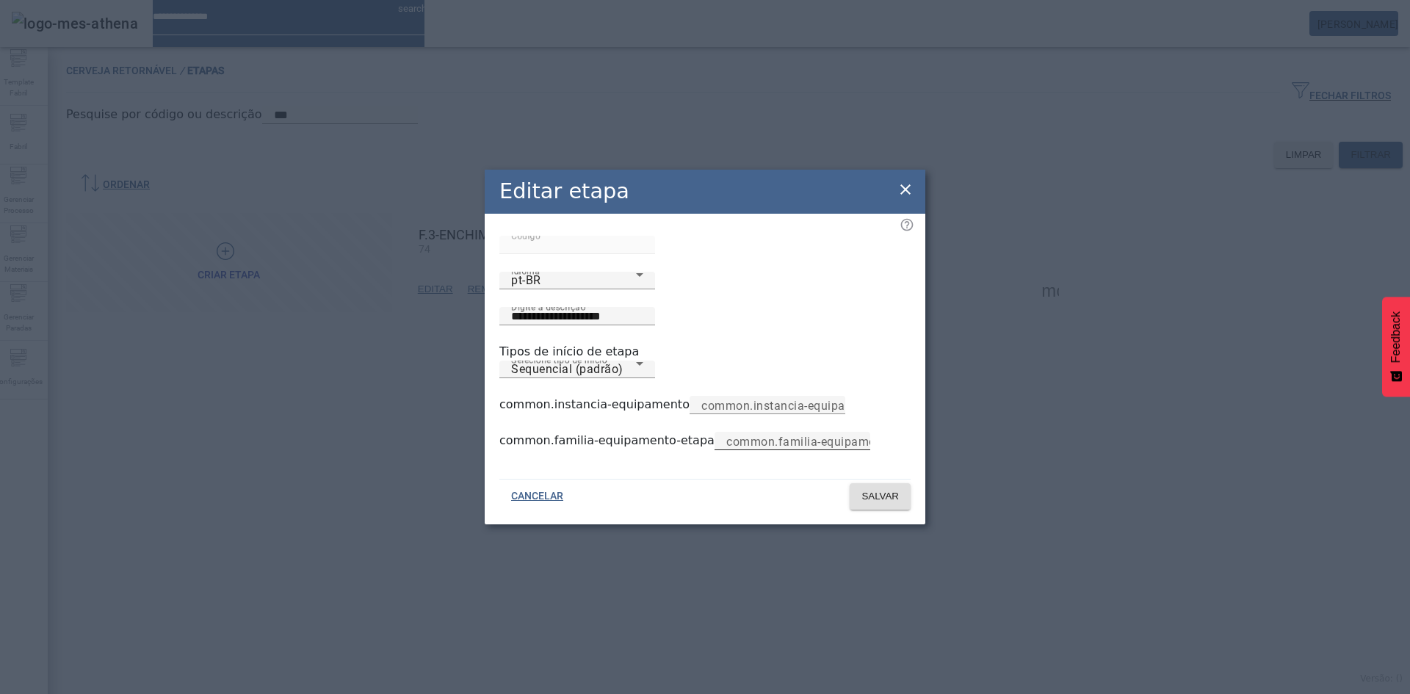
click at [726, 448] on mat-label "common.familia-equipamento-etapa" at bounding box center [826, 441] width 201 height 14
click at [726, 450] on input "common.familia-equipamento-etapa" at bounding box center [792, 442] width 132 height 18
click at [797, 446] on div "**********" at bounding box center [704, 352] width 411 height 232
click at [910, 181] on icon at bounding box center [906, 190] width 18 height 18
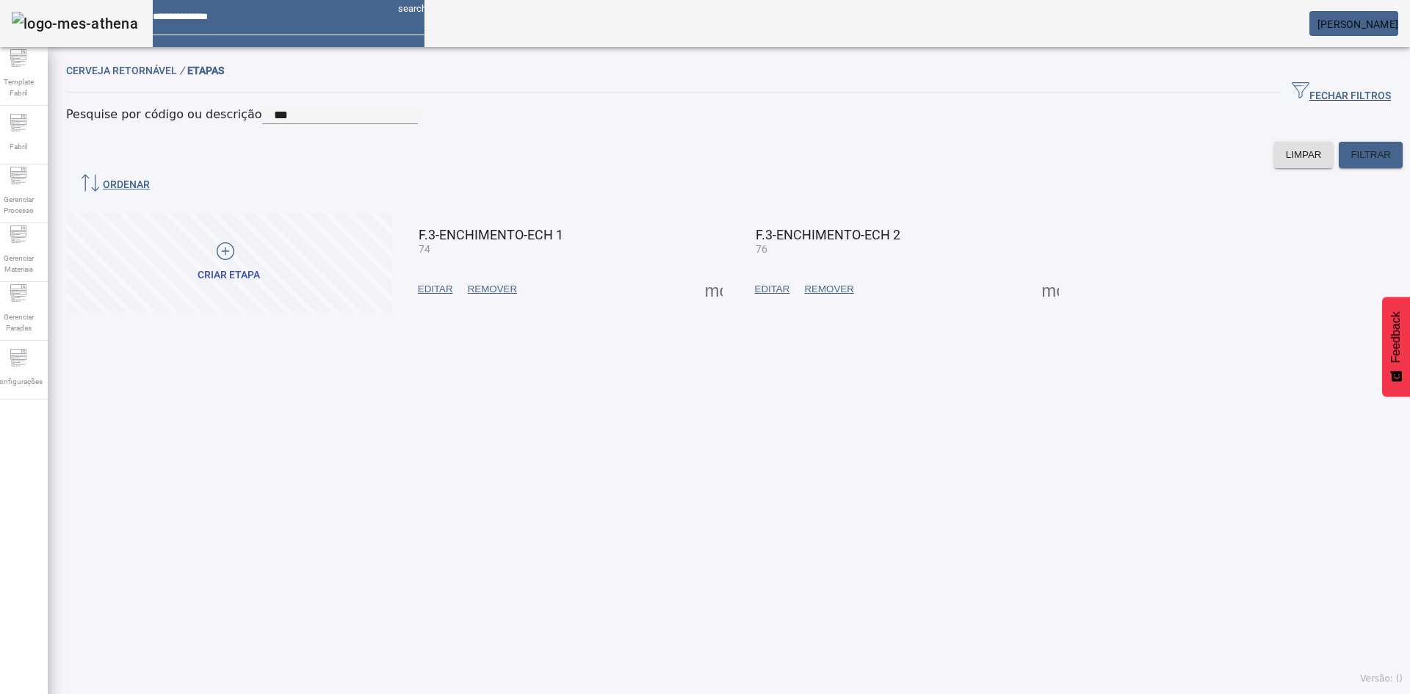
click at [760, 297] on span "EDITAR" at bounding box center [772, 289] width 35 height 15
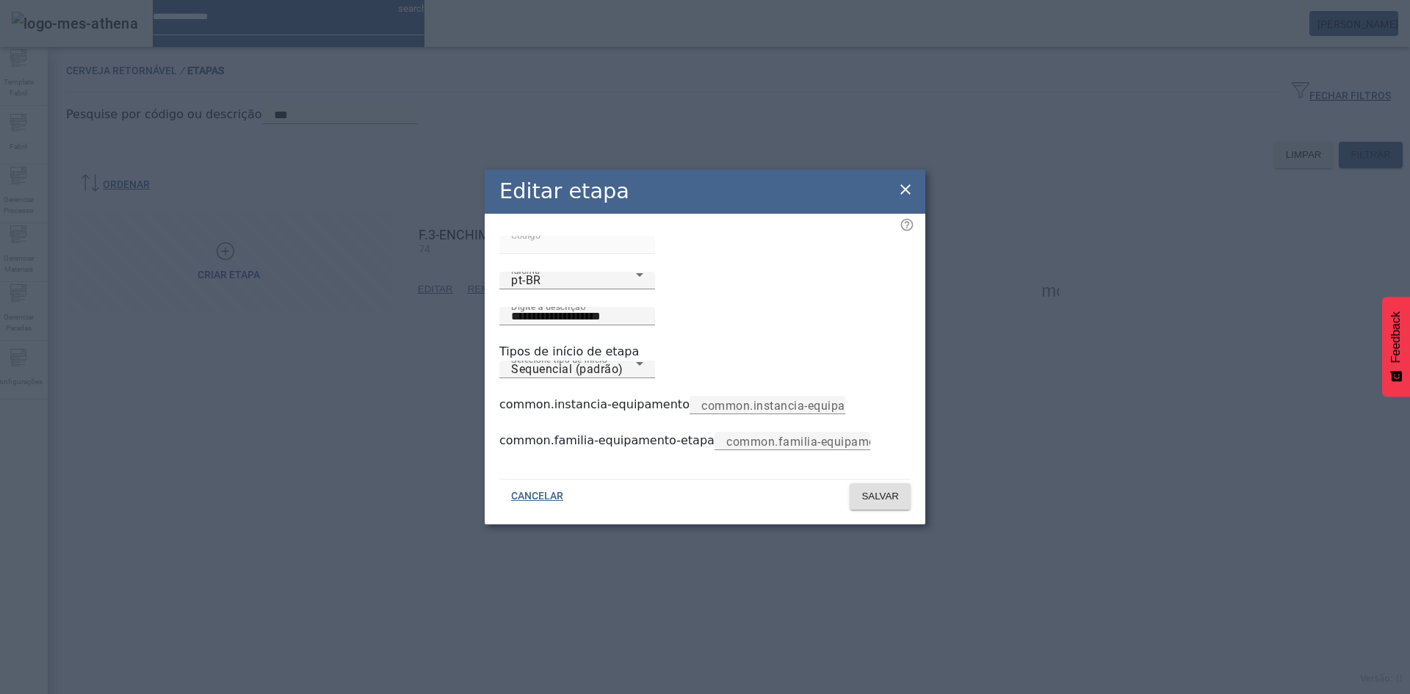
click at [905, 181] on icon at bounding box center [906, 190] width 18 height 18
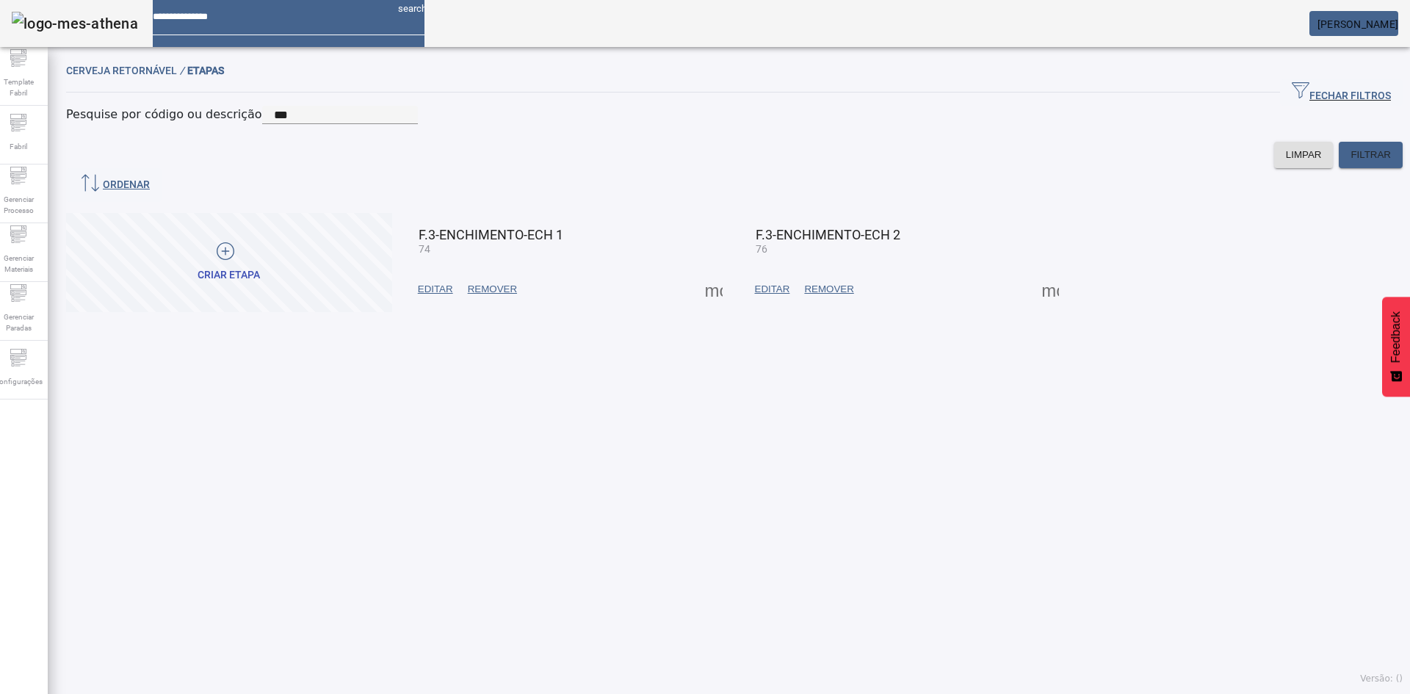
click at [622, 168] on div "LIMPAR FILTRAR" at bounding box center [734, 155] width 1337 height 26
click at [447, 296] on span "EDITAR" at bounding box center [435, 289] width 35 height 15
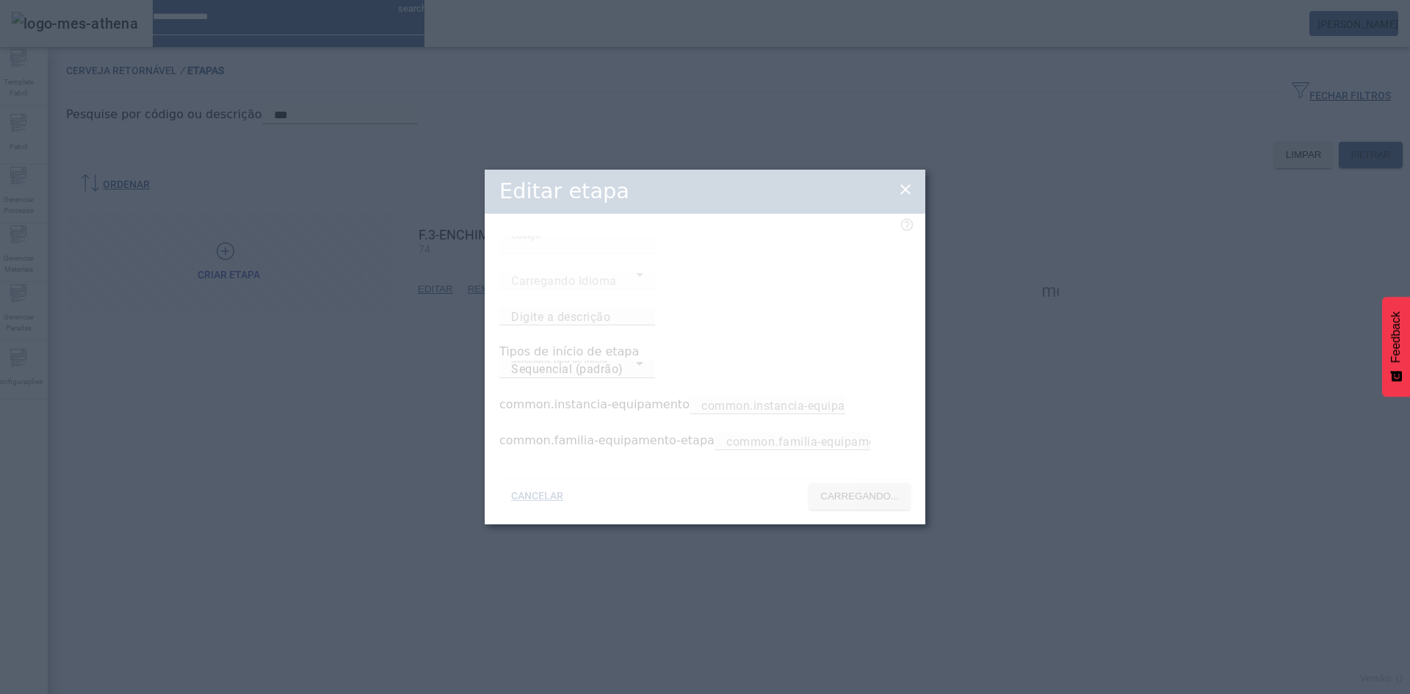
type input "**********"
type input "**"
type input "**********"
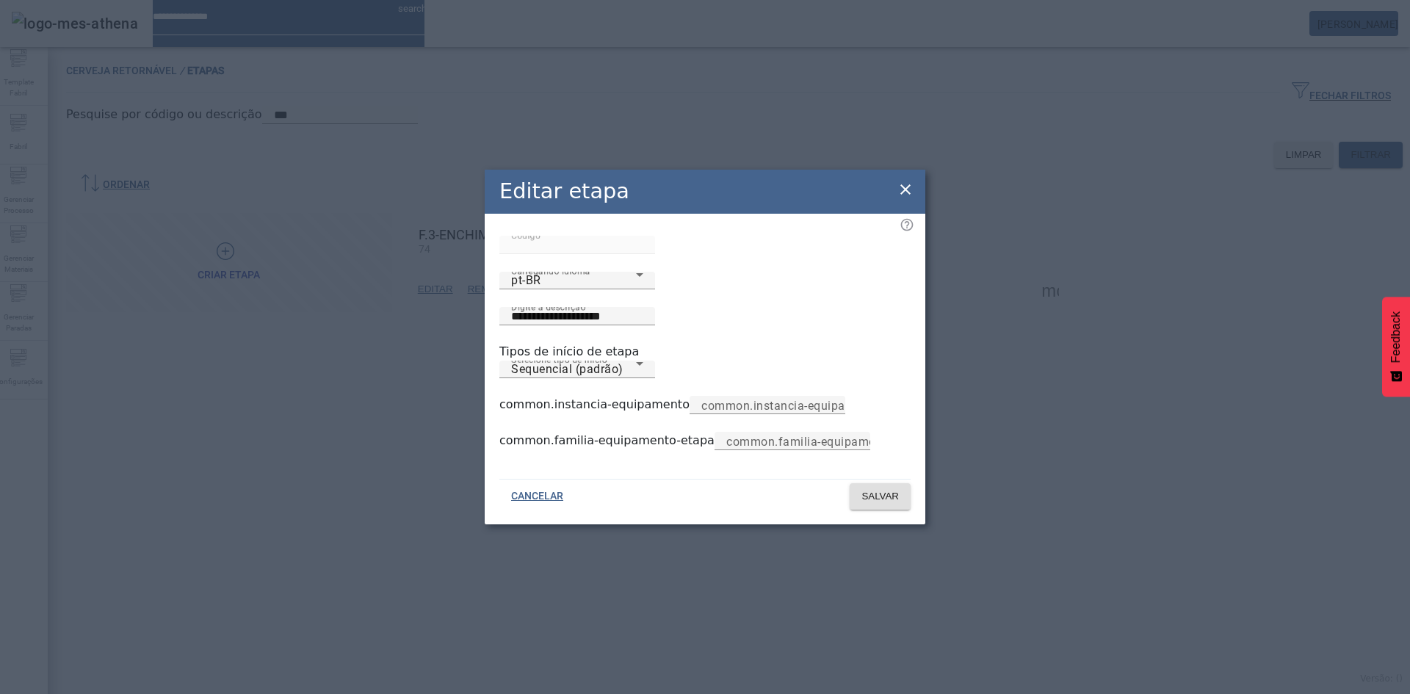
click at [899, 181] on icon at bounding box center [906, 190] width 18 height 18
